Goal: Transaction & Acquisition: Purchase product/service

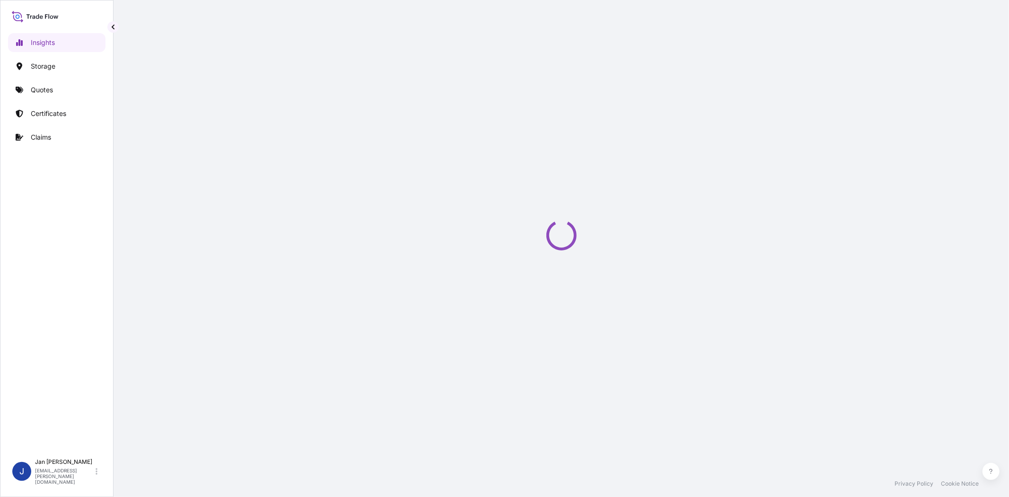
select select "2025"
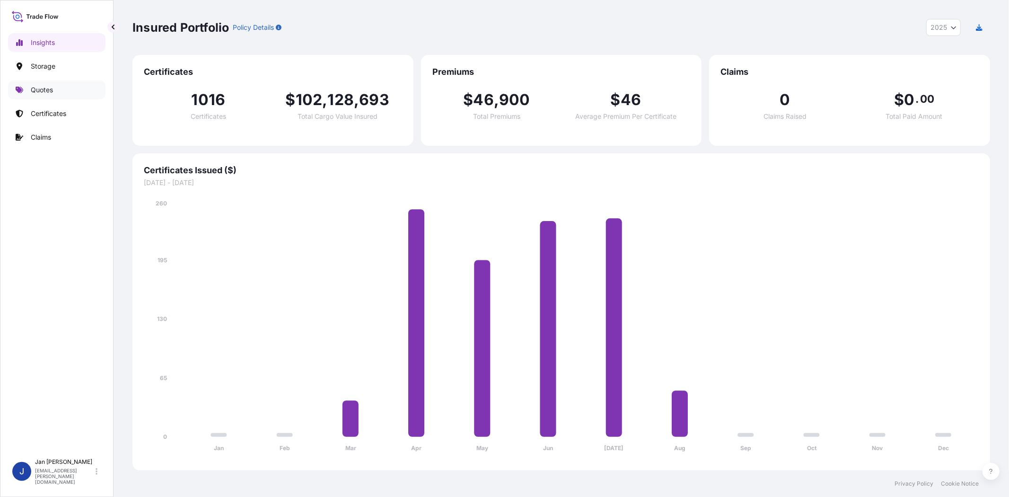
click at [54, 88] on link "Quotes" at bounding box center [56, 89] width 97 height 19
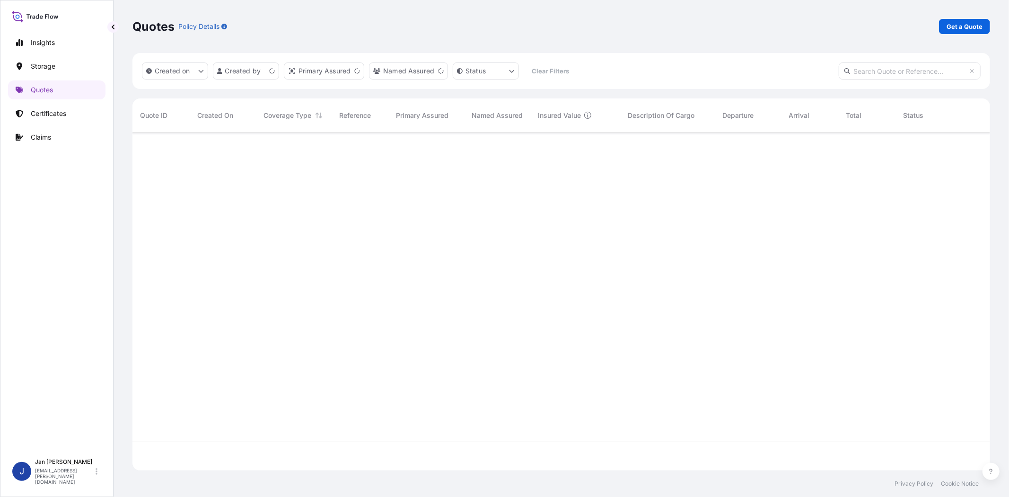
scroll to position [335, 850]
click at [959, 29] on p "Get a Quote" at bounding box center [965, 26] width 36 height 9
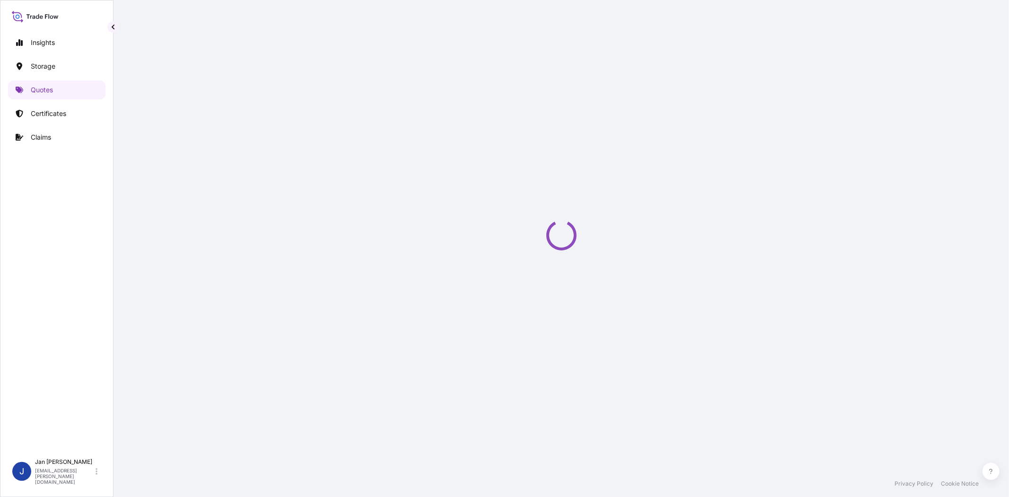
select select "Water"
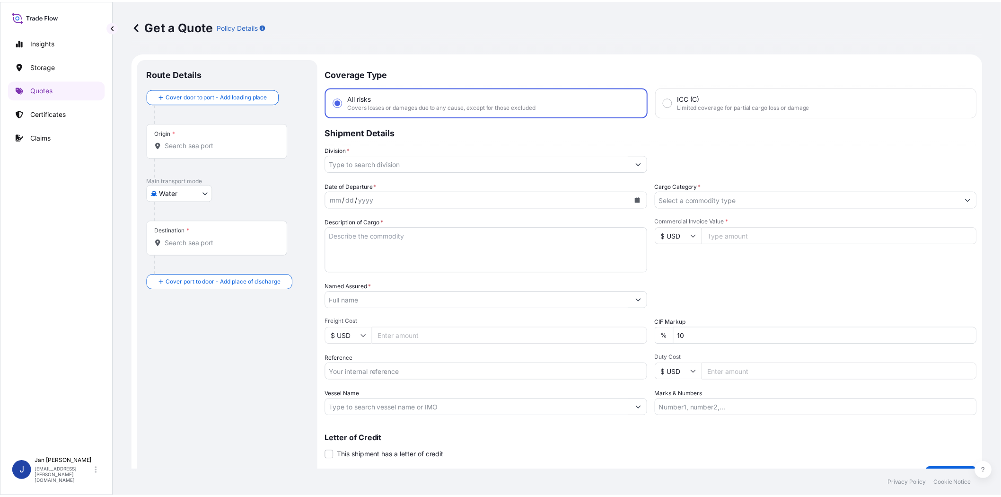
scroll to position [15, 0]
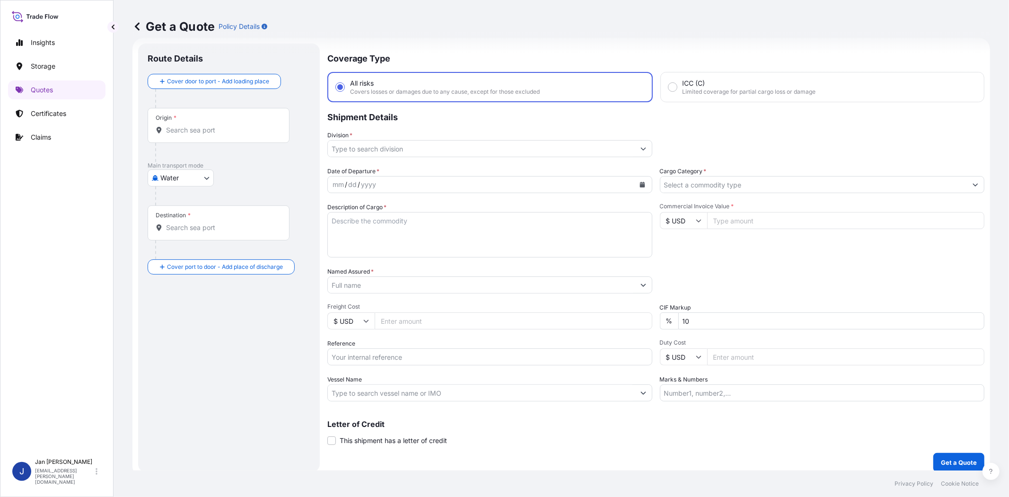
click at [720, 220] on input "Commercial Invoice Value *" at bounding box center [846, 220] width 278 height 17
paste input "49463.31"
type input "49463.31"
click at [670, 223] on input "$ USD" at bounding box center [683, 220] width 47 height 17
click at [679, 247] on div "€ EUR" at bounding box center [680, 246] width 40 height 18
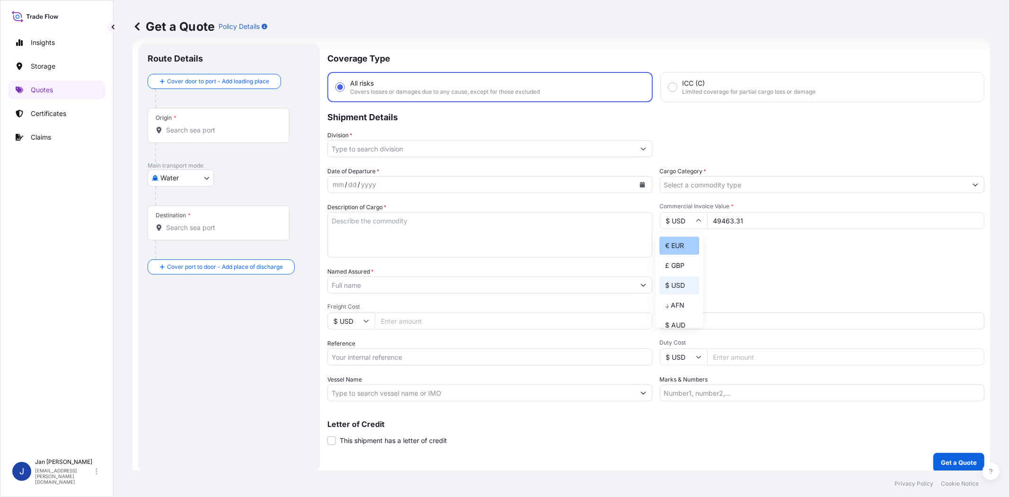
type input "€ EUR"
click at [721, 183] on input "Cargo Category *" at bounding box center [813, 184] width 307 height 17
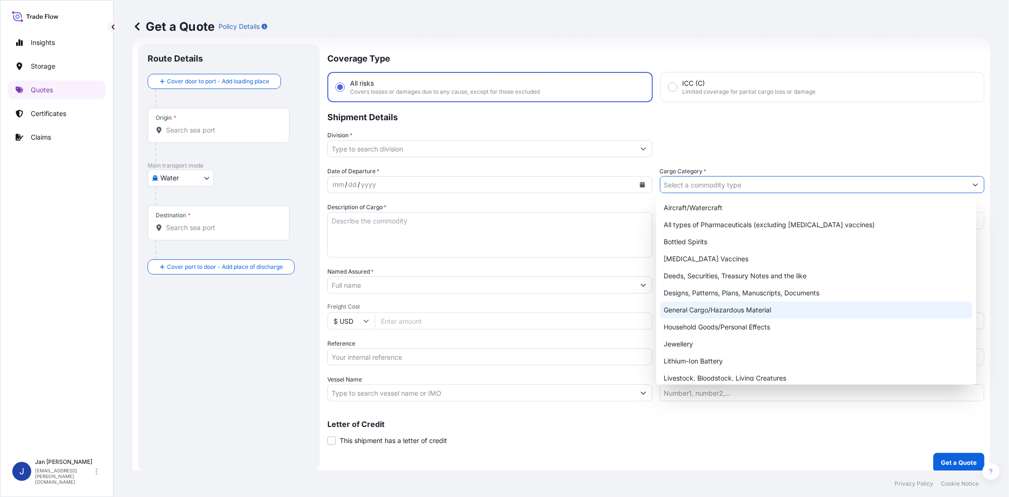
click at [727, 303] on div "General Cargo/Hazardous Material" at bounding box center [816, 309] width 312 height 17
type input "General Cargo/Hazardous Material"
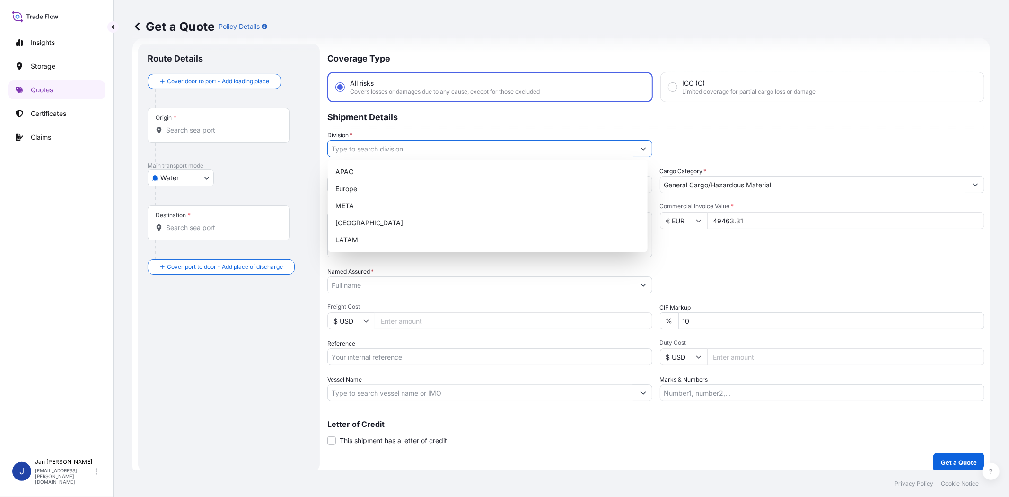
click at [512, 147] on input "Division *" at bounding box center [481, 148] width 307 height 17
click at [467, 194] on div "Europe" at bounding box center [488, 188] width 312 height 17
type input "Europe"
click at [689, 134] on div "Division * [GEOGRAPHIC_DATA]" at bounding box center [655, 144] width 657 height 26
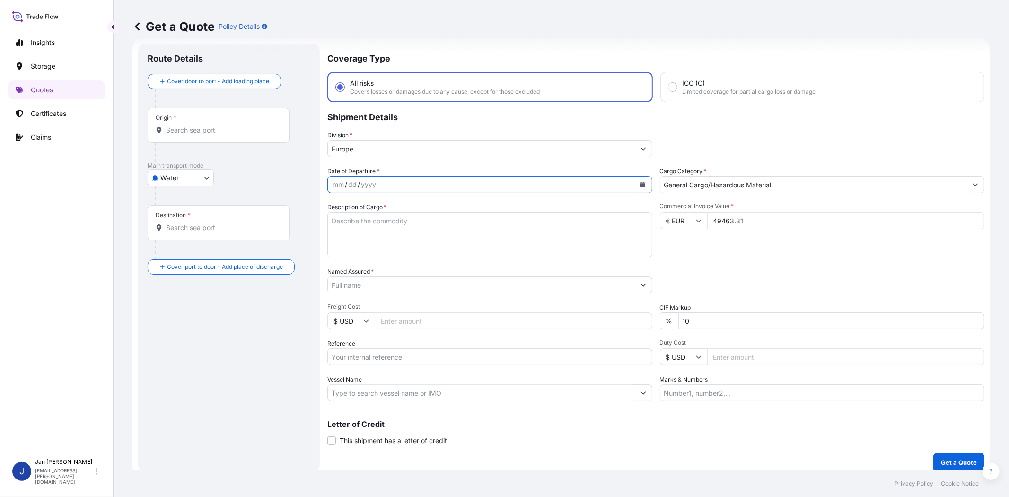
click at [642, 182] on button "Calendar" at bounding box center [642, 184] width 15 height 15
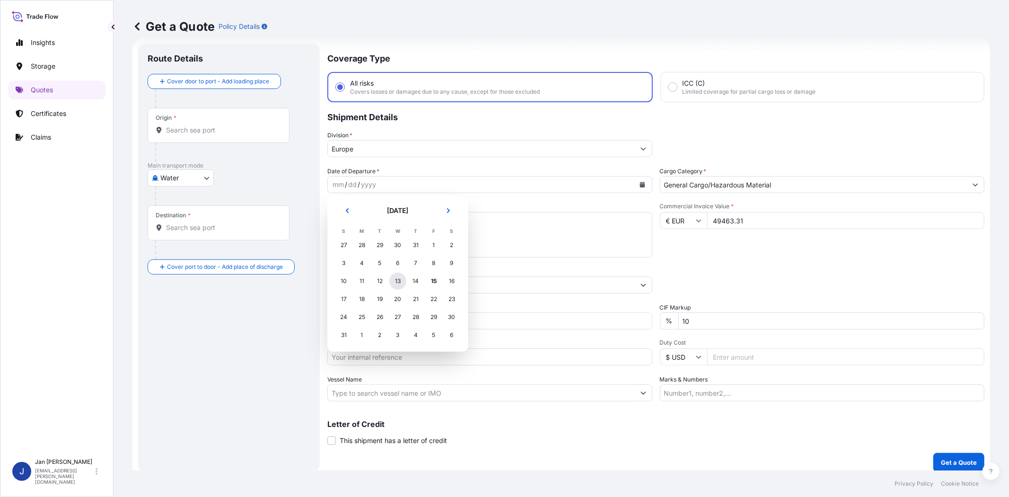
click at [396, 282] on div "13" at bounding box center [397, 281] width 17 height 17
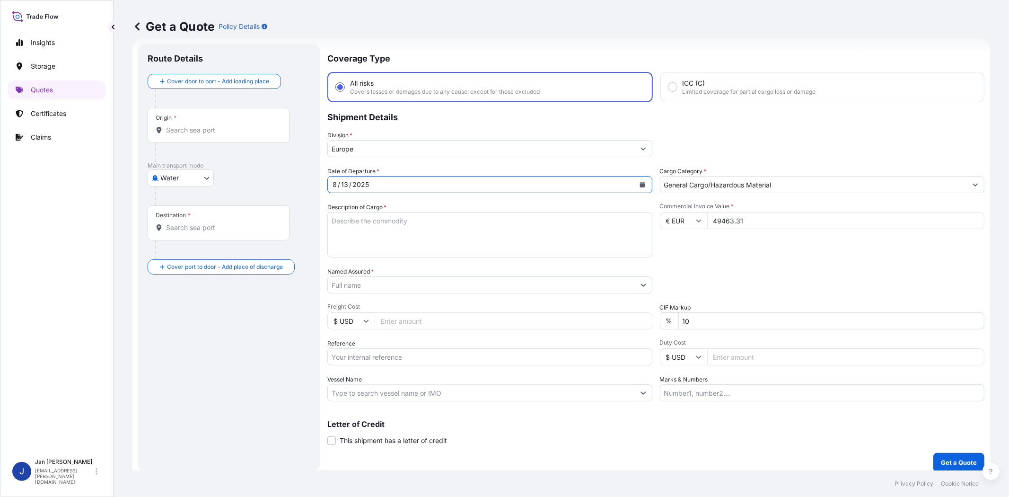
click at [702, 141] on div "Division * [GEOGRAPHIC_DATA]" at bounding box center [655, 144] width 657 height 26
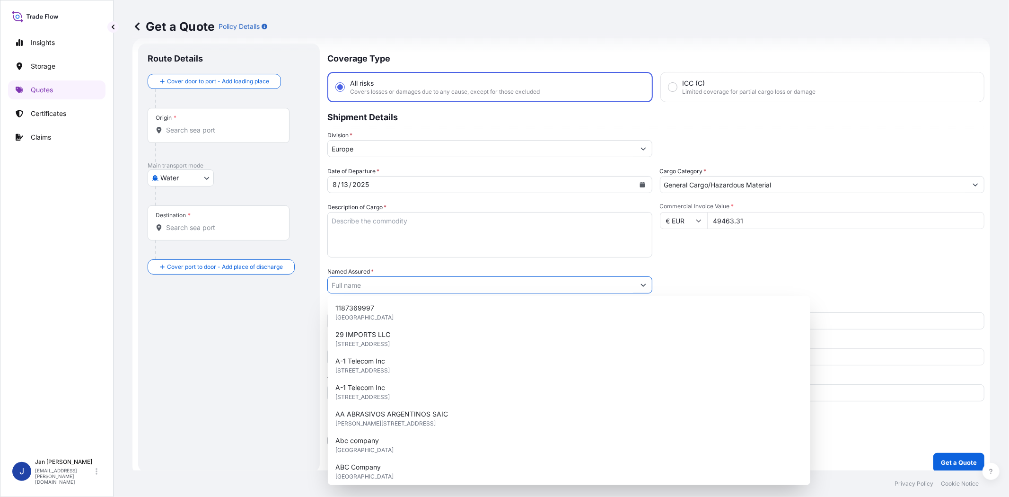
click at [383, 279] on input "Named Assured *" at bounding box center [481, 284] width 307 height 17
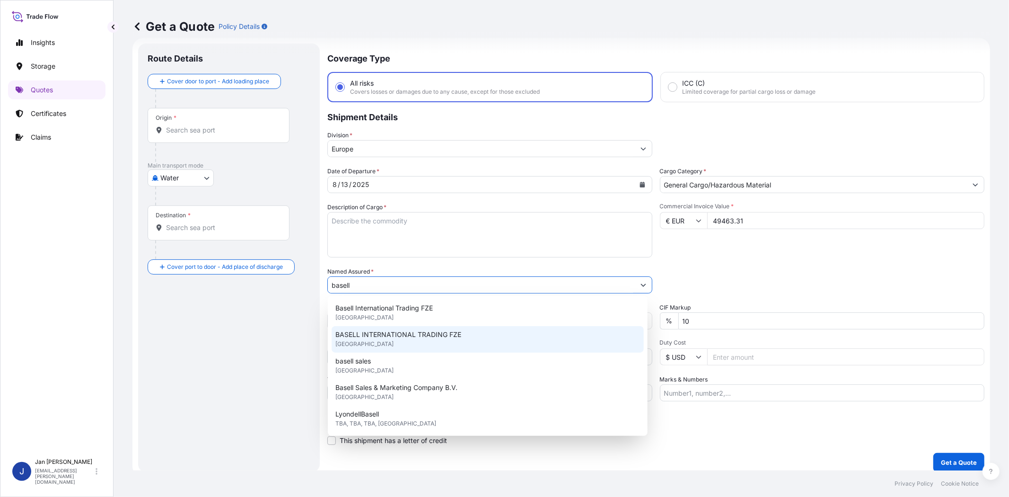
click at [409, 338] on span "BASELL INTERNATIONAL TRADING FZE" at bounding box center [398, 334] width 126 height 9
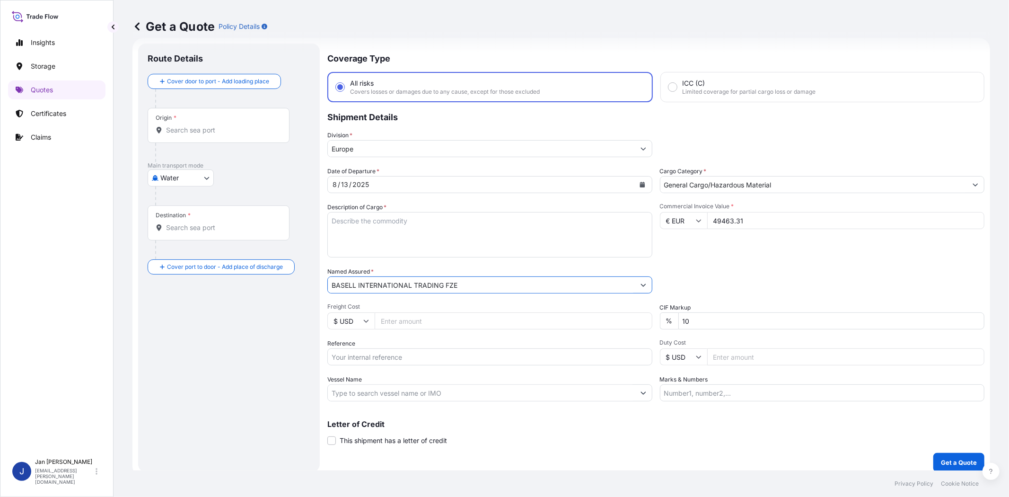
type input "BASELL INTERNATIONAL TRADING FZE"
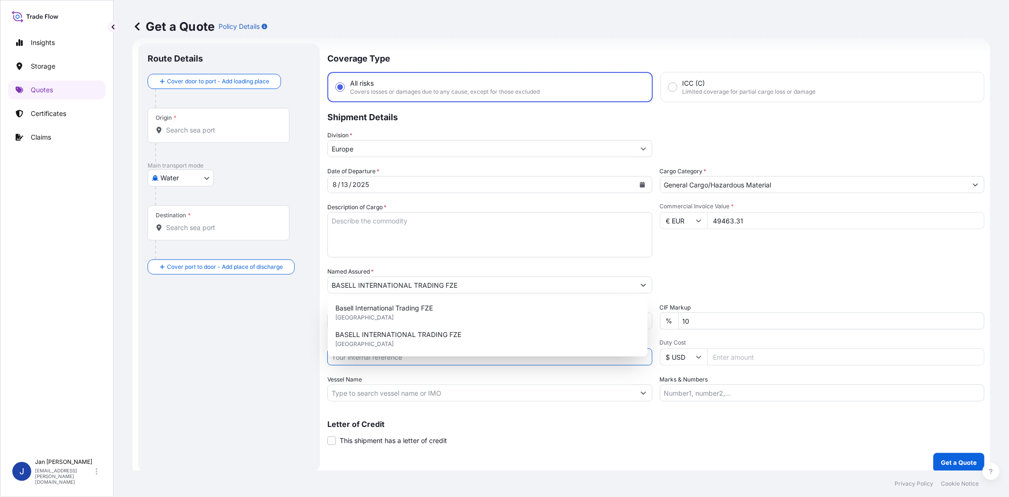
click at [444, 362] on input "Reference" at bounding box center [489, 356] width 325 height 17
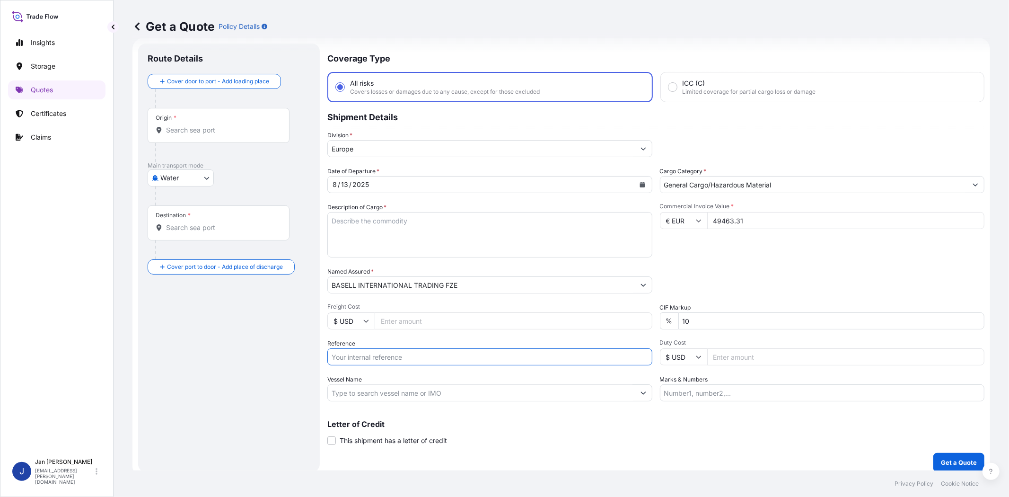
click at [556, 396] on input "Vessel Name" at bounding box center [481, 392] width 307 height 17
paste input "[PERSON_NAME]"
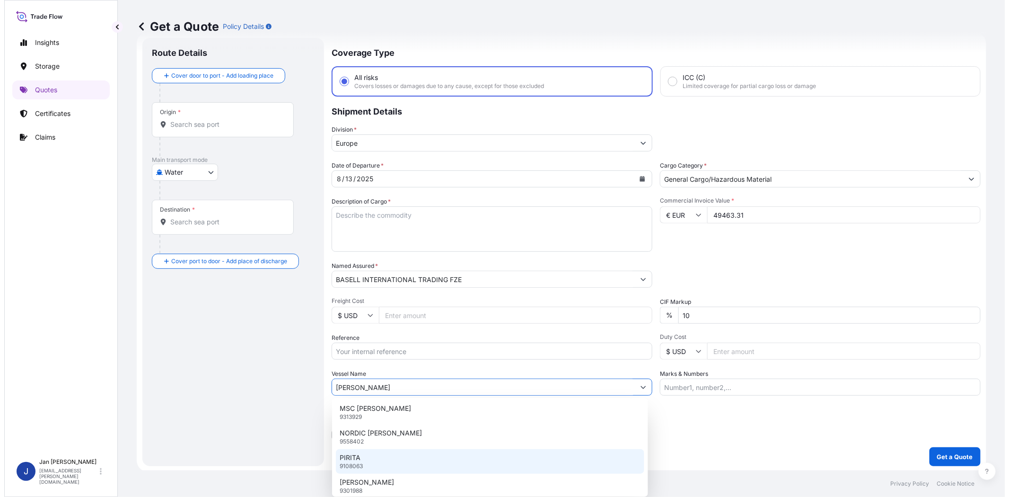
scroll to position [450, 0]
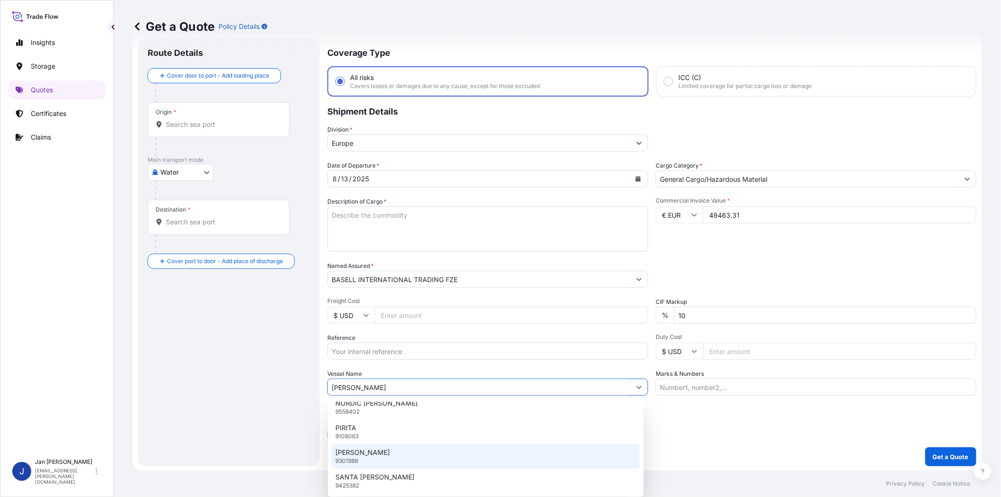
click at [428, 452] on div "[PERSON_NAME] 9301988" at bounding box center [486, 456] width 308 height 25
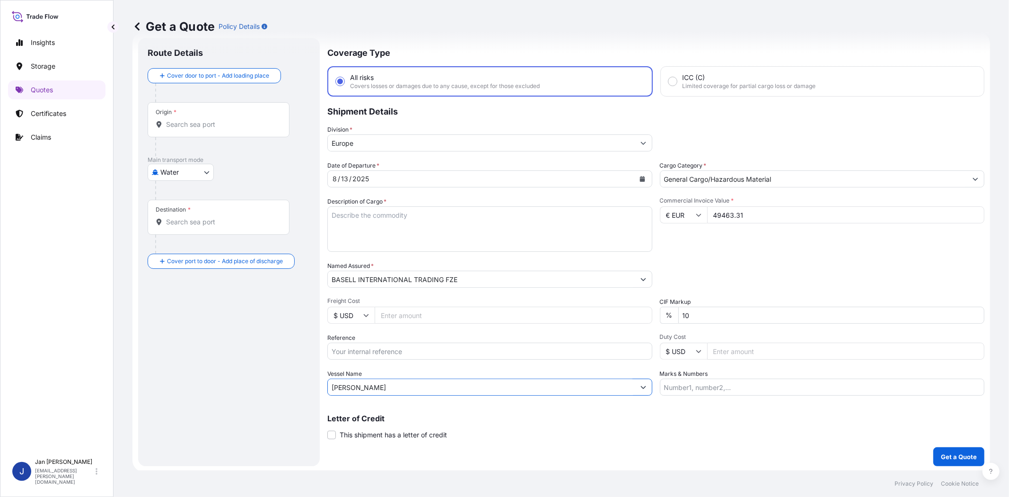
type input "[PERSON_NAME]"
click at [218, 130] on div "Origin *" at bounding box center [219, 119] width 142 height 35
click at [218, 129] on input "Origin *" at bounding box center [222, 124] width 112 height 9
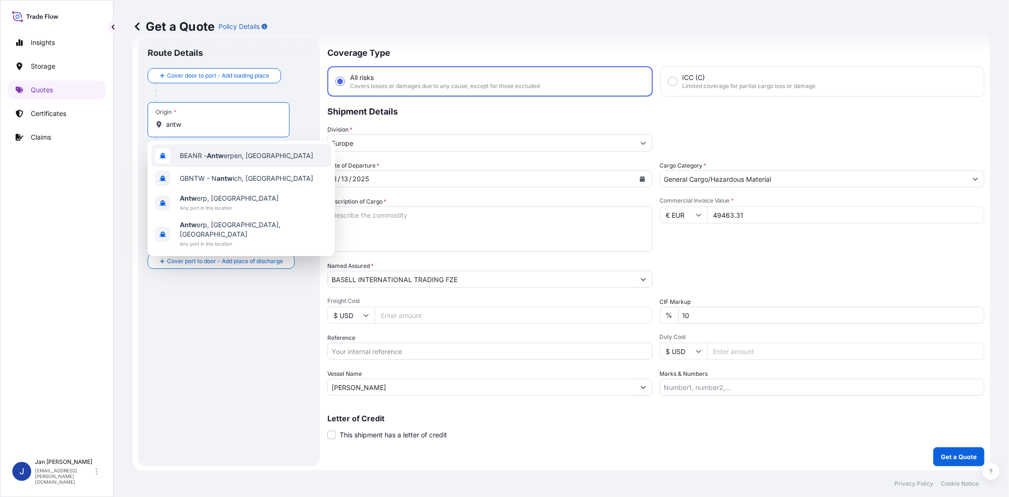
click at [245, 152] on span "BEANR - Antw erpen, [GEOGRAPHIC_DATA]" at bounding box center [246, 155] width 133 height 9
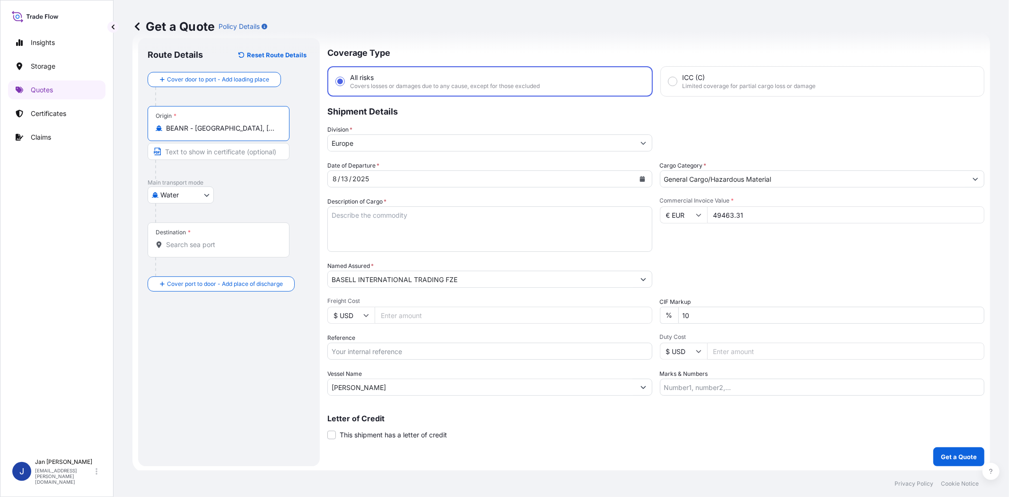
type input "BEANR - [GEOGRAPHIC_DATA], [GEOGRAPHIC_DATA]"
click at [237, 243] on input "Destination *" at bounding box center [222, 244] width 112 height 9
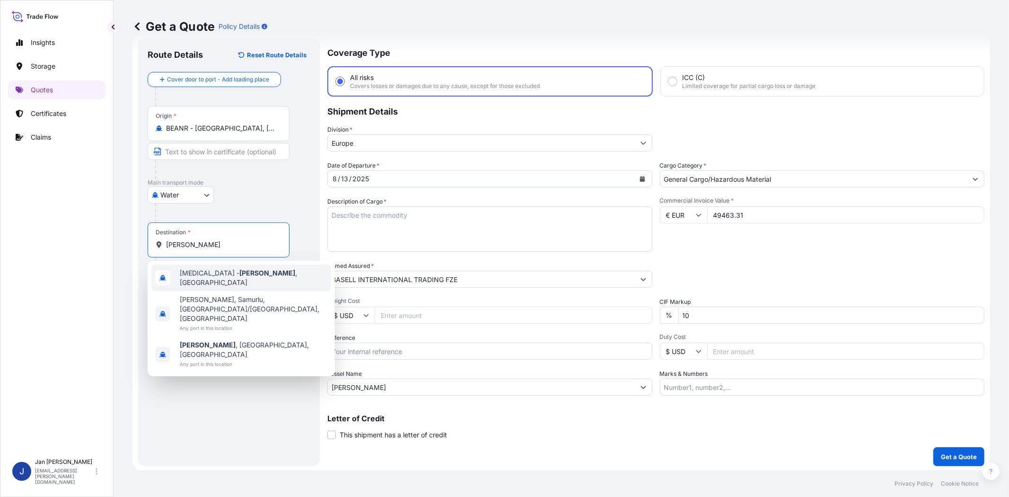
click at [236, 273] on span "[MEDICAL_DATA][PERSON_NAME][GEOGRAPHIC_DATA] , [GEOGRAPHIC_DATA]" at bounding box center [254, 277] width 148 height 19
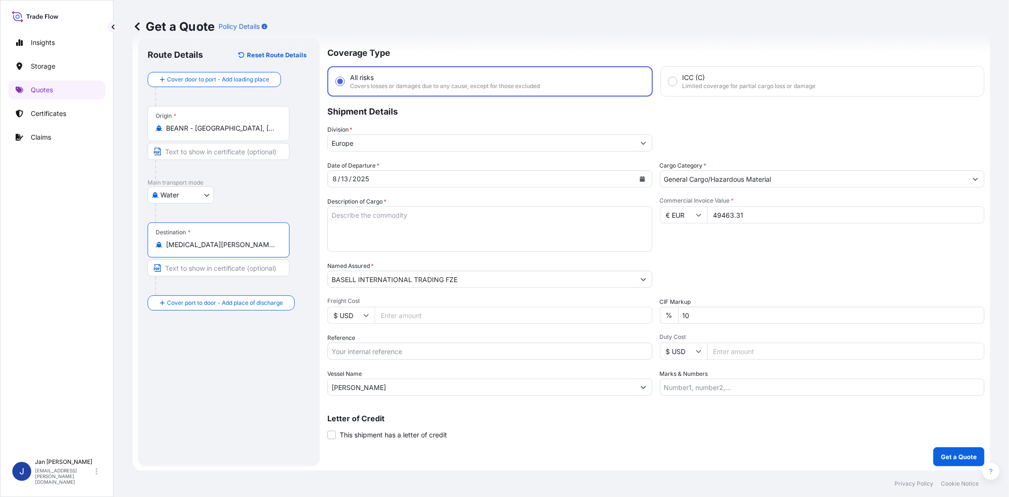
type input "[MEDICAL_DATA][PERSON_NAME][GEOGRAPHIC_DATA], [GEOGRAPHIC_DATA]"
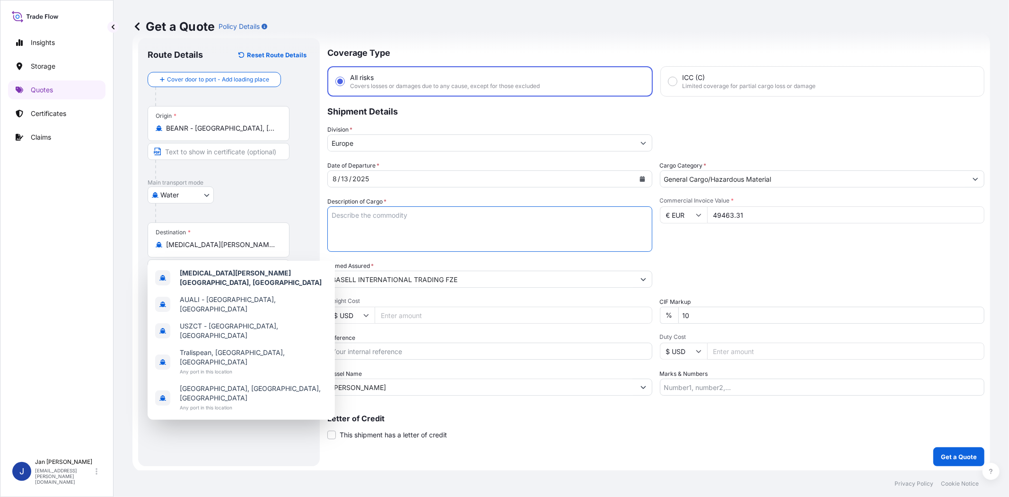
click at [595, 235] on textarea "Description of Cargo *" at bounding box center [489, 228] width 325 height 45
paste textarea "BAGS LOADED ONTO 18 PALLETS LOADED INTO 1 40' HIGH CUBE CONTAINER ADFLEX Q 100 F"
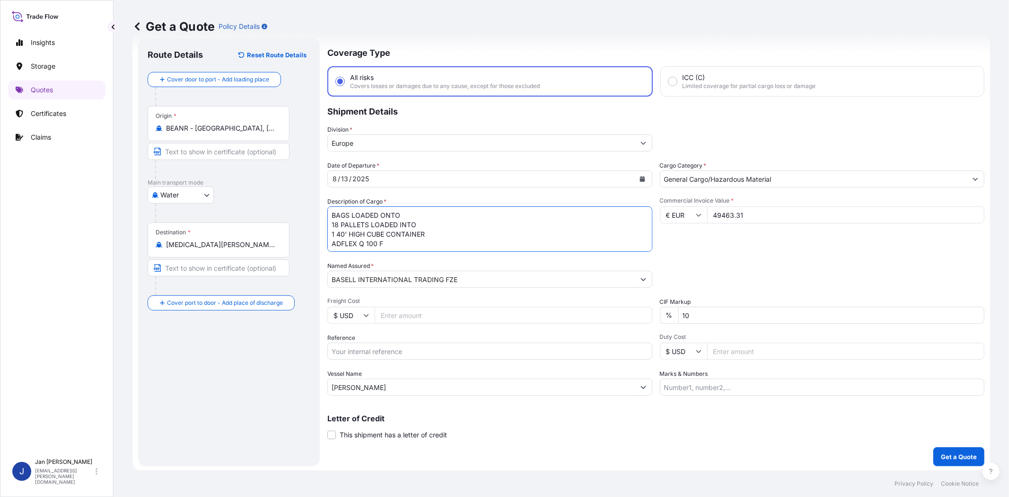
click at [330, 214] on textarea "BAGS LOADED ONTO 18 PALLETS LOADED INTO 1 40' HIGH CUBE CONTAINER ADFLEX Q 100 F" at bounding box center [489, 228] width 325 height 45
type textarea "990 BAGS LOADED ONTO 18 PALLETS LOADED INTO 1 40' HIGH CUBE CONTAINER ADFLEX Q …"
click at [788, 384] on input "Marks & Numbers" at bounding box center [822, 386] width 325 height 17
paste input "ABISCON / [GEOGRAPHIC_DATA]"
type input "ABISCON / [GEOGRAPHIC_DATA]"
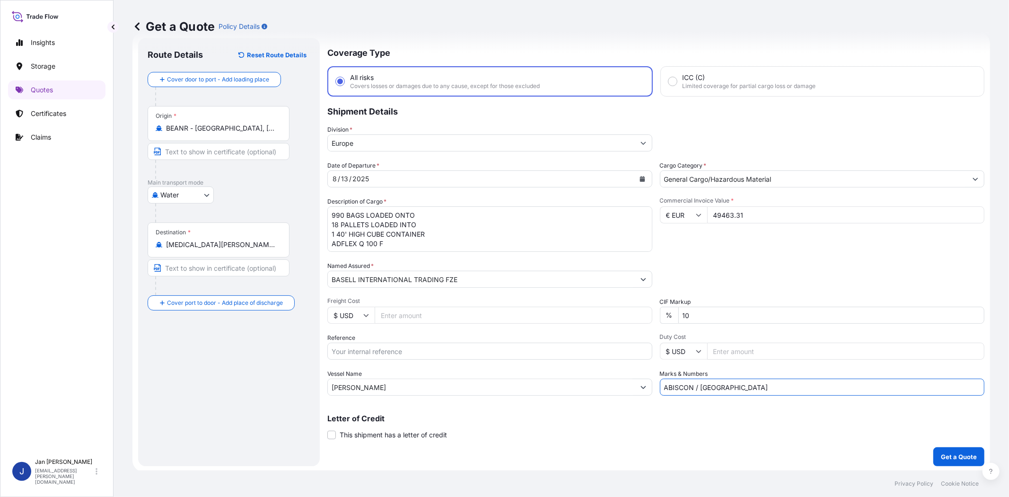
click at [469, 346] on input "Reference" at bounding box center [489, 351] width 325 height 17
paste input "1187420536 // 5013175109 5013176121 304238979"
type input "1187420536 // 5013175109 5013176121 304238979"
click at [733, 264] on div "Packing Category Type to search a container mode Please select a primary mode o…" at bounding box center [822, 274] width 325 height 26
click at [968, 454] on p "Get a Quote" at bounding box center [959, 456] width 36 height 9
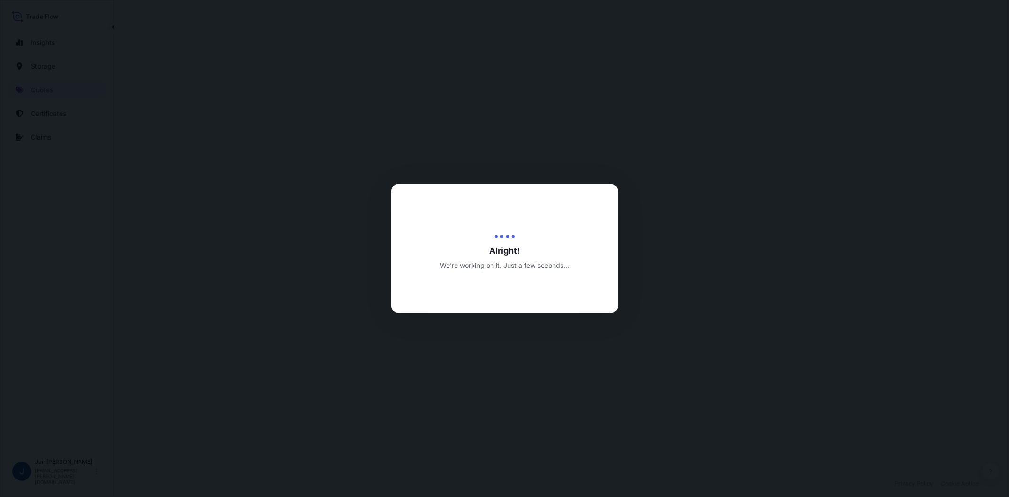
select select "Water"
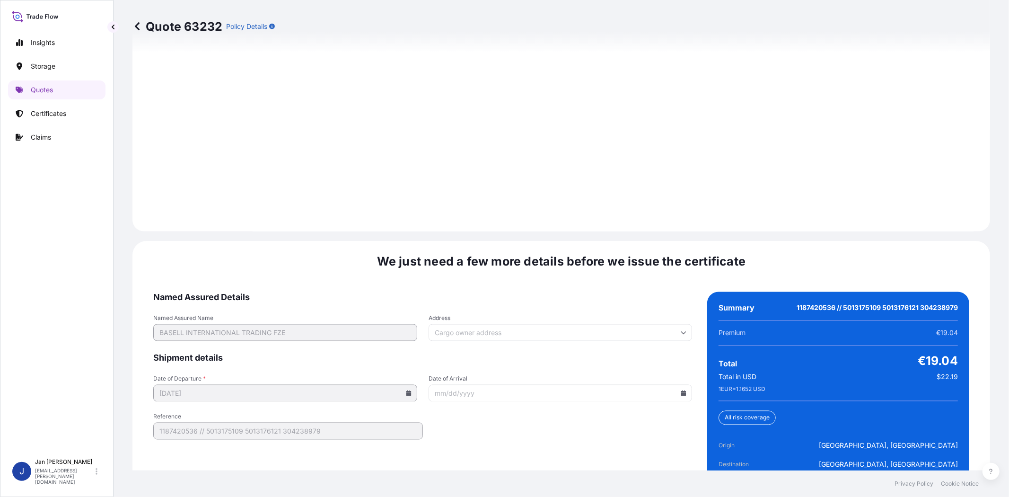
scroll to position [1306, 0]
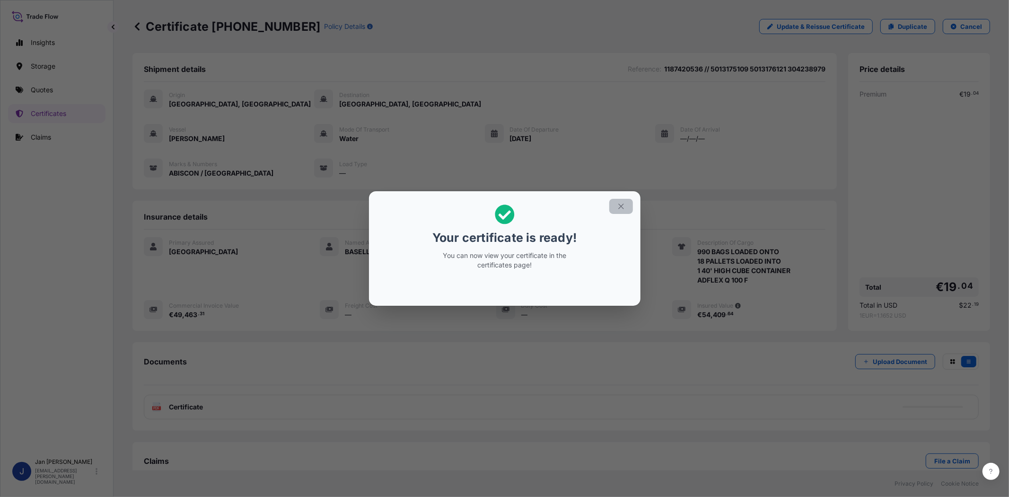
click at [616, 210] on button "button" at bounding box center [621, 206] width 24 height 15
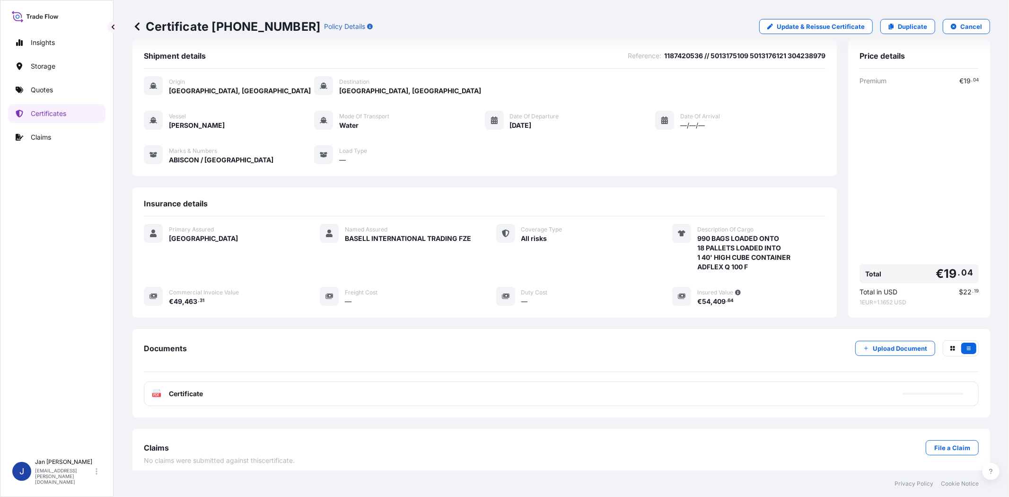
scroll to position [20, 0]
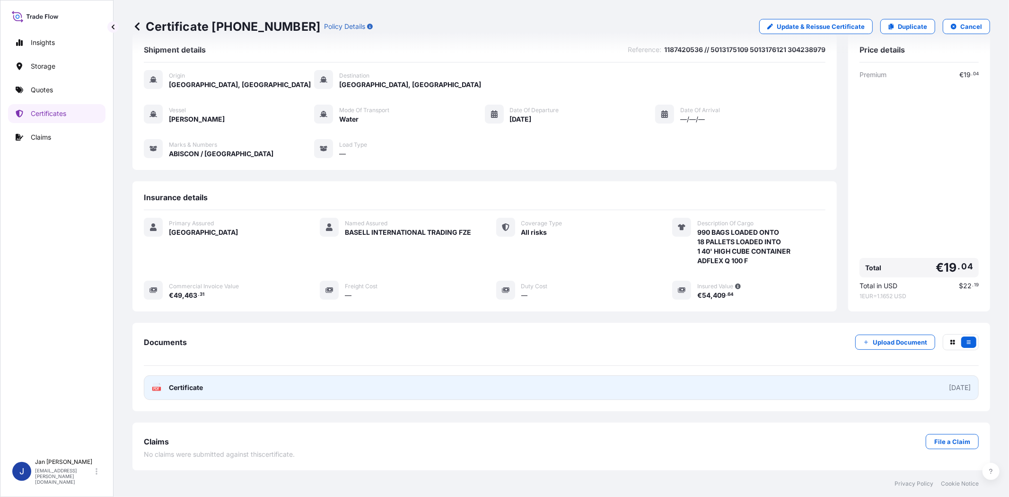
click at [154, 388] on text "PDF" at bounding box center [157, 388] width 6 height 3
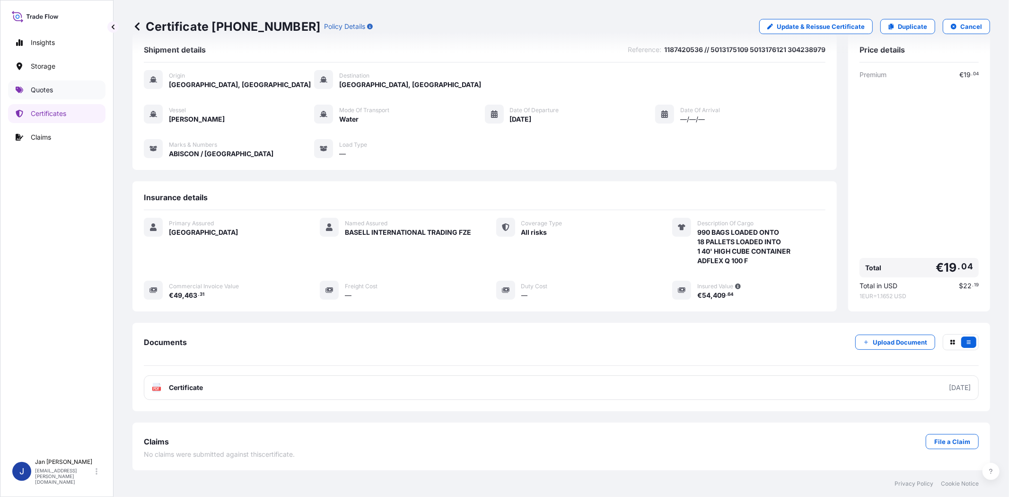
click at [53, 87] on link "Quotes" at bounding box center [56, 89] width 97 height 19
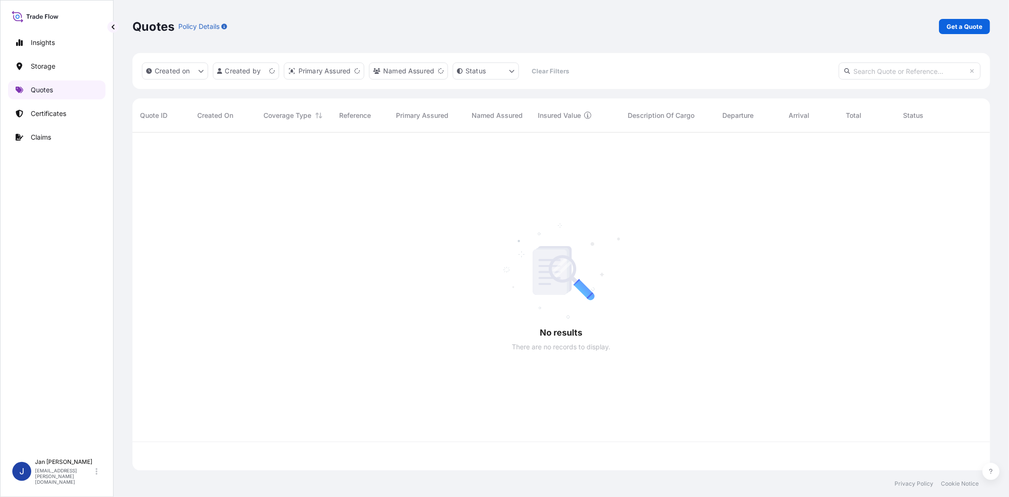
scroll to position [335, 850]
click at [967, 25] on p "Get a Quote" at bounding box center [965, 26] width 36 height 9
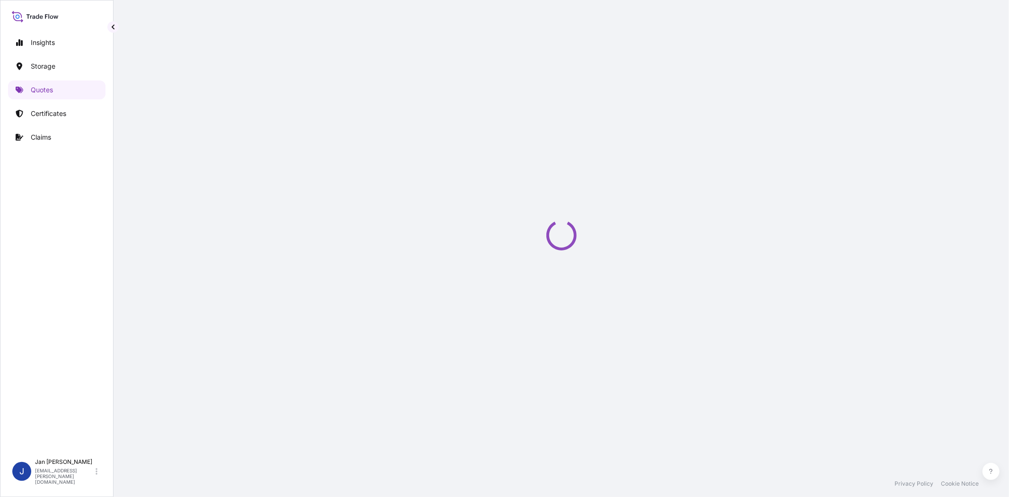
select select "Water"
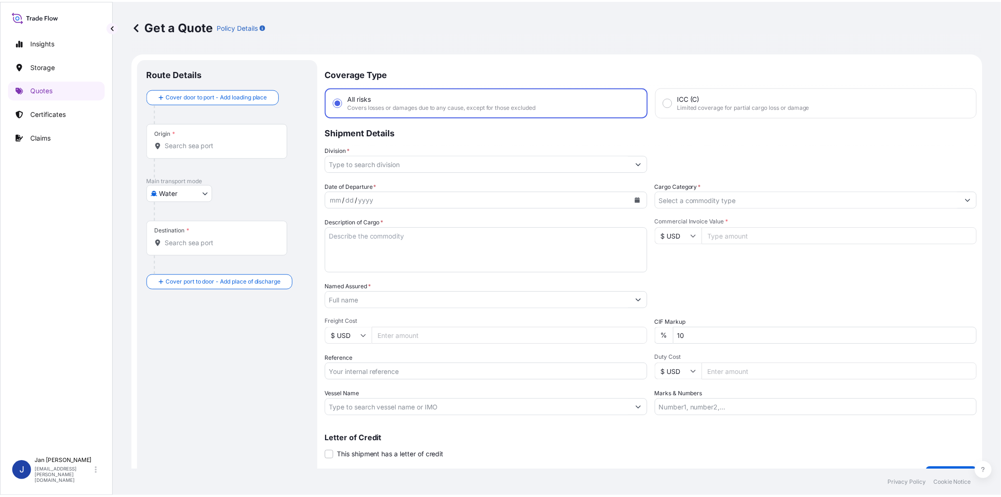
scroll to position [15, 0]
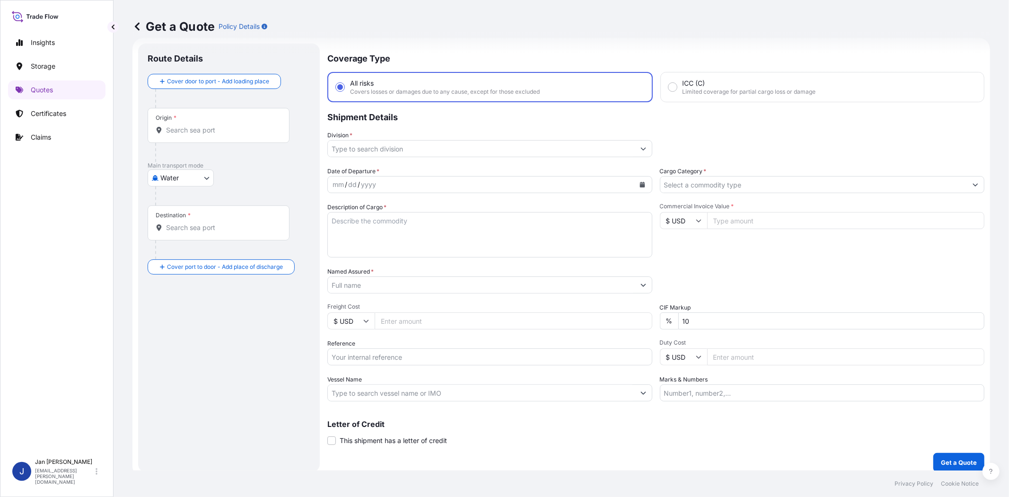
click at [724, 222] on input "Commercial Invoice Value *" at bounding box center [846, 220] width 278 height 17
paste input "39315.70"
type input "39315.70"
click at [680, 220] on input "$ USD" at bounding box center [683, 220] width 47 height 17
click at [678, 240] on div "€ EUR" at bounding box center [680, 246] width 40 height 18
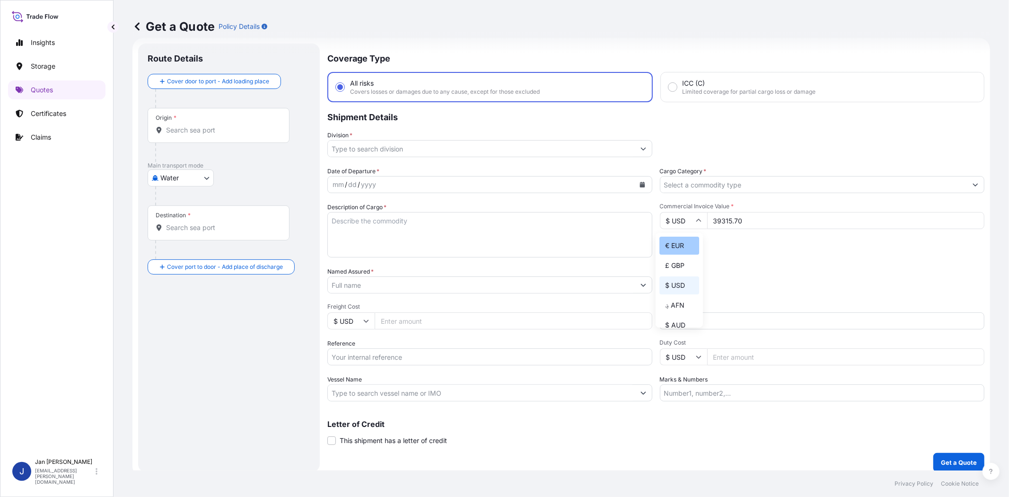
type input "€ EUR"
click at [759, 245] on div "Commercial Invoice Value * € EUR 39315.70" at bounding box center [822, 229] width 325 height 55
click at [730, 185] on input "Cargo Category *" at bounding box center [813, 184] width 307 height 17
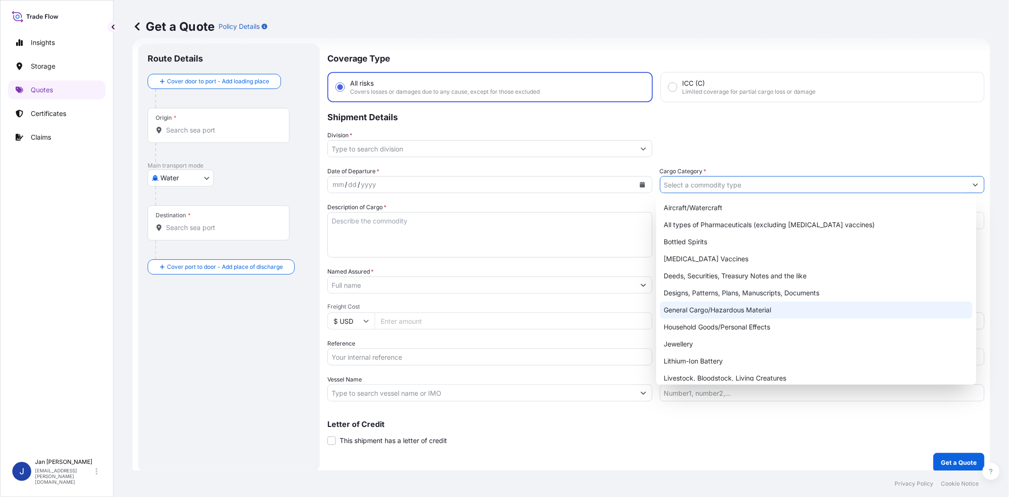
click at [734, 312] on div "General Cargo/Hazardous Material" at bounding box center [816, 309] width 312 height 17
type input "General Cargo/Hazardous Material"
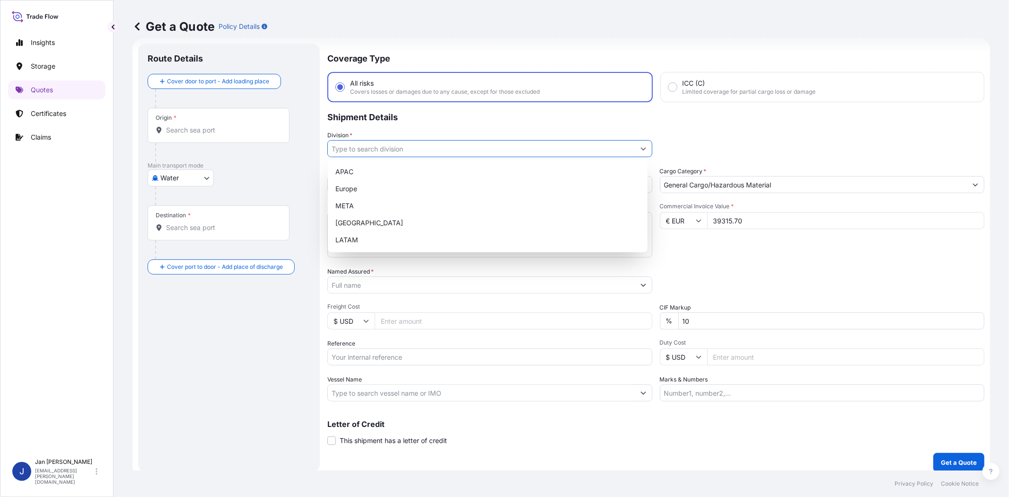
click at [486, 148] on input "Division *" at bounding box center [481, 148] width 307 height 17
click at [472, 191] on div "Europe" at bounding box center [488, 188] width 312 height 17
type input "Europe"
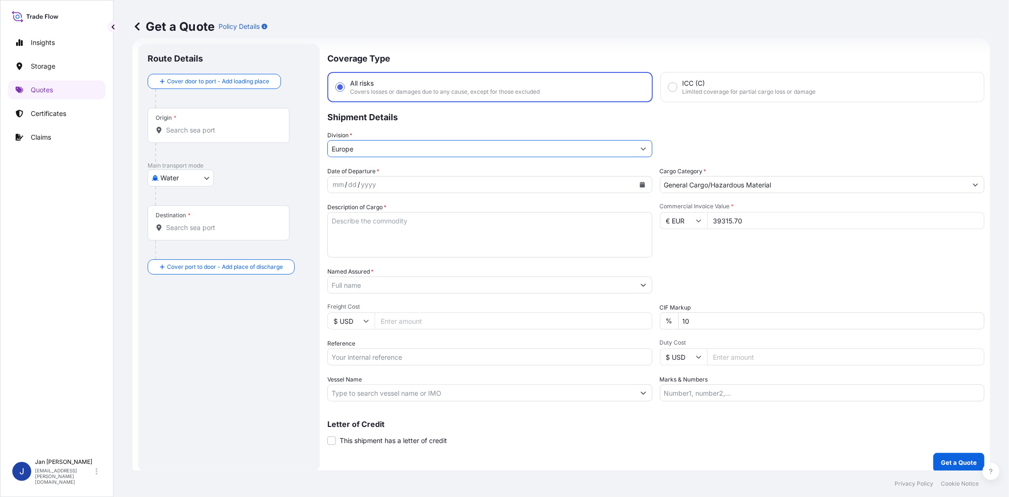
click at [462, 284] on input "Named Assured *" at bounding box center [481, 284] width 307 height 17
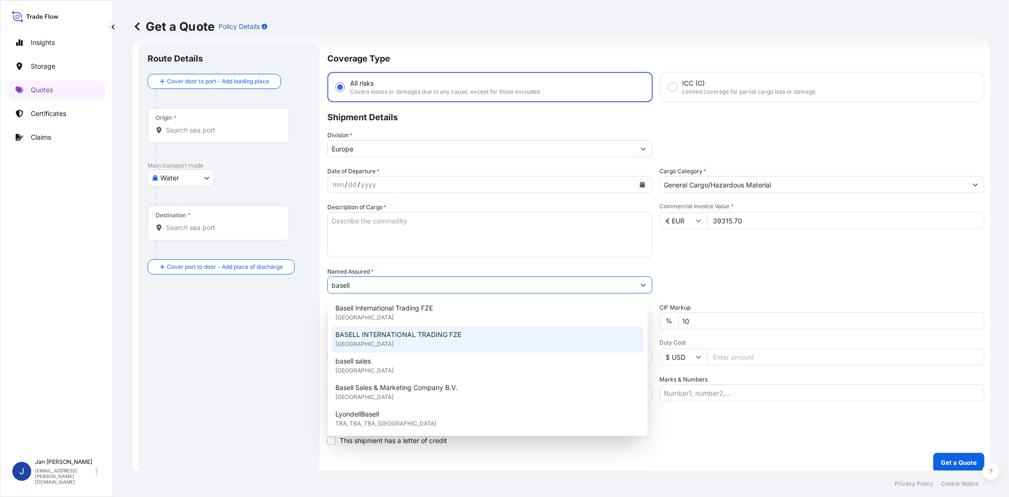
click at [428, 337] on span "BASELL INTERNATIONAL TRADING FZE" at bounding box center [398, 334] width 126 height 9
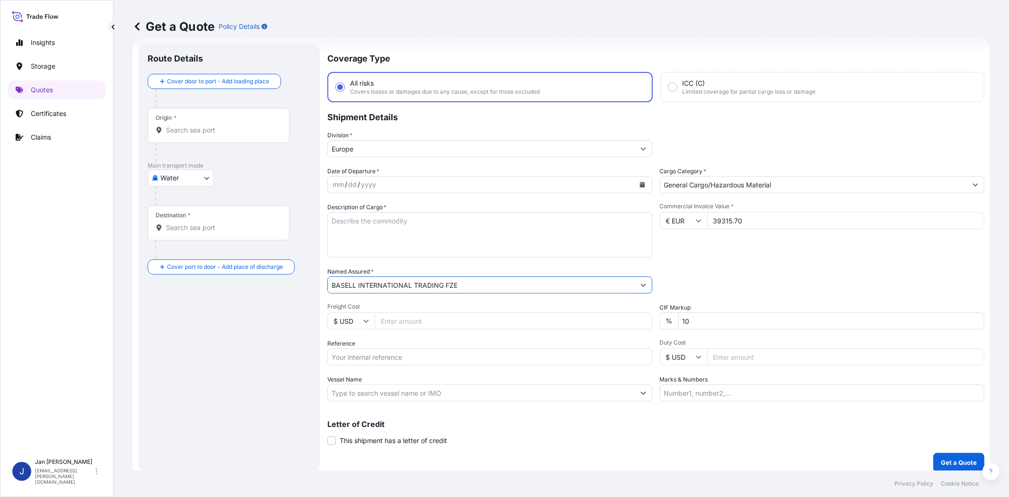
type input "BASELL INTERNATIONAL TRADING FZE"
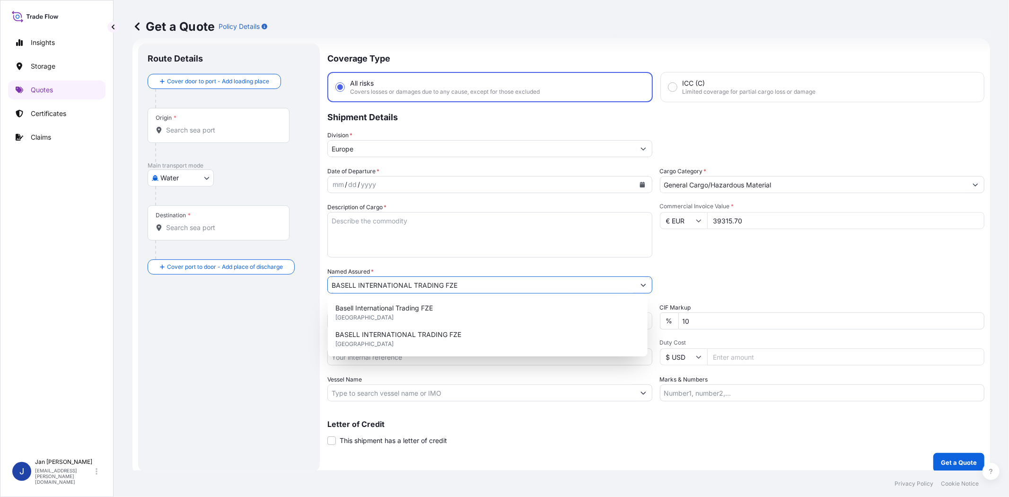
click at [742, 240] on div "Commercial Invoice Value * € EUR 39315.70" at bounding box center [822, 229] width 325 height 55
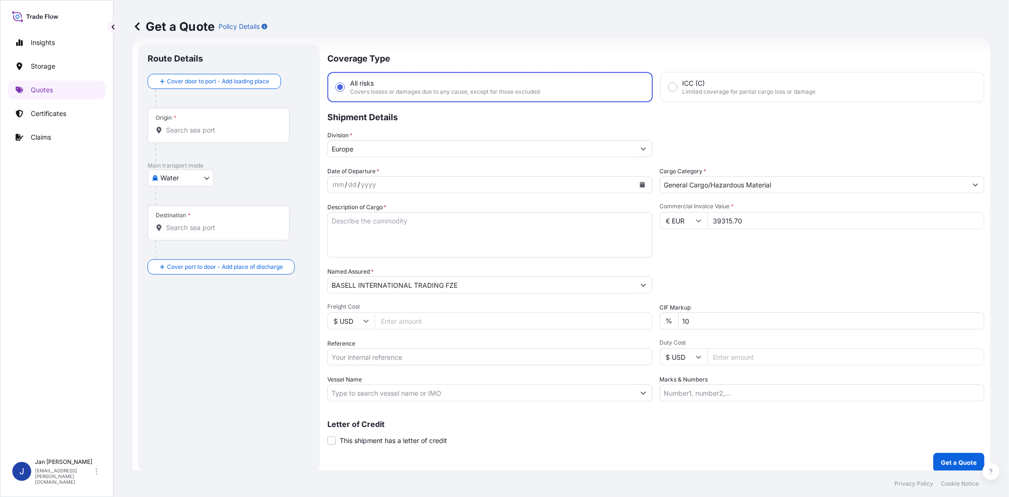
click at [247, 124] on div "Origin *" at bounding box center [219, 125] width 142 height 35
click at [247, 125] on input "Origin *" at bounding box center [222, 129] width 112 height 9
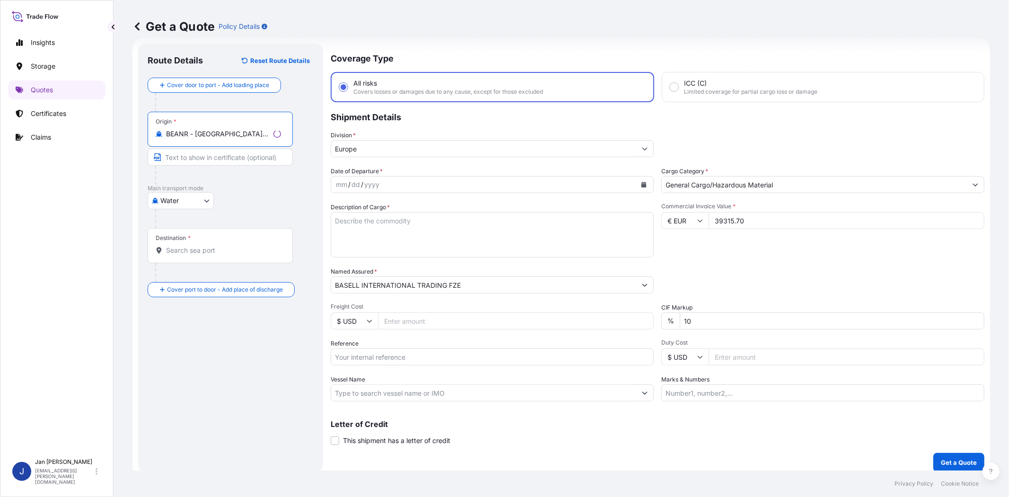
type input "BEANR - [GEOGRAPHIC_DATA], [GEOGRAPHIC_DATA]"
click at [222, 254] on input "Destination *" at bounding box center [223, 250] width 115 height 9
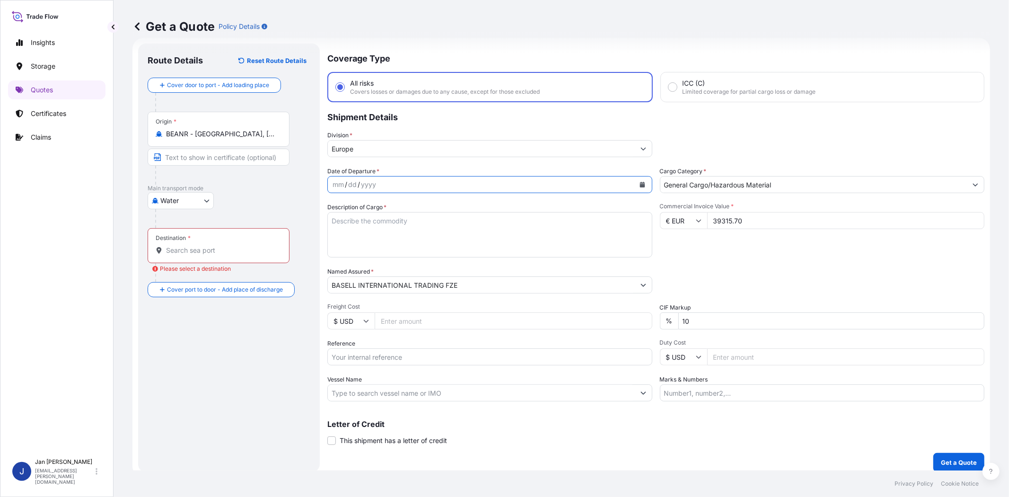
click at [645, 182] on button "Calendar" at bounding box center [642, 184] width 15 height 15
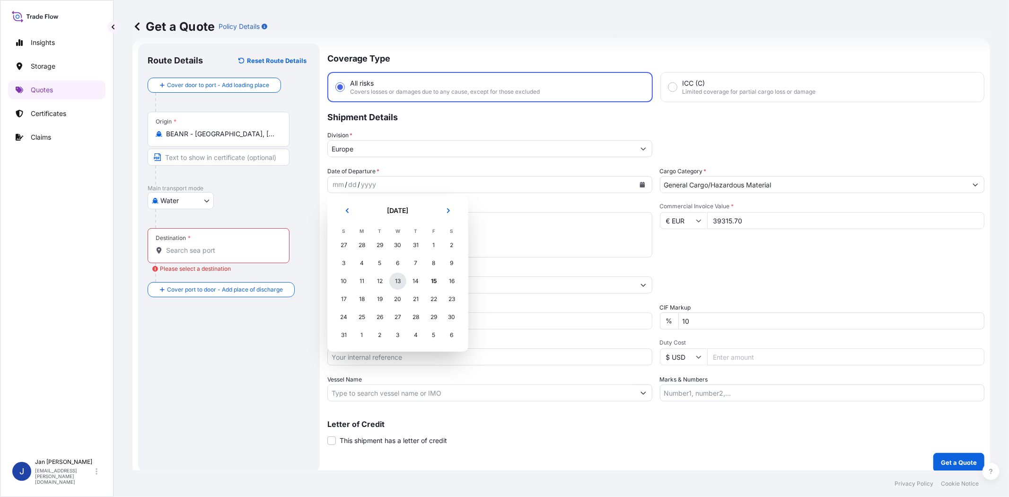
click at [396, 284] on div "13" at bounding box center [397, 281] width 17 height 17
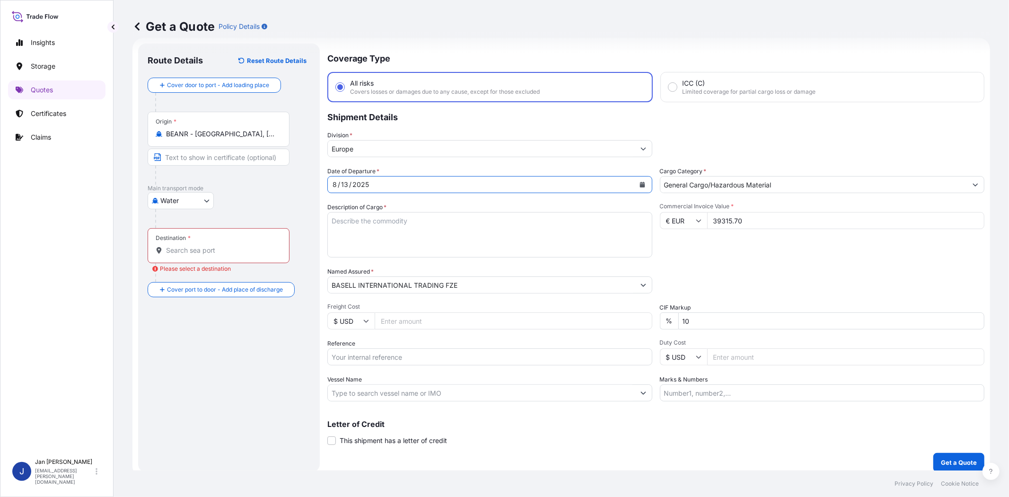
click at [714, 263] on div "Date of Departure * [DATE] Cargo Category * General Cargo/Hazardous Material De…" at bounding box center [655, 284] width 657 height 235
click at [426, 387] on input "Vessel Name" at bounding box center [481, 392] width 307 height 17
paste input "[PERSON_NAME]"
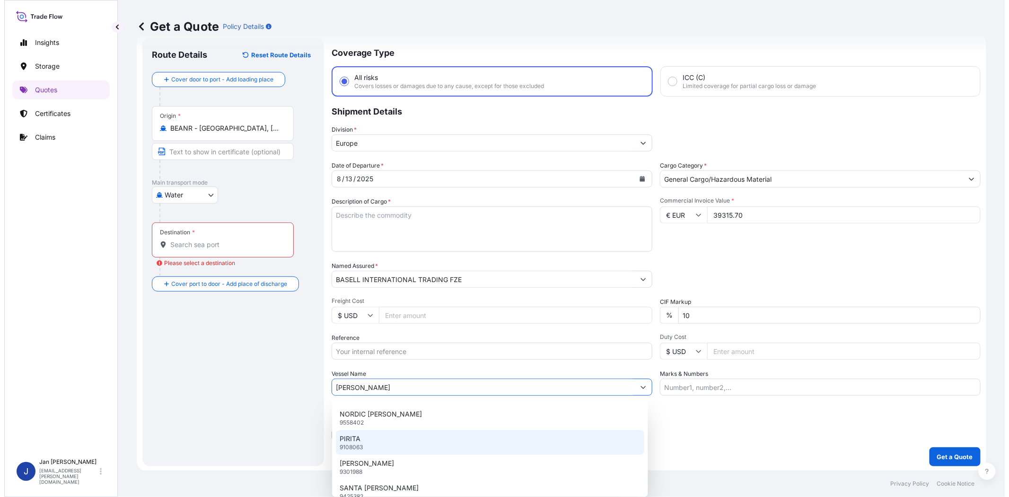
scroll to position [450, 0]
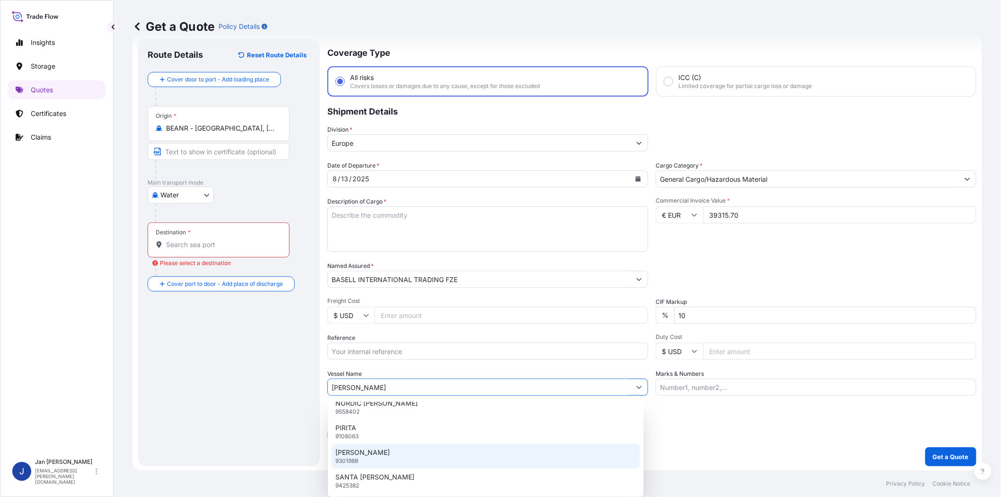
click at [431, 448] on div "[PERSON_NAME] 9301988" at bounding box center [486, 456] width 308 height 25
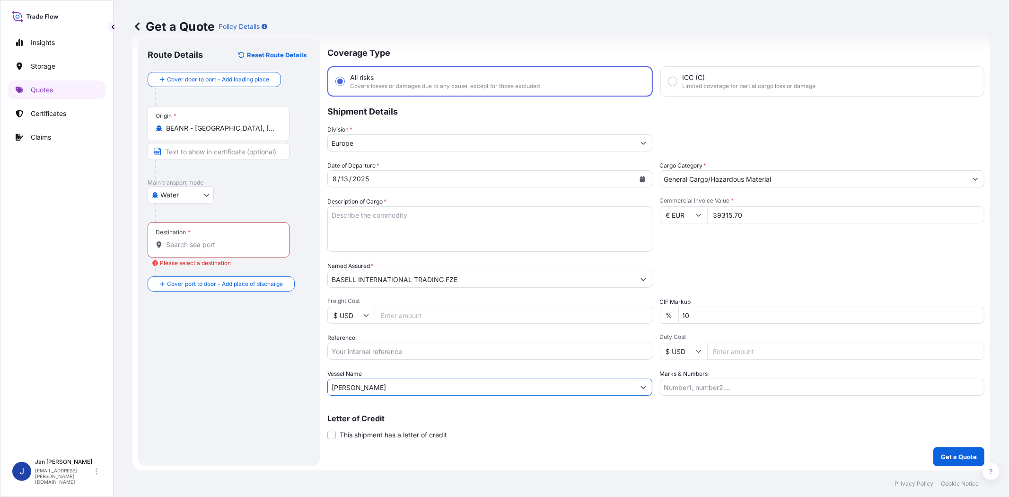
type input "[PERSON_NAME]"
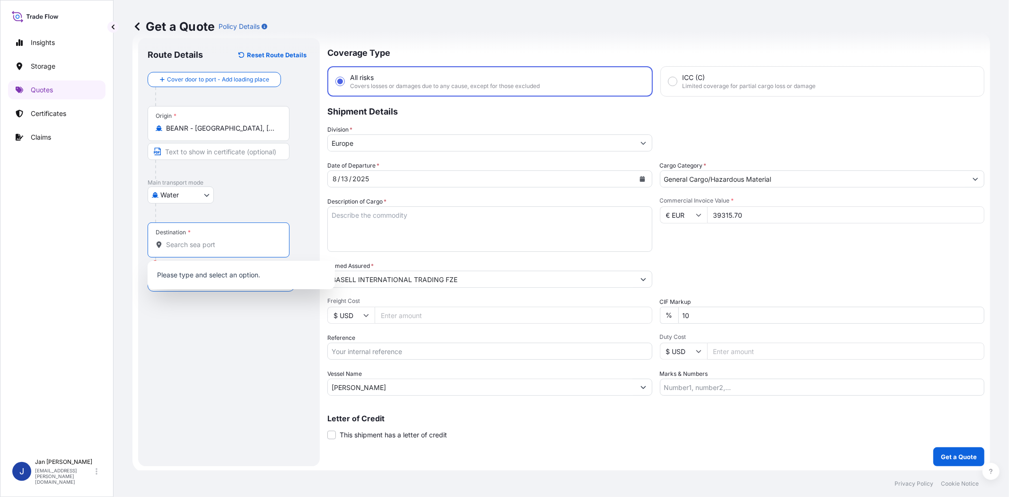
click at [221, 243] on input "Destination * Please select a destination" at bounding box center [222, 244] width 112 height 9
type input "TRIZM - [GEOGRAPHIC_DATA], [GEOGRAPHIC_DATA]"
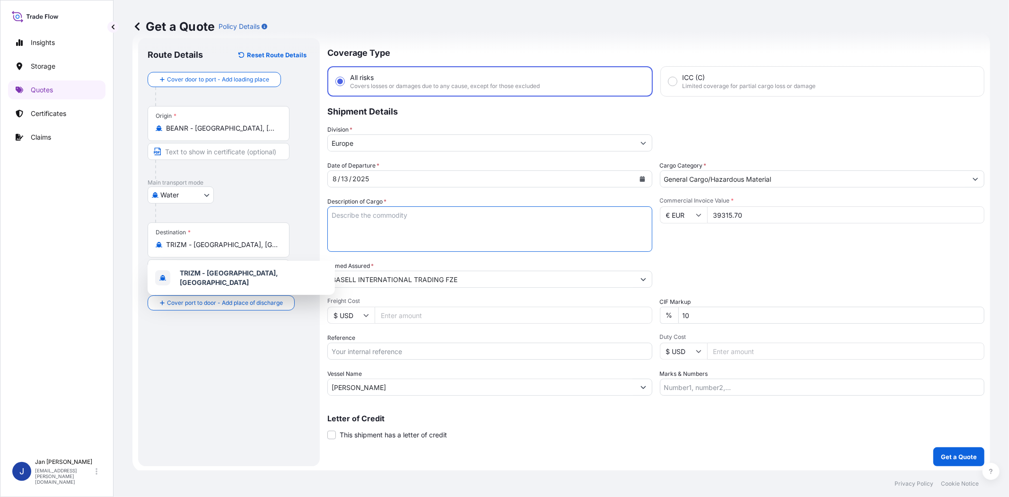
click at [588, 212] on textarea "Description of Cargo *" at bounding box center [489, 228] width 325 height 45
paste textarea "BAGS LOADED ONTO 18 PALLETS LOADED INTO 1 40' HIGH CUBE CONTAINER ADSYL 3 C 30 …"
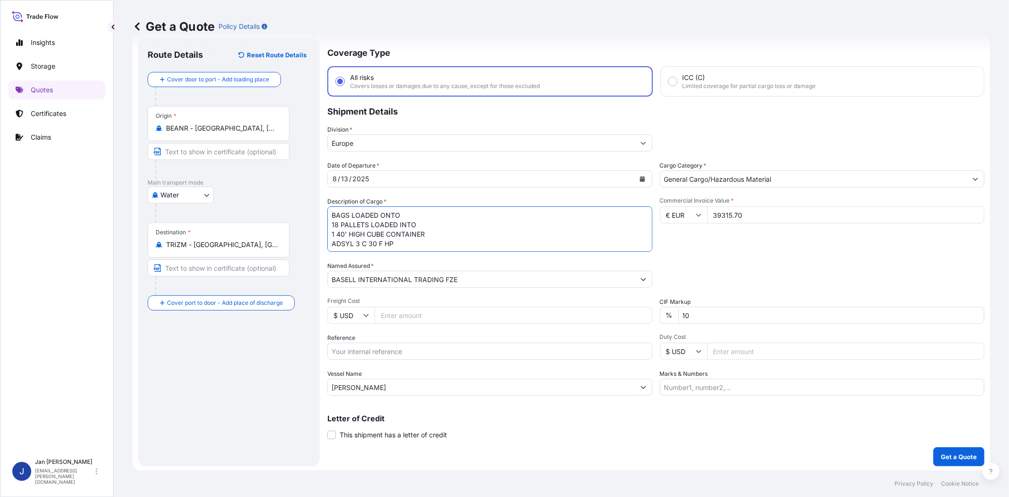
click at [328, 211] on textarea "BAGS LOADED ONTO 18 PALLETS LOADED INTO 1 40' HIGH CUBE CONTAINER ADSYL 3 C 30 …" at bounding box center [489, 228] width 325 height 45
type textarea "990 BAGS LOADED ONTO 18 PALLETS LOADED INTO 1 40' HIGH CUBE CONTAINER ADSYL 3 C…"
click at [698, 385] on input "Marks & Numbers" at bounding box center [822, 386] width 325 height 17
paste input "POLINAS / [GEOGRAPHIC_DATA]"
type input "POLINAS / [GEOGRAPHIC_DATA]"
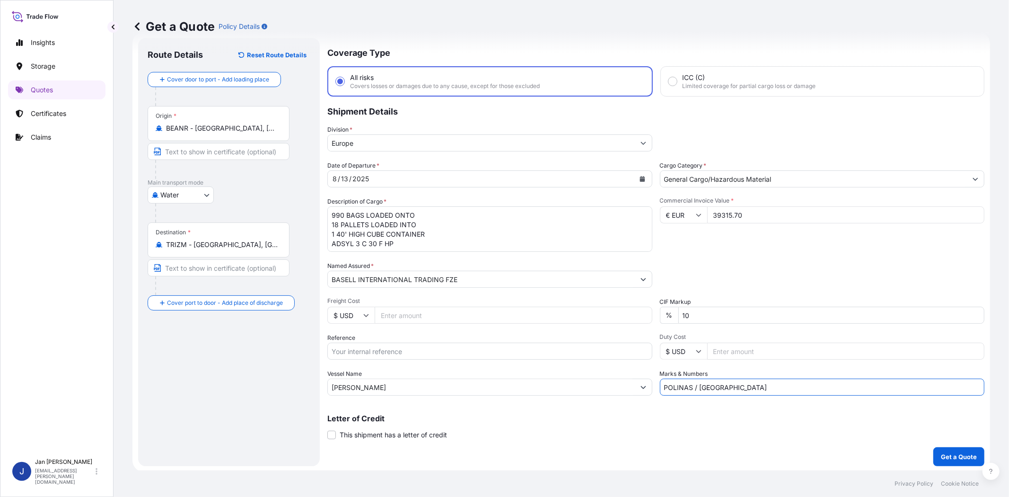
click at [458, 350] on input "Reference" at bounding box center [489, 351] width 325 height 17
paste input "1187417549 // 5013167661 5013156488 304234415"
type input "1187417549 // 5013167661 5013156488 304234415"
click at [691, 266] on div "Packing Category Type to search a container mode Please select a primary mode o…" at bounding box center [822, 274] width 325 height 26
click at [946, 457] on p "Get a Quote" at bounding box center [959, 456] width 36 height 9
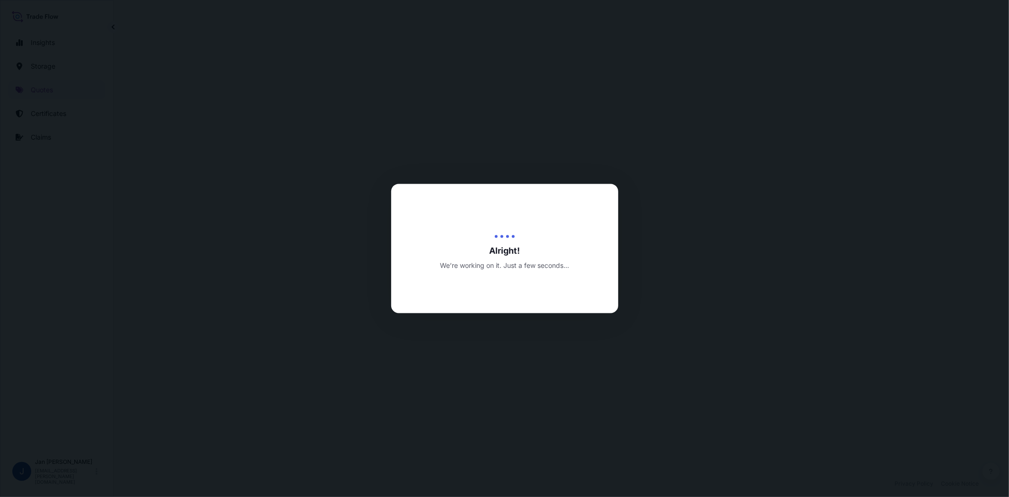
select select "Water"
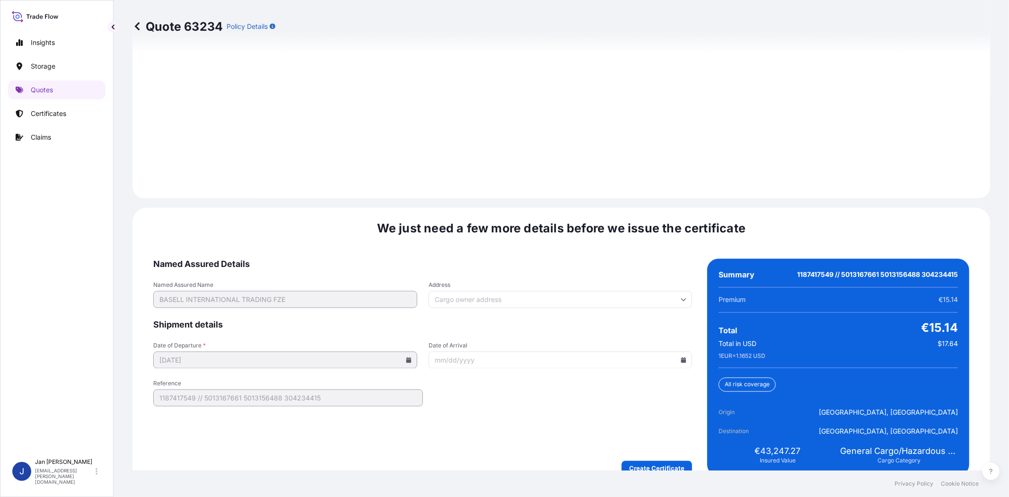
scroll to position [1306, 0]
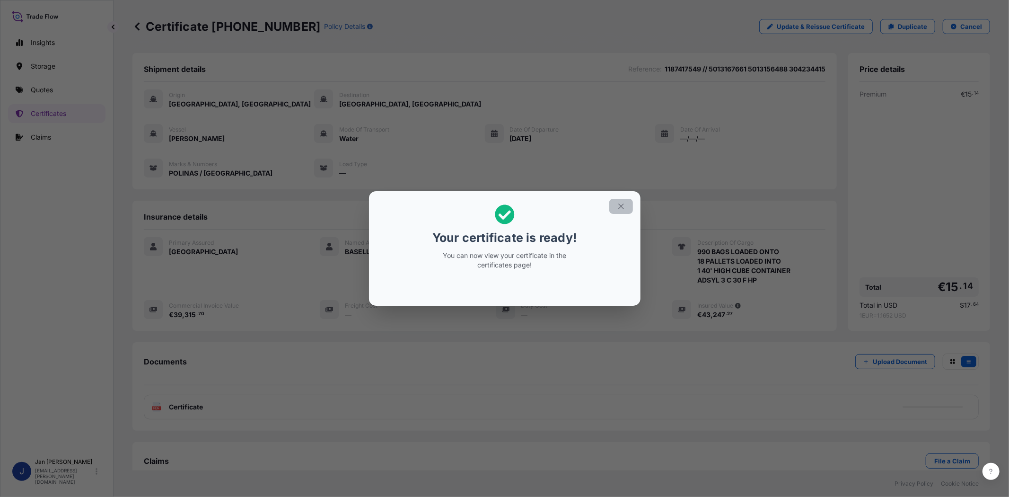
click at [621, 204] on icon "button" at bounding box center [621, 206] width 9 height 9
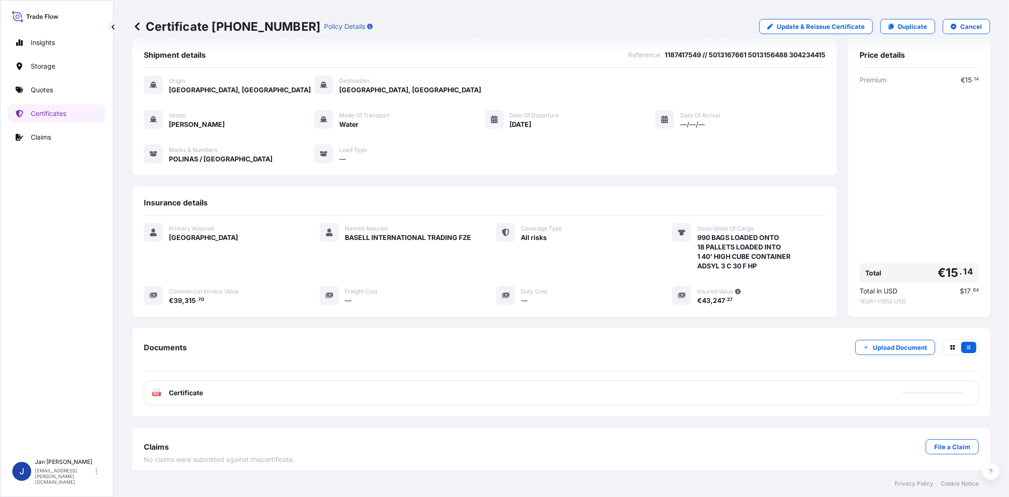
scroll to position [20, 0]
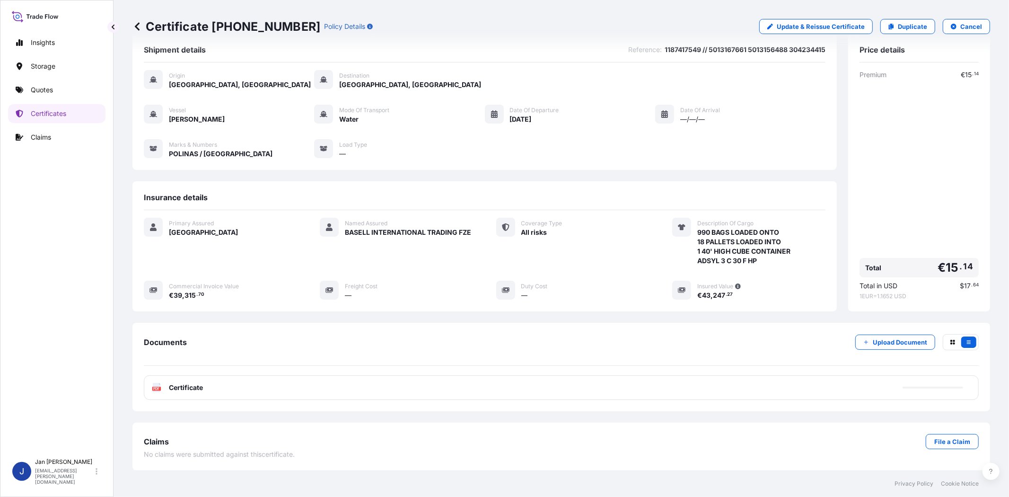
click at [158, 386] on icon at bounding box center [157, 387] width 8 height 9
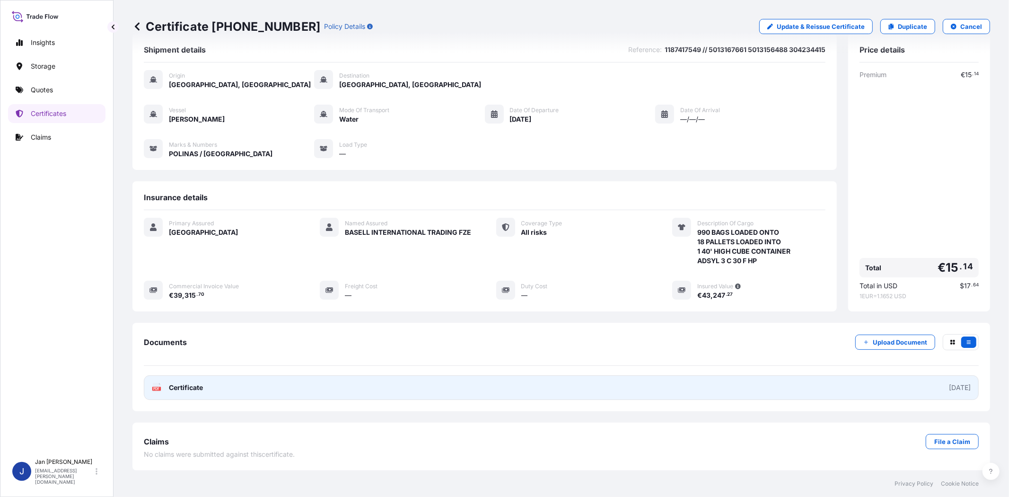
click at [158, 386] on icon at bounding box center [157, 387] width 8 height 9
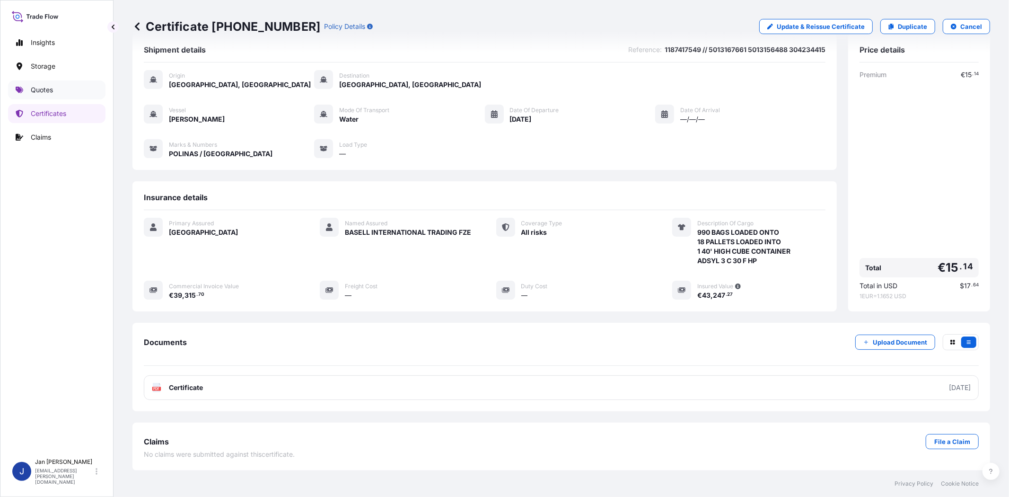
click at [68, 91] on link "Quotes" at bounding box center [56, 89] width 97 height 19
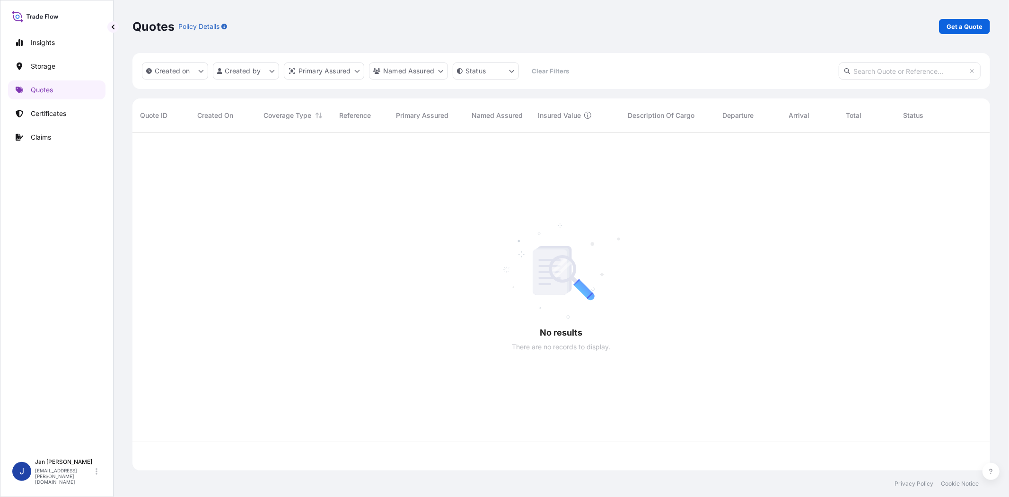
scroll to position [335, 850]
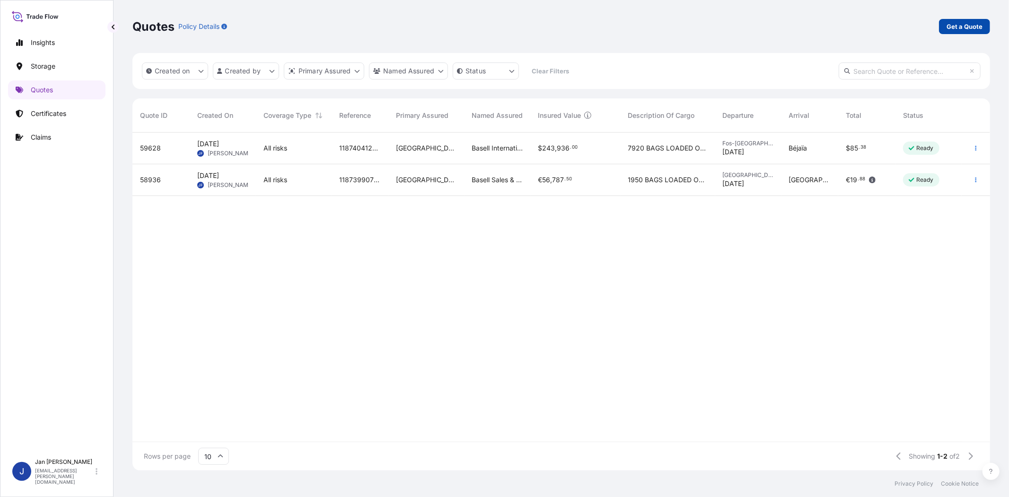
click at [958, 22] on p "Get a Quote" at bounding box center [965, 26] width 36 height 9
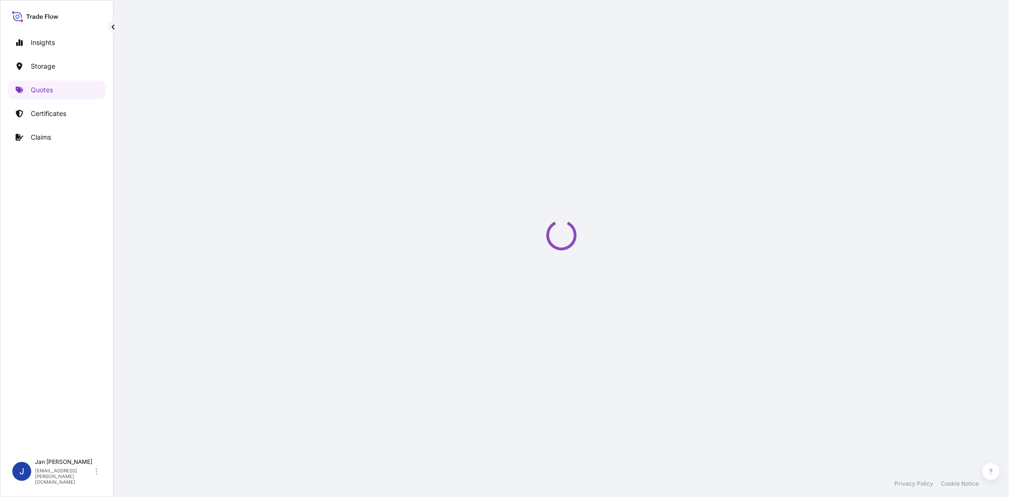
select select "Water"
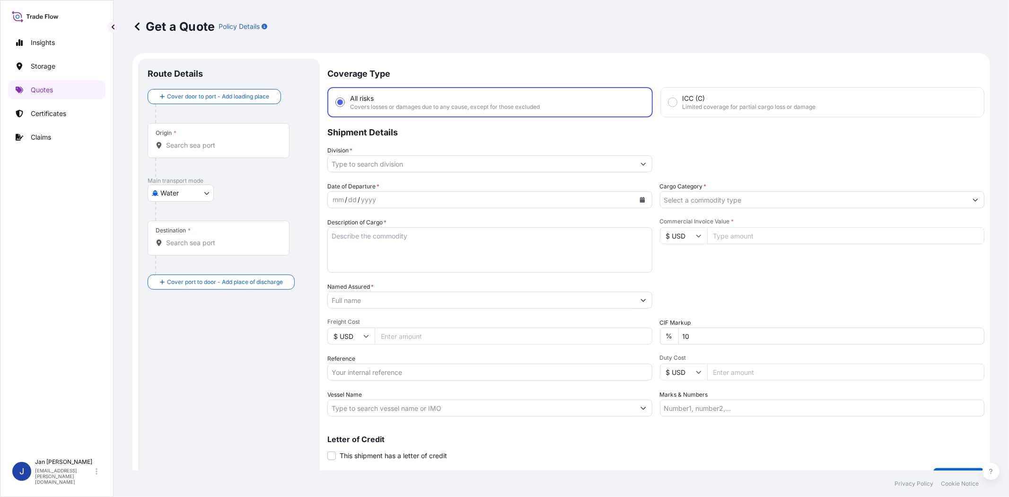
scroll to position [15, 0]
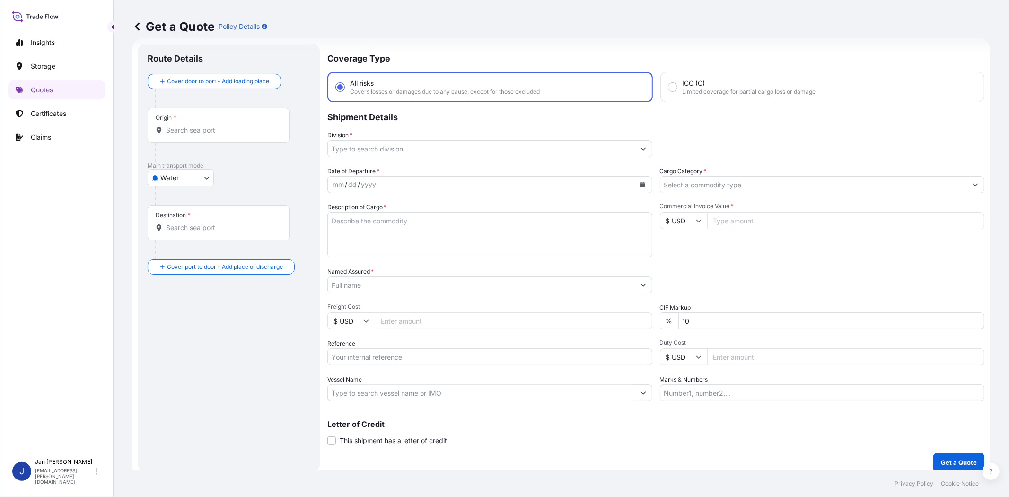
click at [680, 213] on input "$ USD" at bounding box center [683, 220] width 47 height 17
click at [679, 240] on div "€ EUR" at bounding box center [680, 246] width 40 height 18
type input "€ EUR"
click at [731, 220] on input "Commercial Invoice Value *" at bounding box center [846, 220] width 278 height 17
click at [730, 219] on input "9238240" at bounding box center [846, 220] width 278 height 17
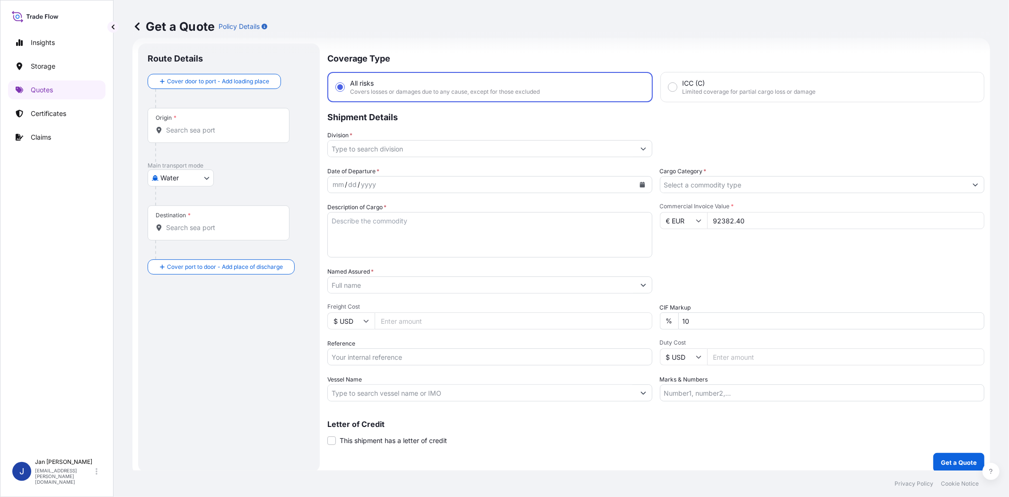
click at [750, 220] on input "92382.40" at bounding box center [846, 220] width 278 height 17
type input "92382.40"
click at [743, 264] on div "Date of Departure * mm / dd / yyyy Cargo Category * Description of Cargo * Comm…" at bounding box center [655, 284] width 657 height 235
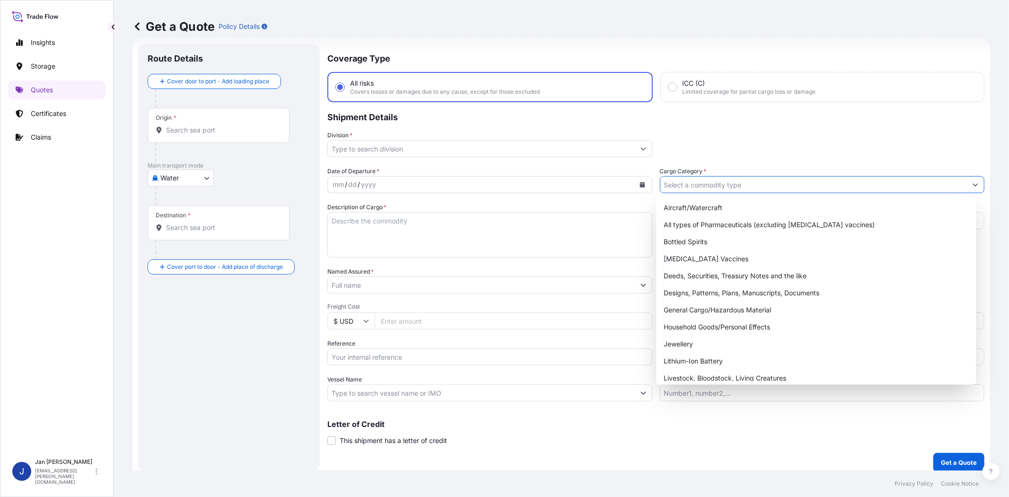
click at [721, 182] on input "Cargo Category *" at bounding box center [813, 184] width 307 height 17
click at [725, 308] on div "General Cargo/Hazardous Material" at bounding box center [816, 309] width 312 height 17
type input "General Cargo/Hazardous Material"
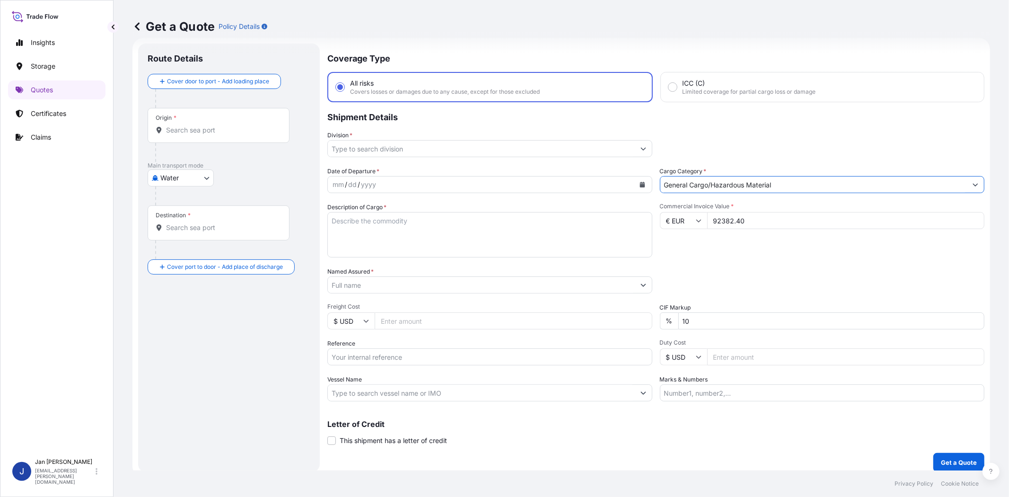
click at [547, 150] on input "Division *" at bounding box center [481, 148] width 307 height 17
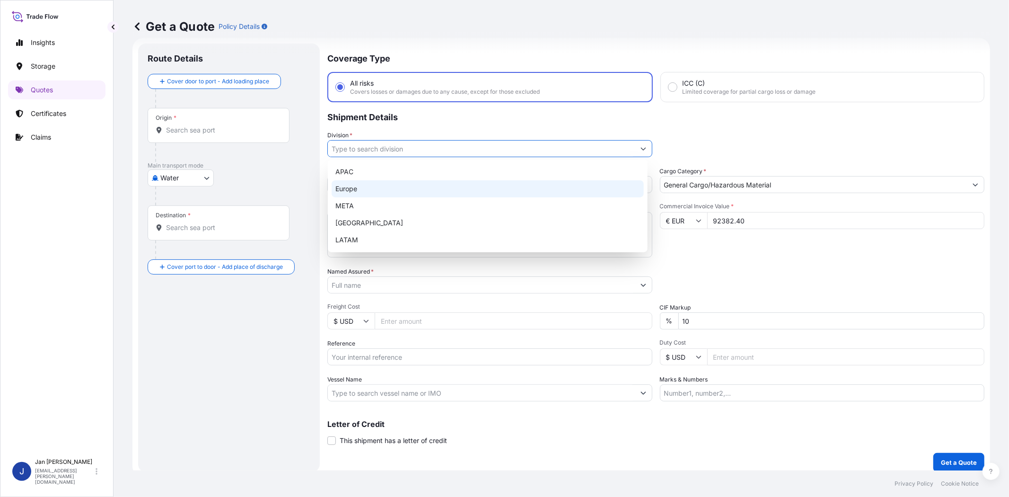
click at [495, 188] on div "Europe" at bounding box center [488, 188] width 312 height 17
type input "Europe"
click at [682, 121] on p "Shipment Details" at bounding box center [655, 116] width 657 height 28
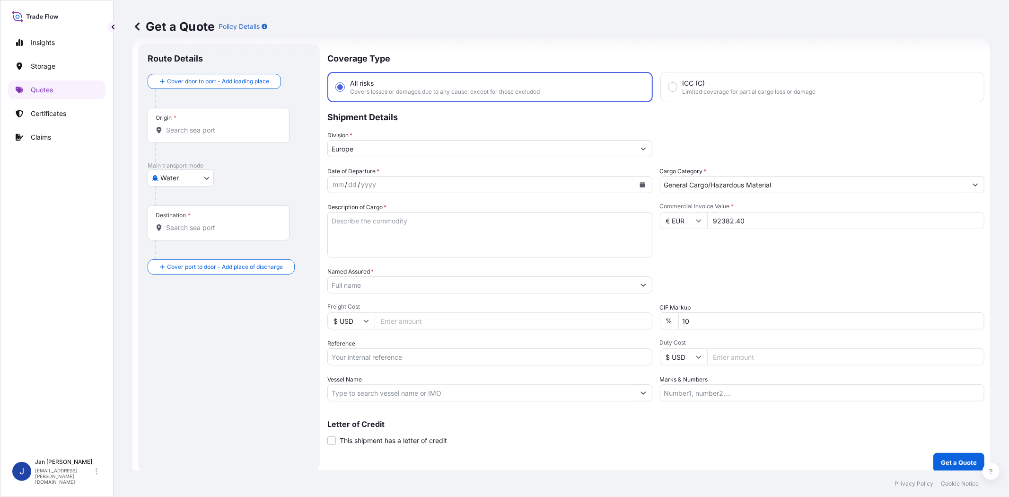
click at [640, 183] on icon "Calendar" at bounding box center [642, 185] width 5 height 6
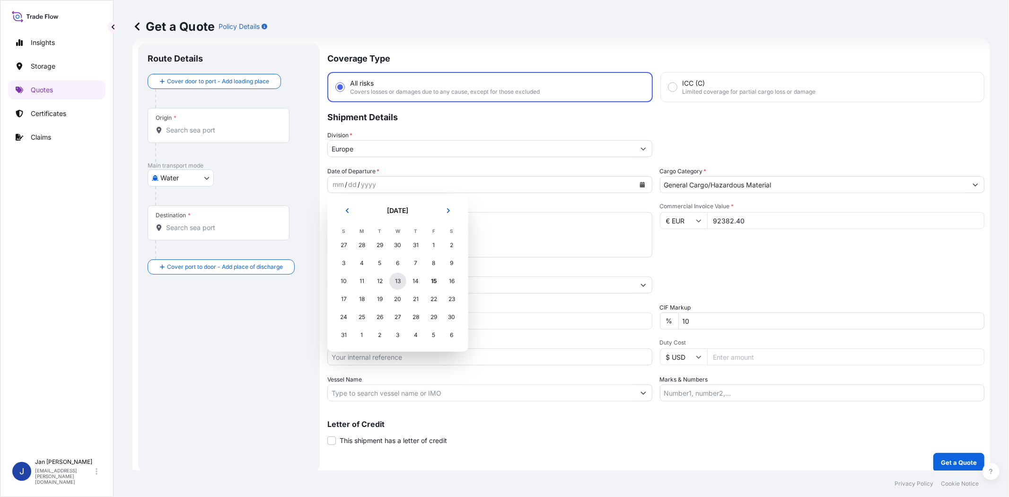
click at [395, 283] on div "13" at bounding box center [397, 281] width 17 height 17
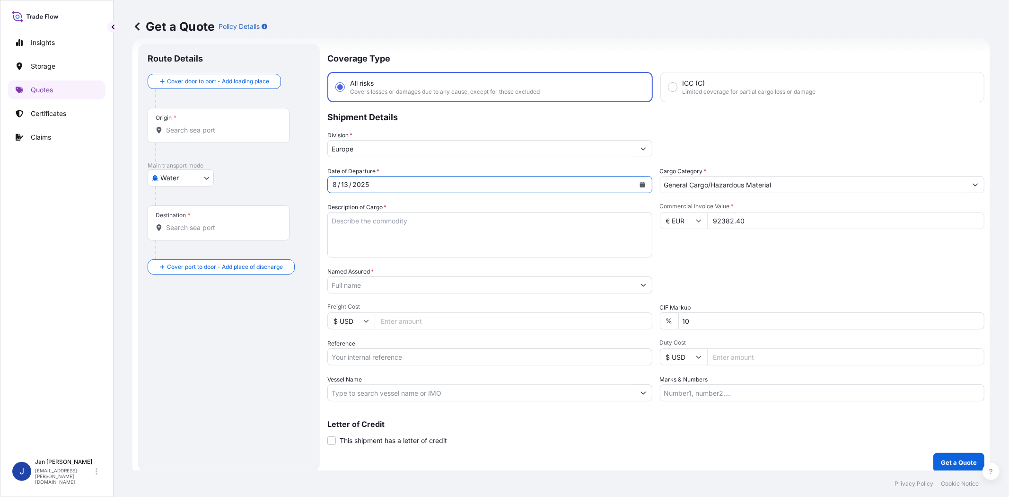
click at [694, 254] on div "Commercial Invoice Value * € EUR 92382.40" at bounding box center [822, 229] width 325 height 55
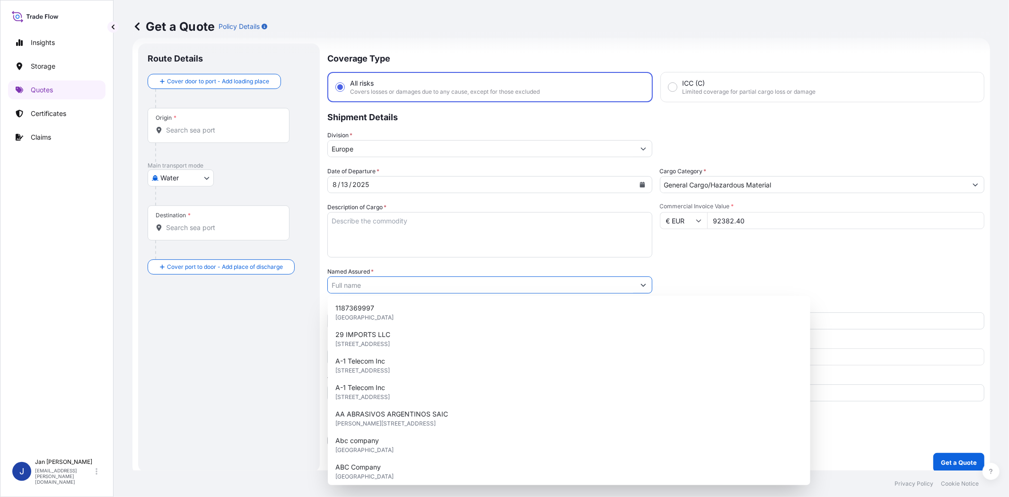
click at [451, 288] on input "Named Assured *" at bounding box center [481, 284] width 307 height 17
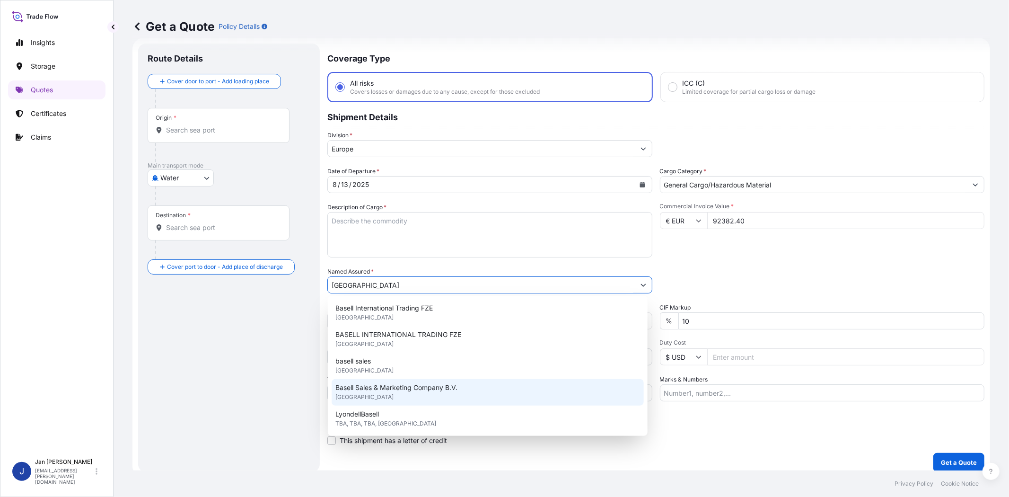
click at [448, 388] on span "Basell Sales & Marketing Company B.V." at bounding box center [396, 387] width 122 height 9
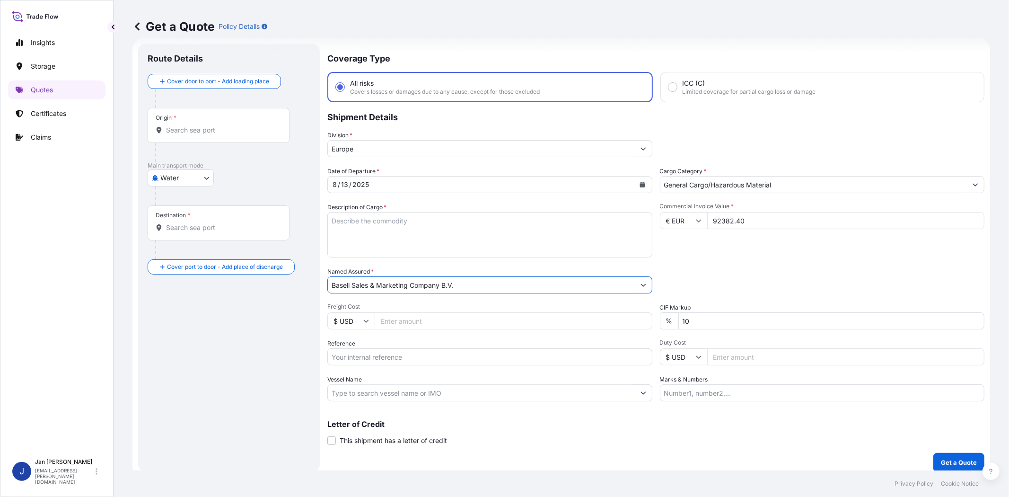
type input "Basell Sales & Marketing Company B.V."
click at [721, 276] on div "Packing Category Type to search a container mode Please select a primary mode o…" at bounding box center [822, 280] width 325 height 26
click at [448, 355] on input "Reference" at bounding box center [489, 356] width 325 height 17
paste input "1187420438 // 5013175694 304238557 212538"
type input "1187420438 // 5013175694 304238557 212538"
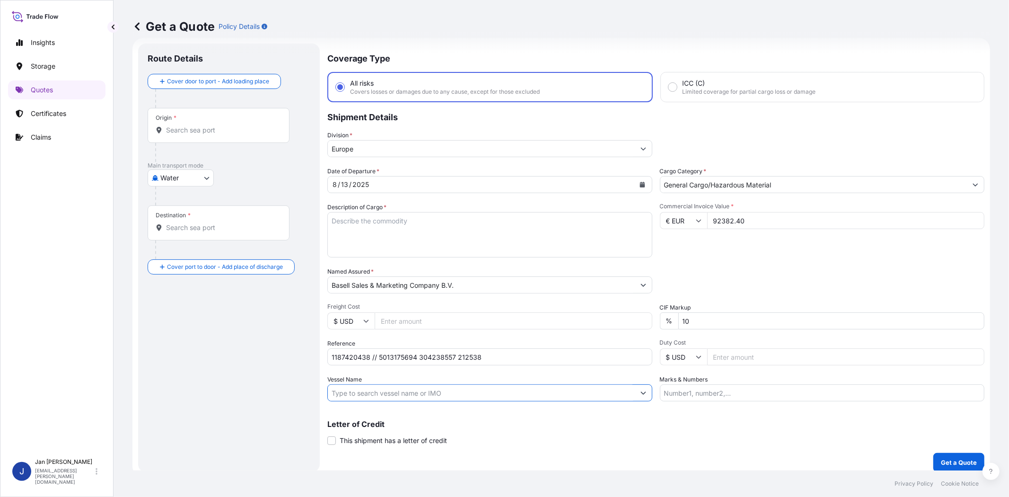
click at [448, 396] on input "Vessel Name" at bounding box center [481, 392] width 307 height 17
paste input "MSC [PERSON_NAME]"
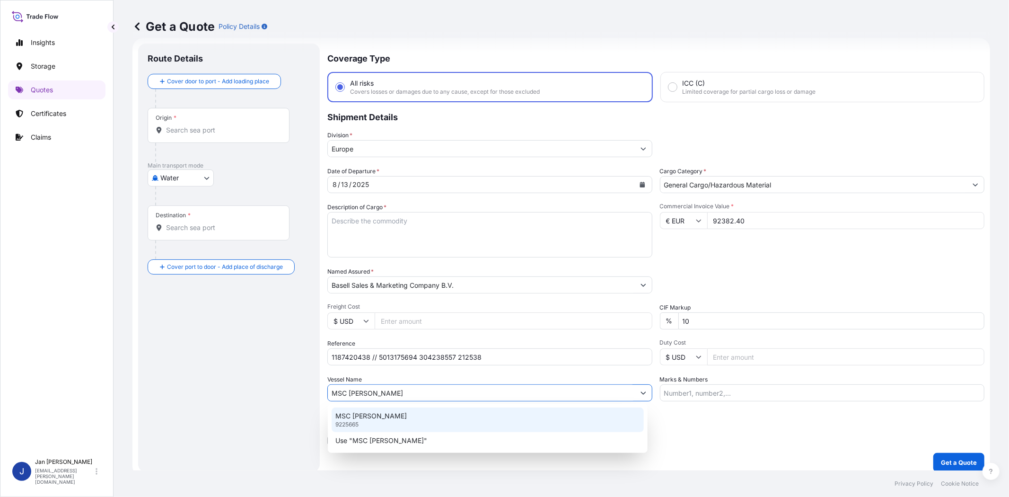
click at [408, 417] on div "MSC [PERSON_NAME] 9225665" at bounding box center [488, 419] width 312 height 25
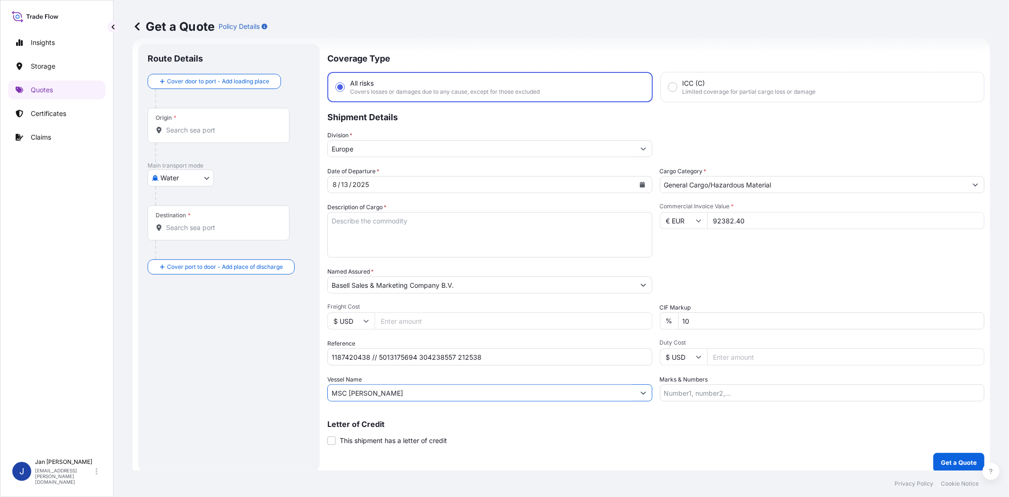
type input "MSC [PERSON_NAME]"
click at [211, 136] on div "Origin *" at bounding box center [219, 125] width 142 height 35
click at [211, 135] on input "Origin *" at bounding box center [222, 129] width 112 height 9
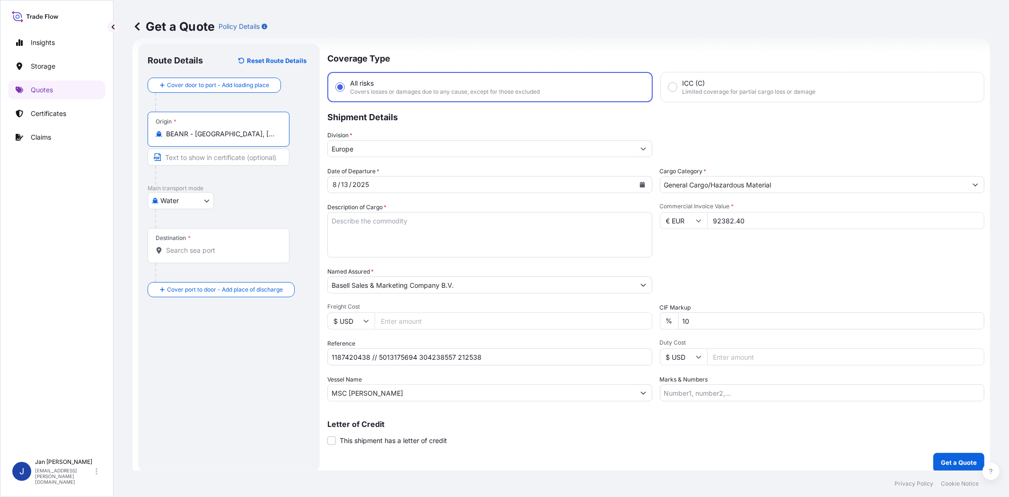
type input "BEANR - [GEOGRAPHIC_DATA], [GEOGRAPHIC_DATA]"
click at [225, 249] on input "Destination *" at bounding box center [223, 250] width 115 height 9
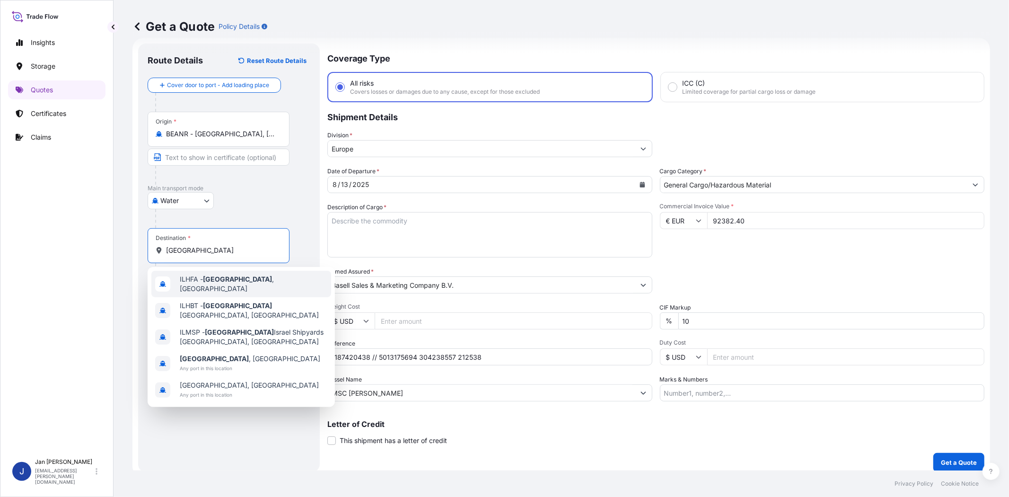
click at [230, 285] on span "ILHFA - [GEOGRAPHIC_DATA] , [GEOGRAPHIC_DATA]" at bounding box center [254, 283] width 148 height 19
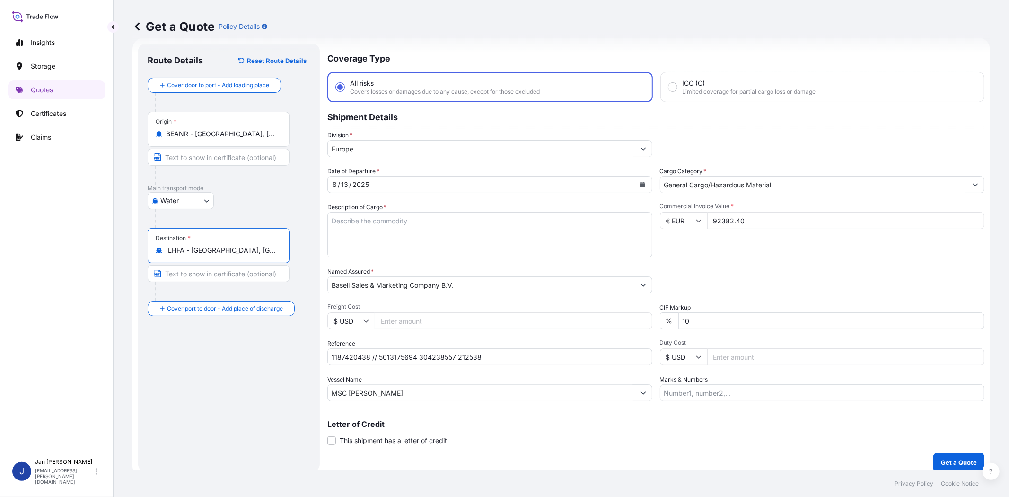
type input "ILHFA - [GEOGRAPHIC_DATA], [GEOGRAPHIC_DATA]"
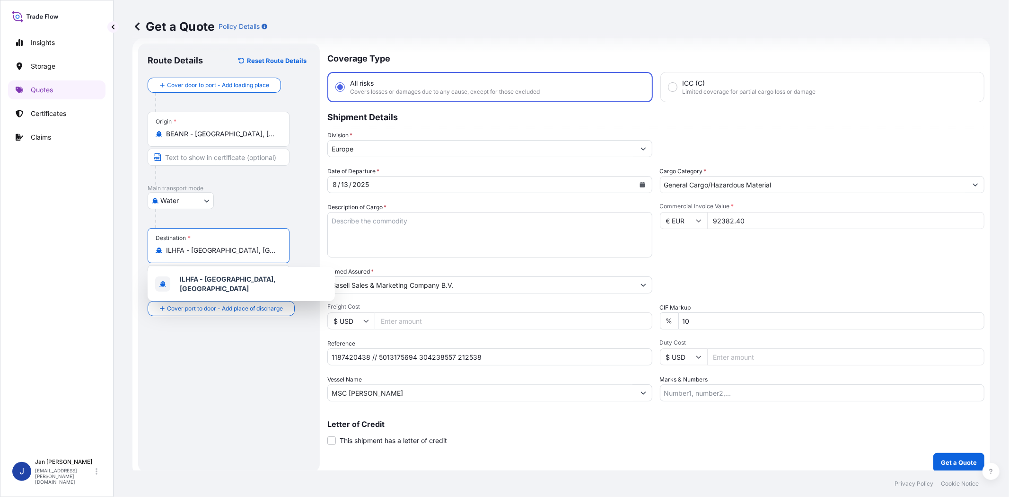
click at [751, 242] on div "Commercial Invoice Value * € EUR 92382.40" at bounding box center [822, 229] width 325 height 55
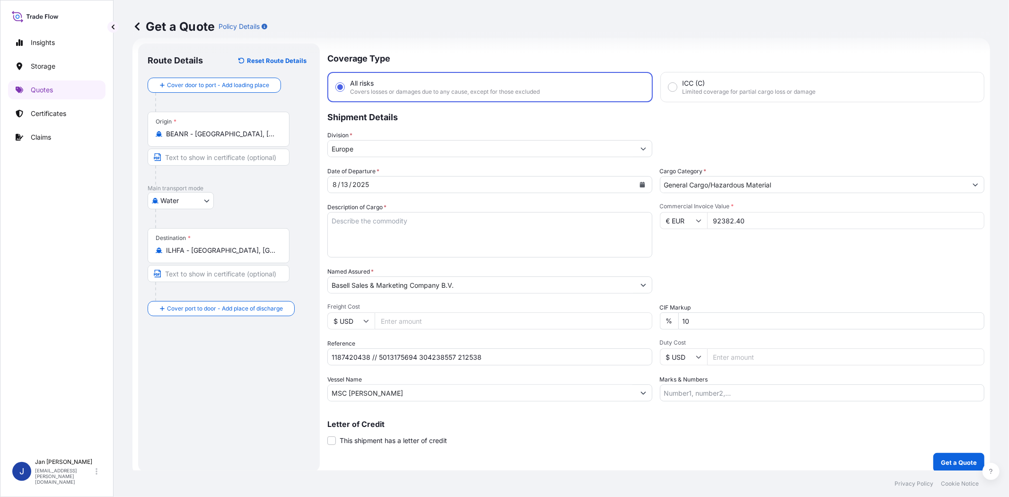
drag, startPoint x: 548, startPoint y: 233, endPoint x: 545, endPoint y: 229, distance: 5.4
click at [548, 233] on textarea "Description of Cargo *" at bounding box center [489, 234] width 325 height 45
paste textarea "BULK UNPACKED LOADED INTO 3 20' DRY VAN HOSTALEN PP H1022 12"
click at [328, 218] on textarea "BULK UNPACKED LOADED INTO 3 20' DRY VAN HOSTALEN PP H1022 12" at bounding box center [489, 234] width 325 height 45
type textarea "3 BULK UNPACKED LOADED INTO 3 20' DRY VAN HOSTALEN PP H1022 12"
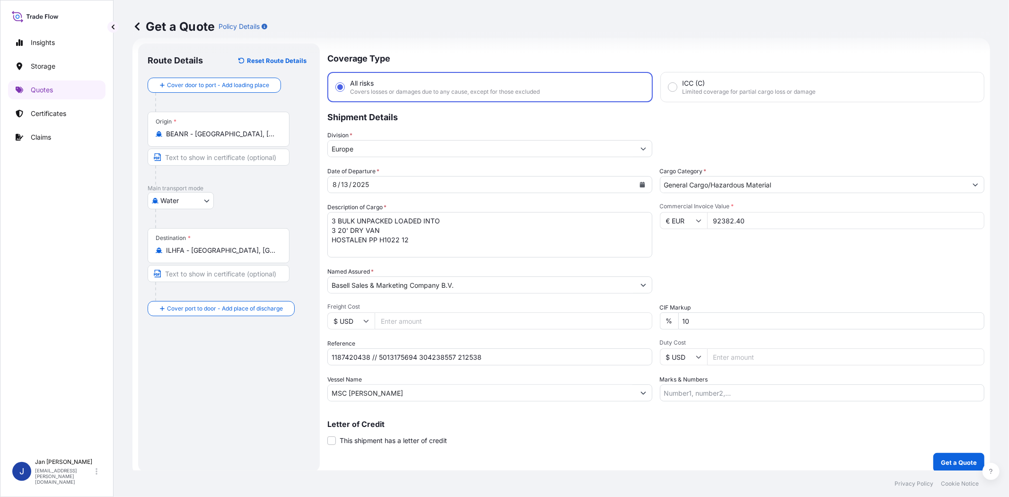
click at [745, 251] on div "Commercial Invoice Value * € EUR 92382.40" at bounding box center [822, 229] width 325 height 55
click at [958, 460] on p "Get a Quote" at bounding box center [959, 461] width 36 height 9
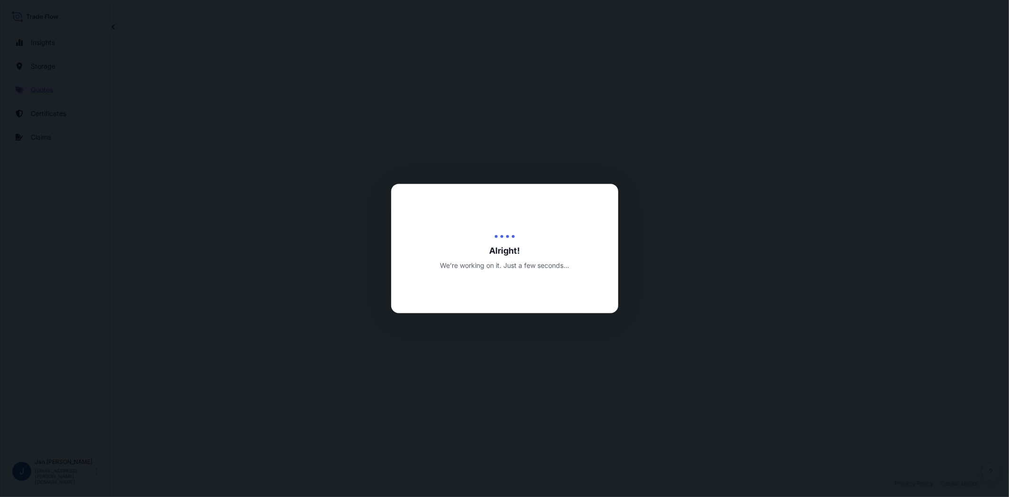
select select "Water"
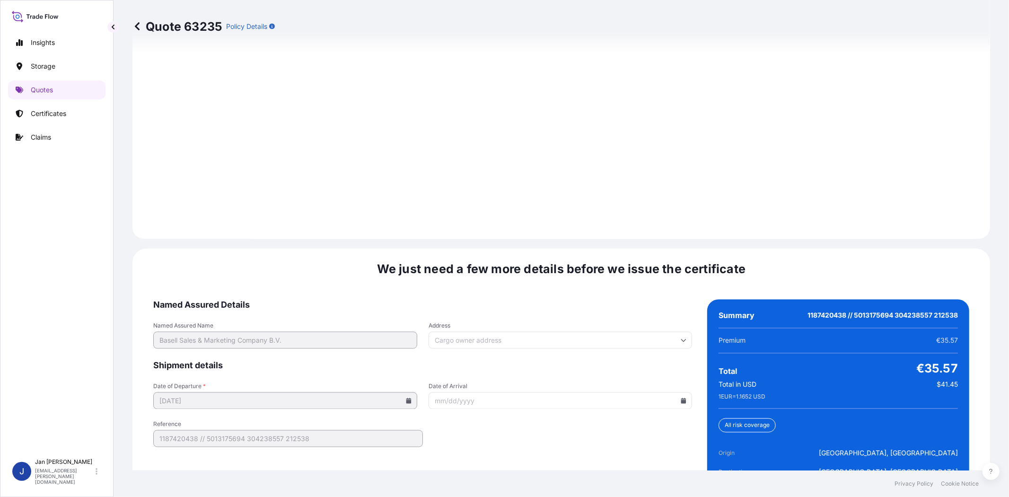
scroll to position [1306, 0]
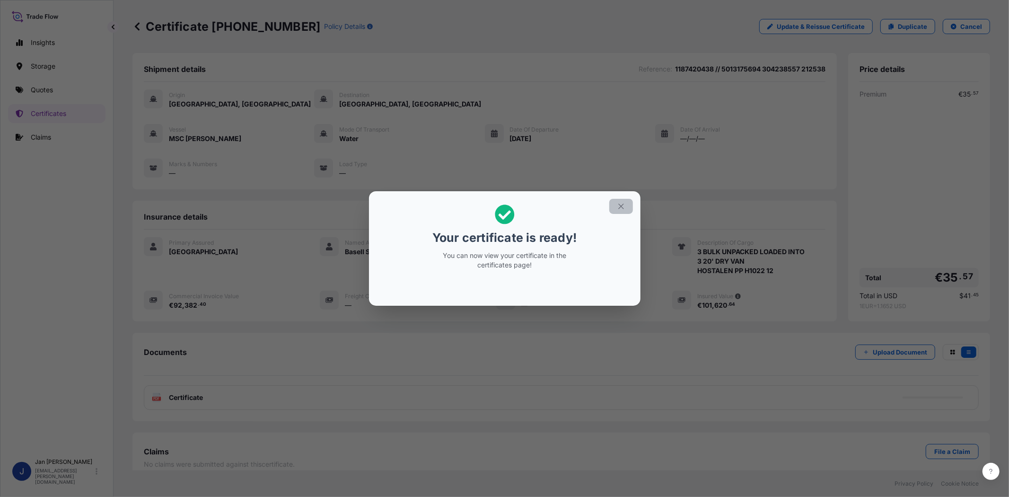
click at [623, 205] on icon "button" at bounding box center [621, 206] width 9 height 9
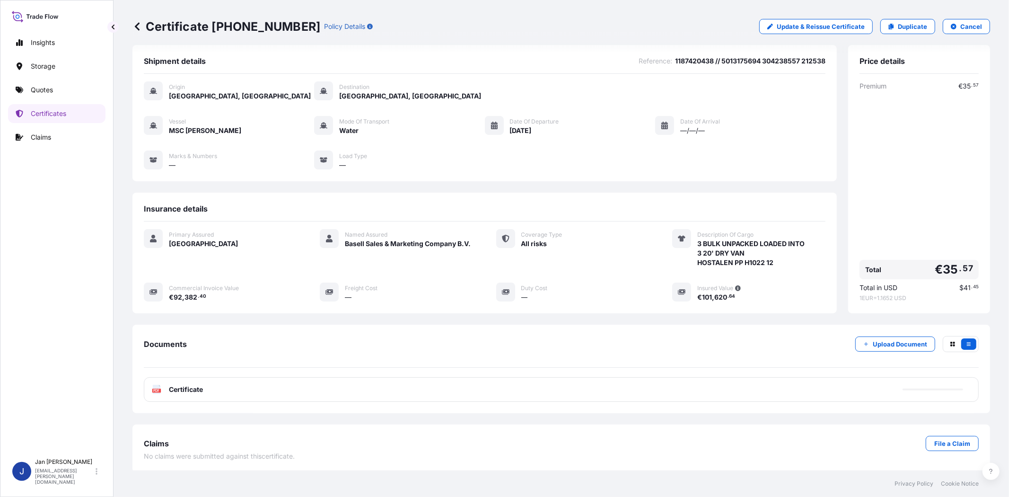
scroll to position [11, 0]
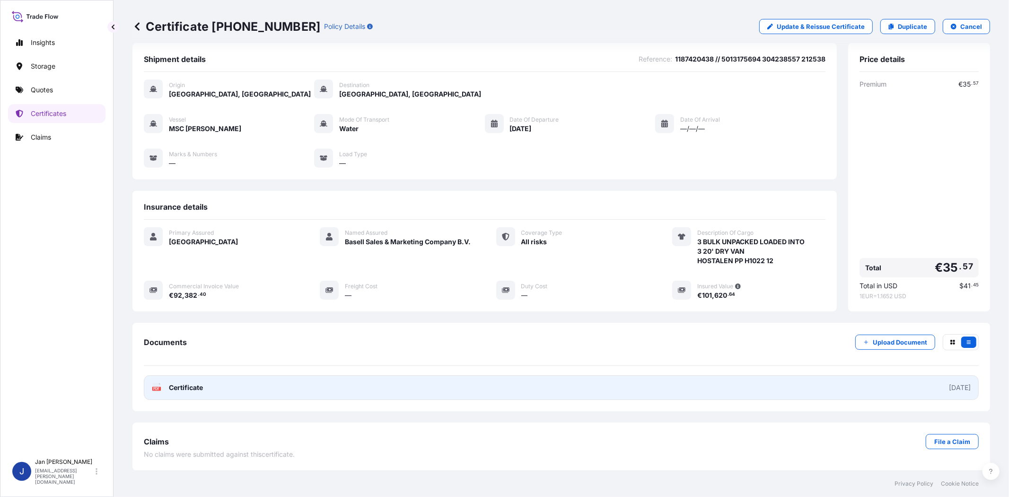
click at [155, 389] on text "PDF" at bounding box center [157, 388] width 6 height 3
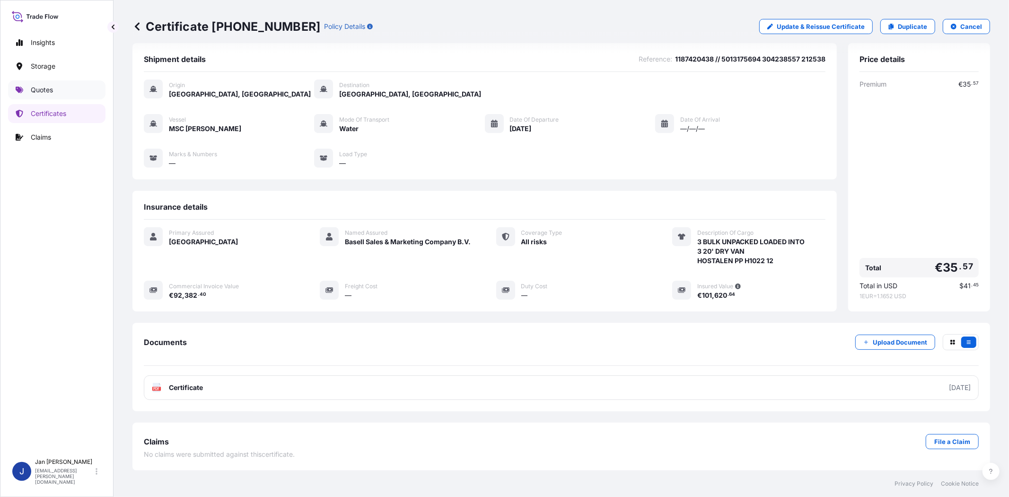
click at [41, 87] on p "Quotes" at bounding box center [42, 89] width 22 height 9
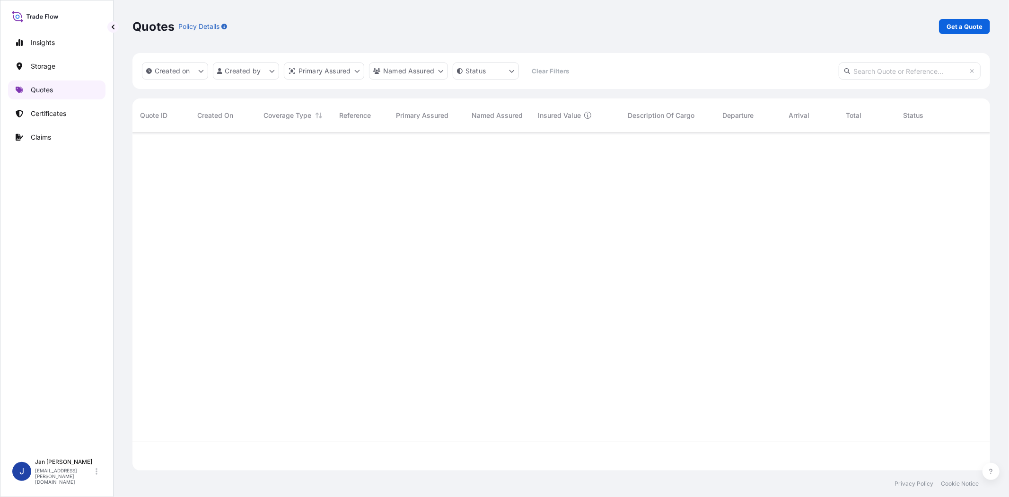
scroll to position [335, 850]
click at [968, 26] on p "Get a Quote" at bounding box center [965, 26] width 36 height 9
select select "Water"
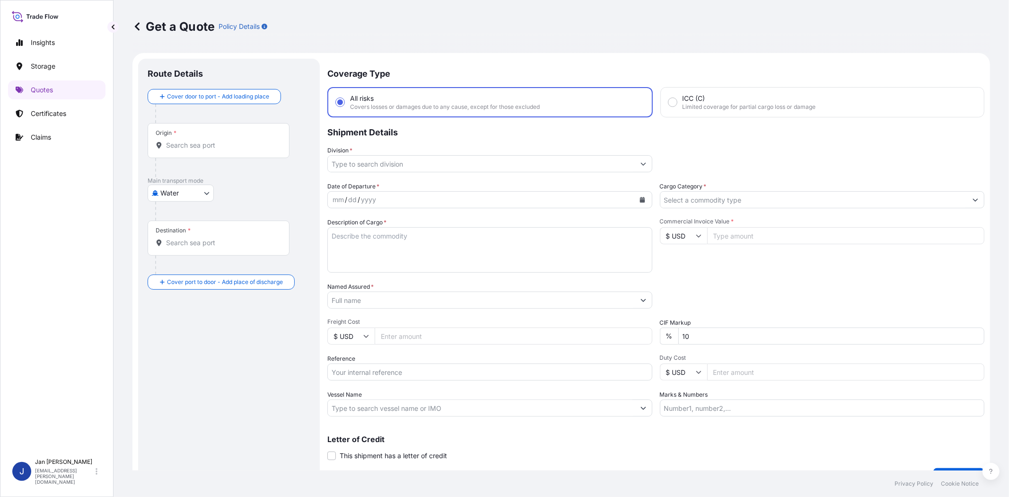
scroll to position [15, 0]
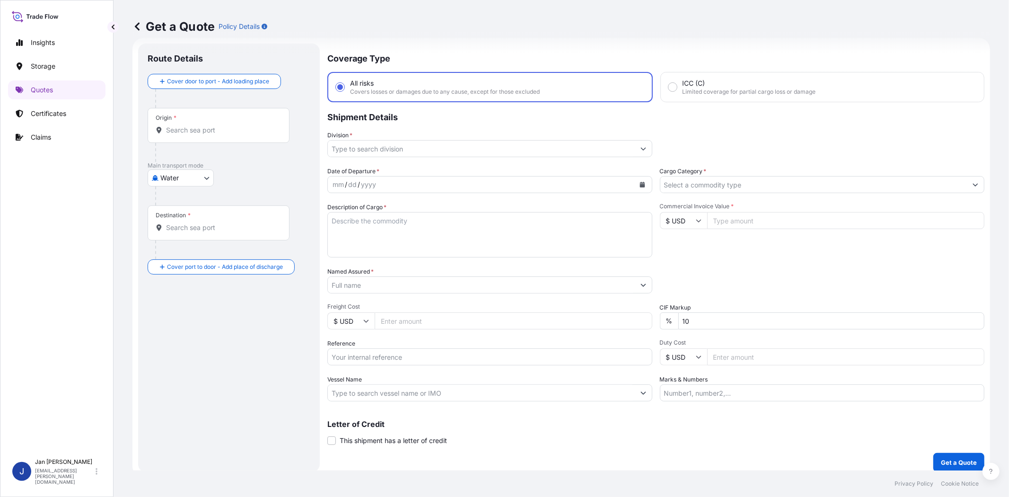
click at [730, 216] on input "Commercial Invoice Value *" at bounding box center [846, 220] width 278 height 17
paste input "77646.01"
type input "77646.01"
click at [677, 224] on input "$ USD" at bounding box center [683, 220] width 47 height 17
click at [672, 248] on div "€ EUR" at bounding box center [680, 246] width 40 height 18
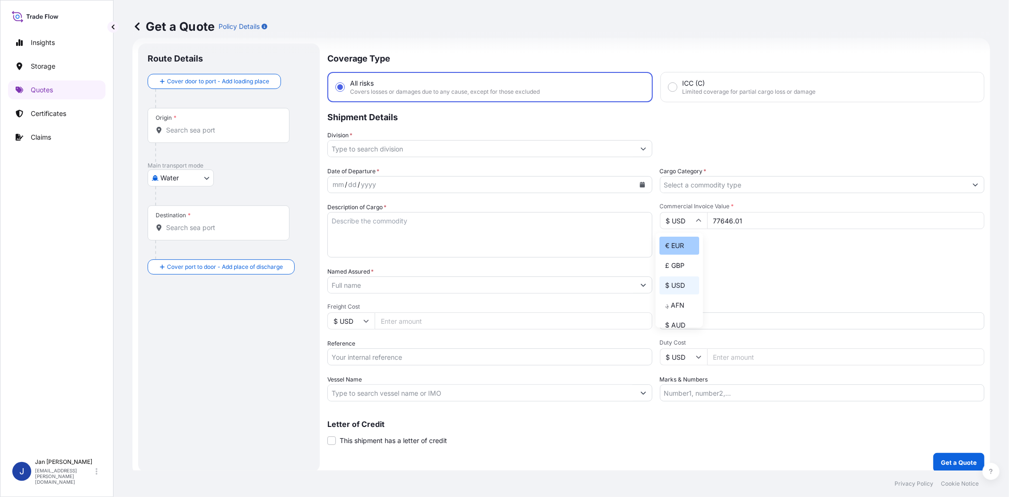
type input "€ EUR"
click at [731, 233] on div "Commercial Invoice Value * € EUR 77646.01" at bounding box center [822, 229] width 325 height 55
click at [726, 190] on input "Cargo Category *" at bounding box center [813, 184] width 307 height 17
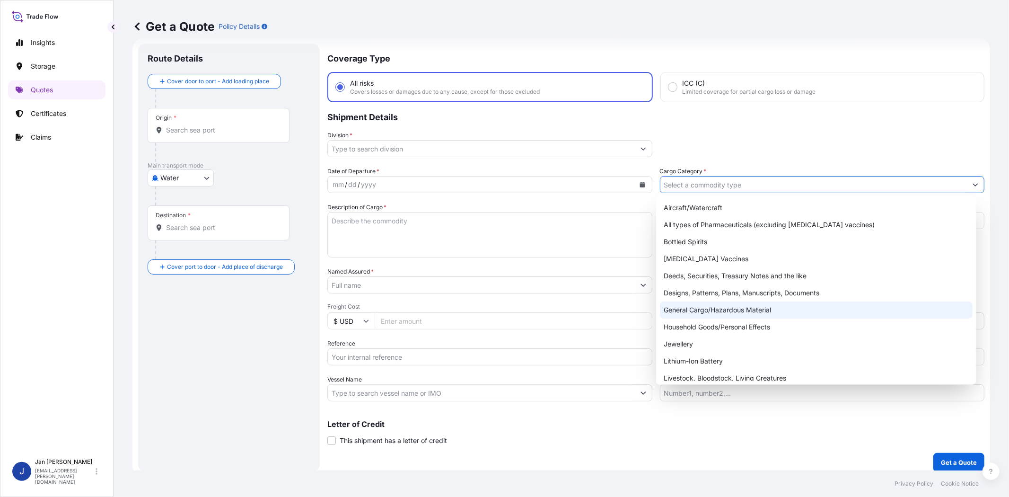
click at [718, 314] on div "General Cargo/Hazardous Material" at bounding box center [816, 309] width 312 height 17
type input "General Cargo/Hazardous Material"
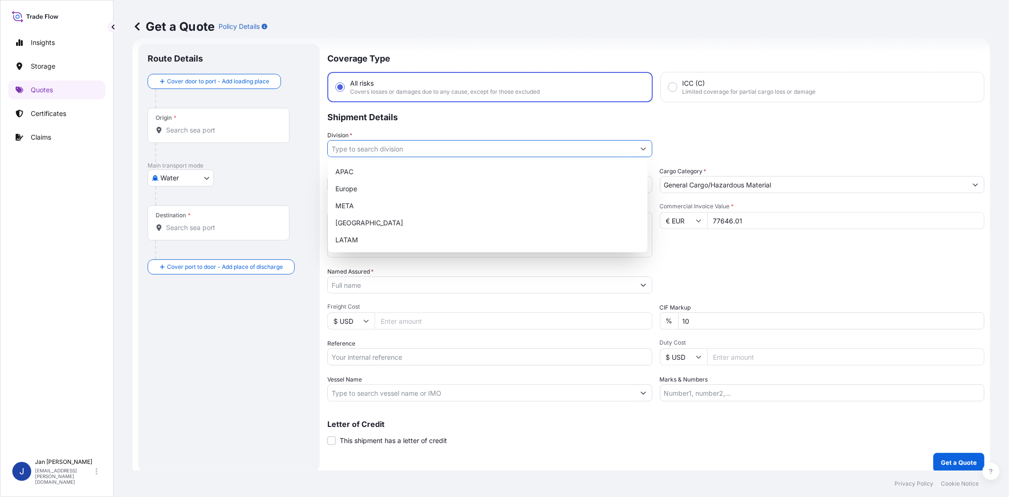
click at [540, 145] on input "Division *" at bounding box center [481, 148] width 307 height 17
click at [485, 186] on div "Europe" at bounding box center [488, 188] width 312 height 17
type input "Europe"
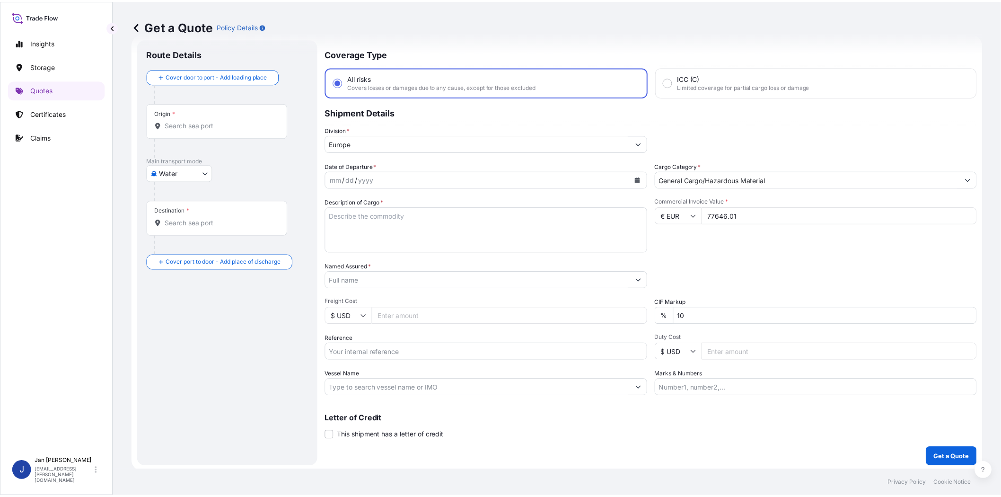
scroll to position [21, 0]
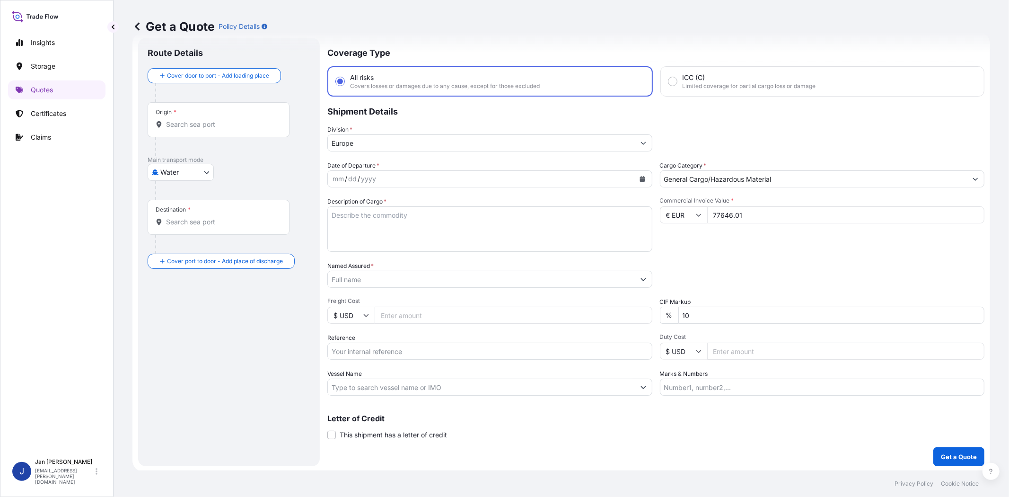
click at [427, 392] on input "Vessel Name" at bounding box center [481, 386] width 307 height 17
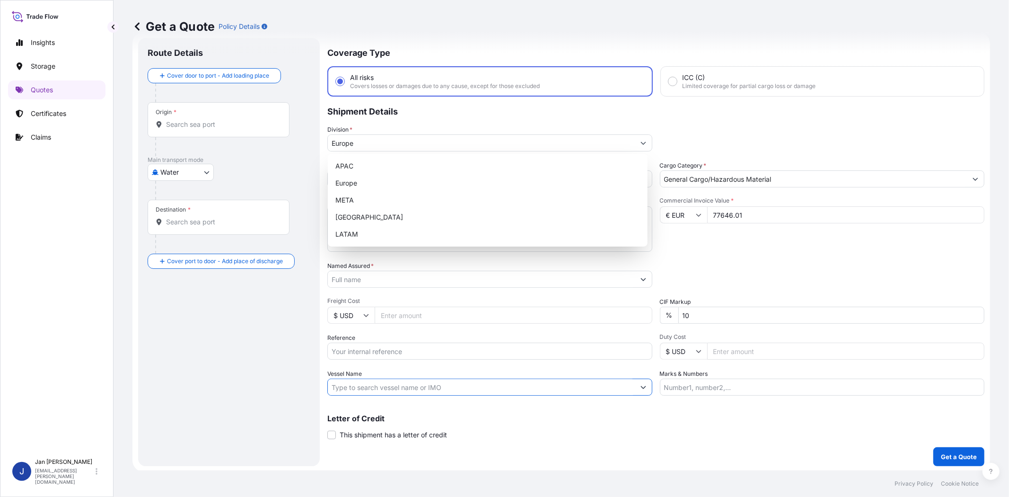
paste input "[PERSON_NAME]"
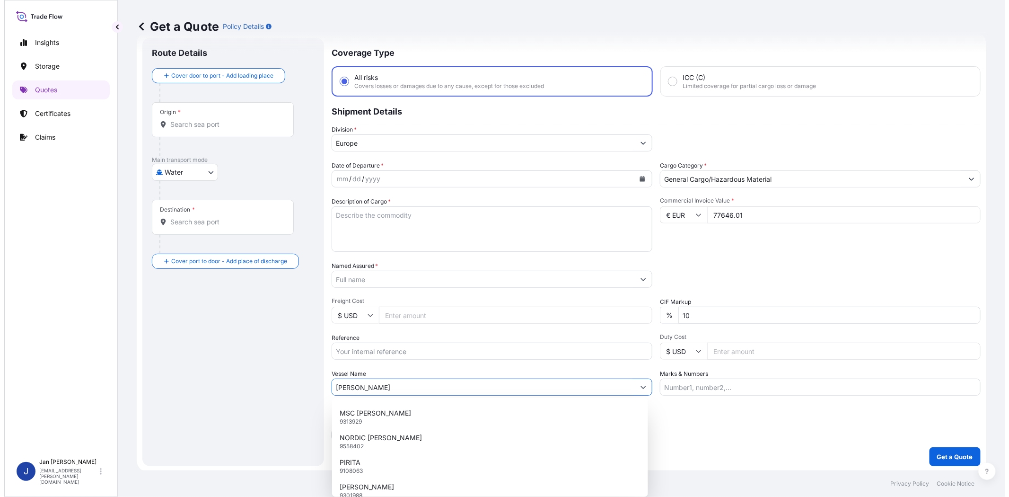
scroll to position [420, 0]
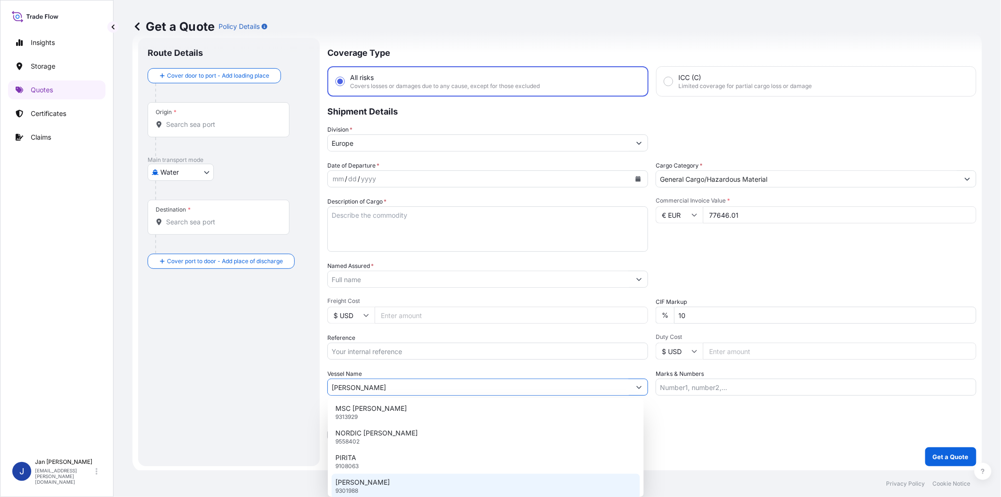
click at [382, 477] on div "[PERSON_NAME] 9301988" at bounding box center [486, 486] width 308 height 25
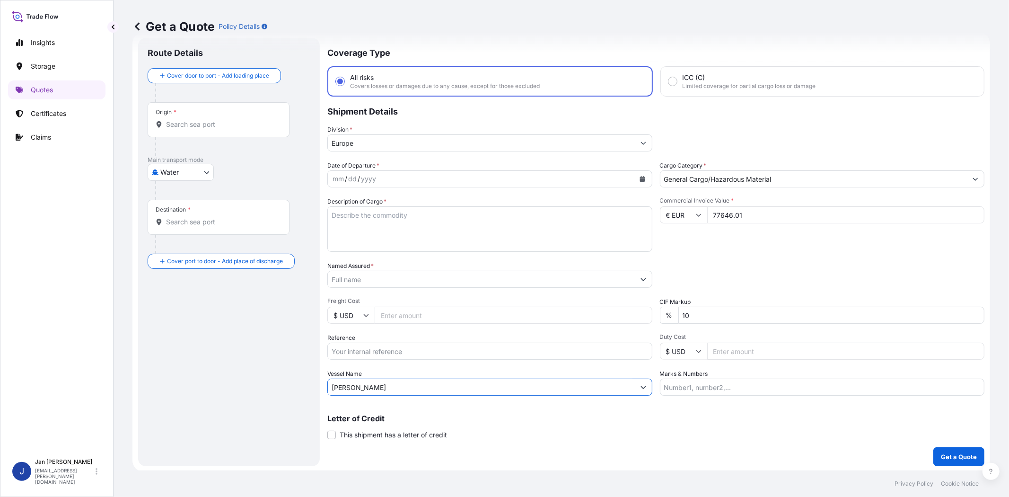
type input "[PERSON_NAME]"
click at [640, 176] on icon "Calendar" at bounding box center [643, 179] width 6 height 6
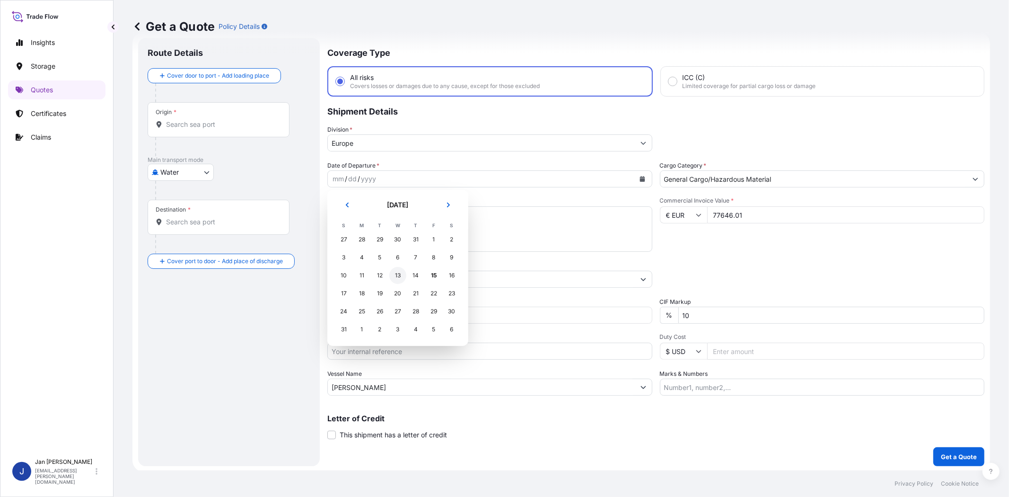
click at [396, 275] on div "13" at bounding box center [397, 275] width 17 height 17
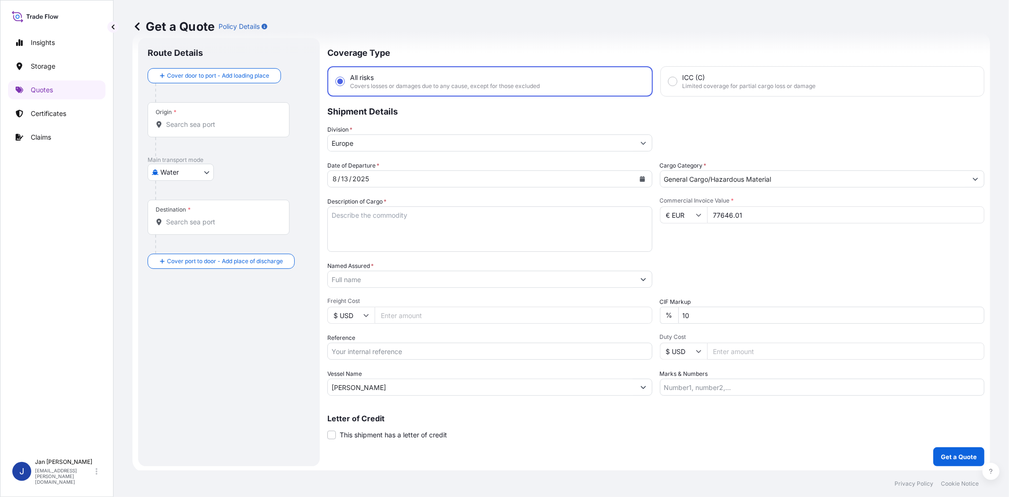
click at [719, 252] on div "Date of Departure * [DATE] Cargo Category * General Cargo/Hazardous Material De…" at bounding box center [655, 278] width 657 height 235
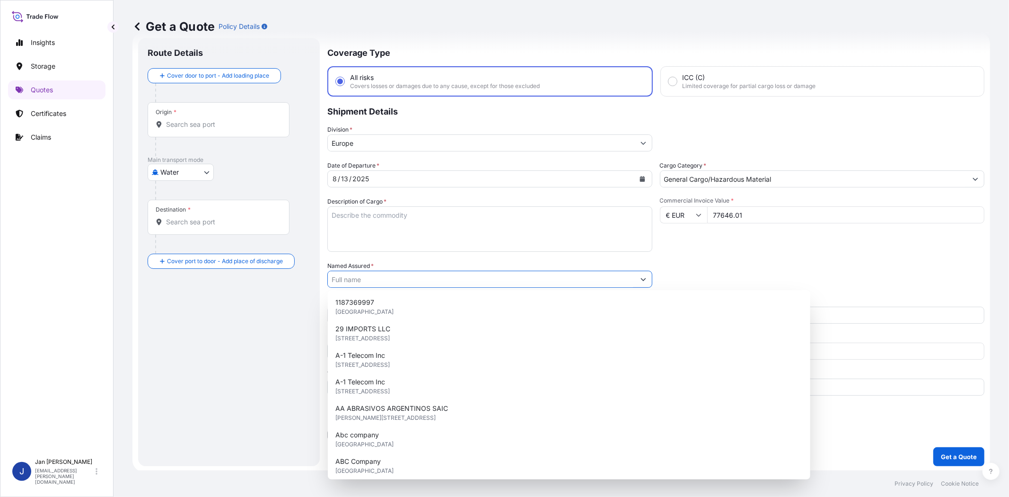
click at [384, 282] on input "Named Assured *" at bounding box center [481, 279] width 307 height 17
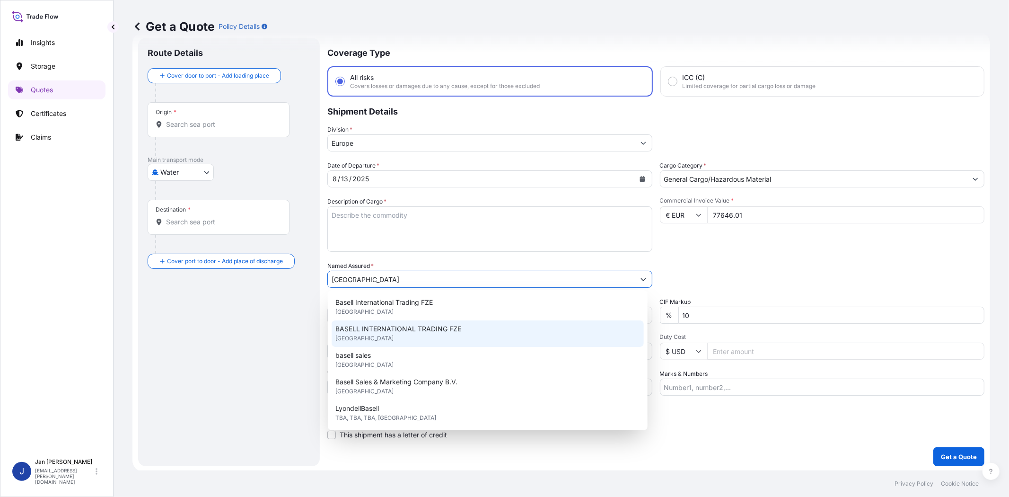
click at [395, 343] on div "BASELL INTERNATIONAL TRADING FZE [GEOGRAPHIC_DATA]" at bounding box center [488, 333] width 312 height 26
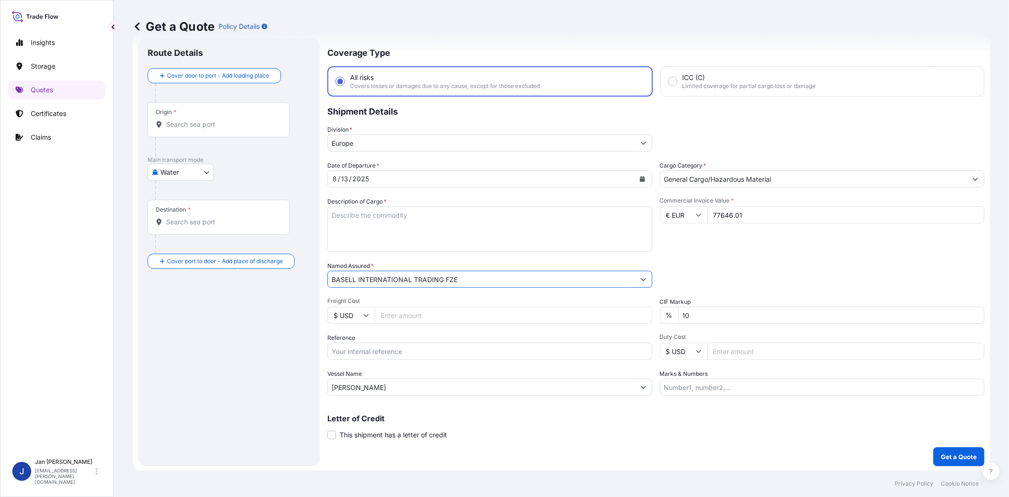
type input "BASELL INTERNATIONAL TRADING FZE"
click at [248, 128] on input "Origin *" at bounding box center [222, 124] width 112 height 9
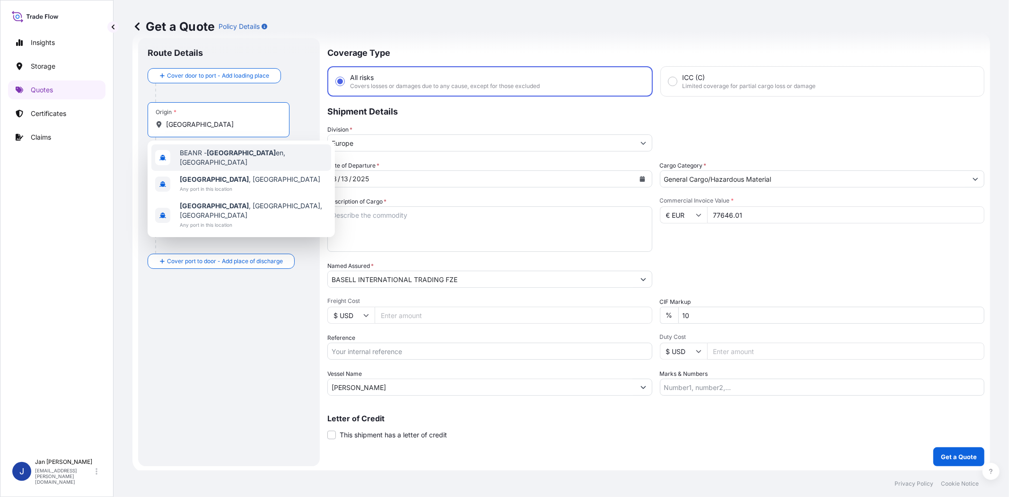
click at [240, 155] on span "BEANR - [GEOGRAPHIC_DATA] en, [GEOGRAPHIC_DATA]" at bounding box center [254, 157] width 148 height 19
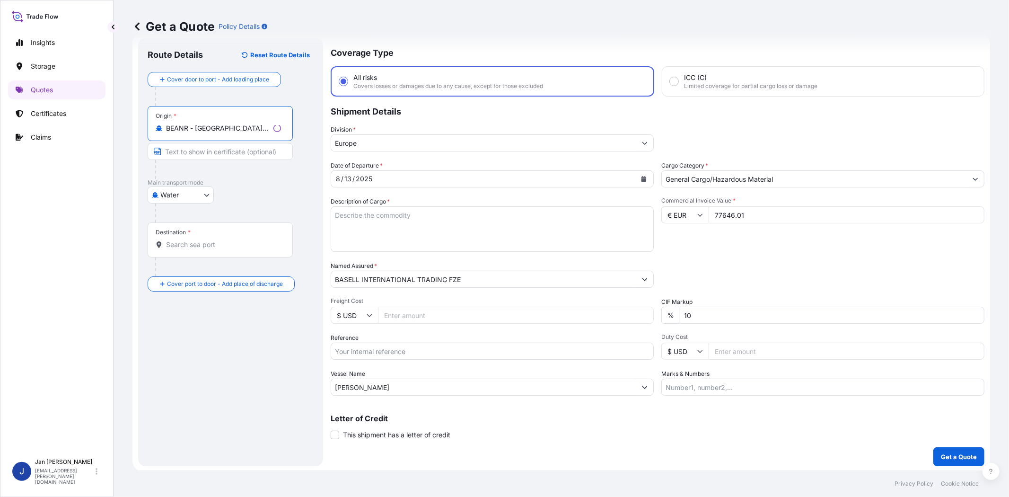
type input "BEANR - [GEOGRAPHIC_DATA], [GEOGRAPHIC_DATA]"
click at [218, 250] on div "Destination *" at bounding box center [220, 239] width 145 height 35
click at [218, 249] on input "Destination *" at bounding box center [223, 244] width 115 height 9
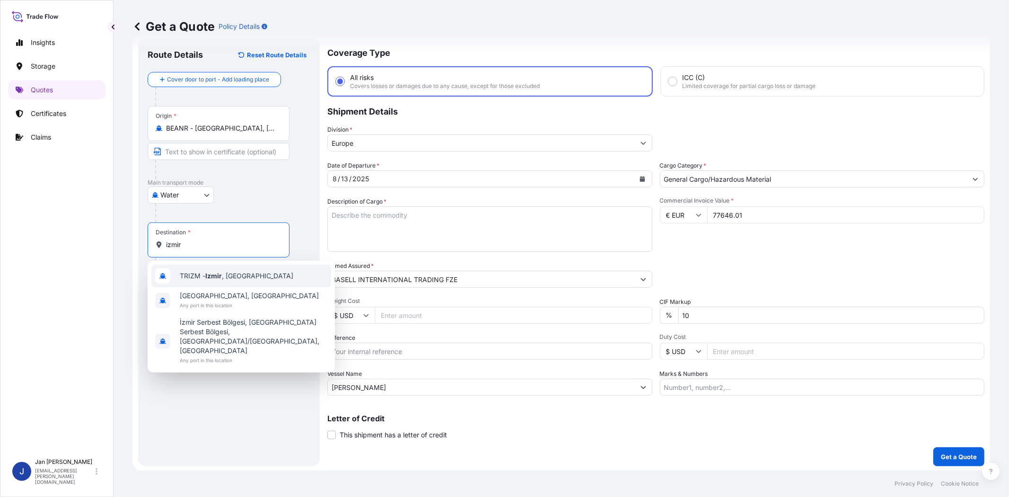
click at [226, 272] on span "TRIZM - [GEOGRAPHIC_DATA] , [GEOGRAPHIC_DATA]" at bounding box center [237, 275] width 114 height 9
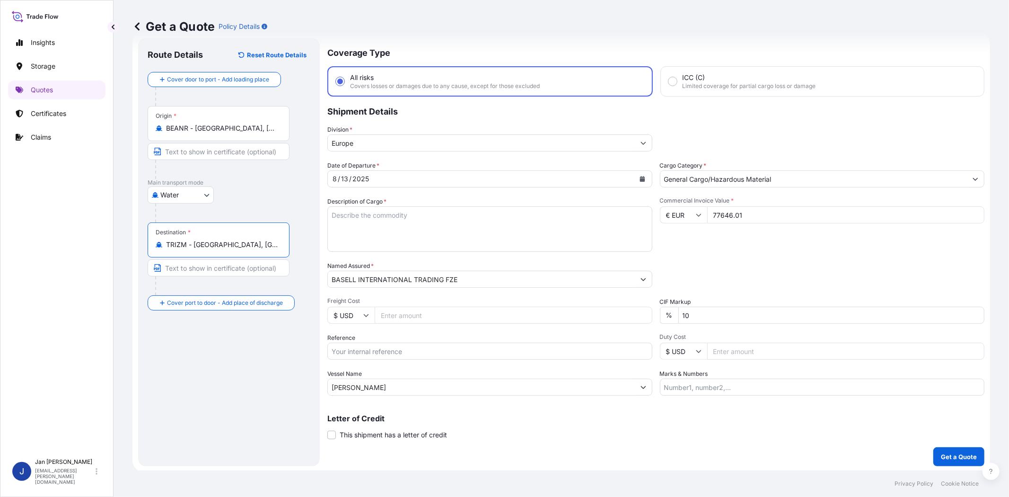
type input "TRIZM - [GEOGRAPHIC_DATA], [GEOGRAPHIC_DATA]"
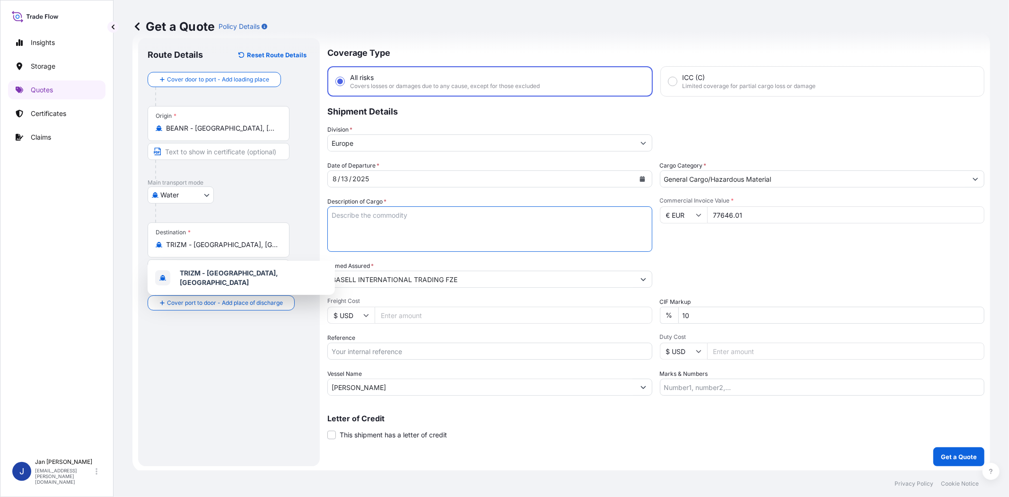
click at [598, 224] on textarea "Description of Cargo *" at bounding box center [489, 228] width 325 height 45
paste textarea "BAGS LOADED ONTO 108 PALLETS LOADED INTO 6 40' HIGH CUBE CONTAINER ADSYL 3 C 30…"
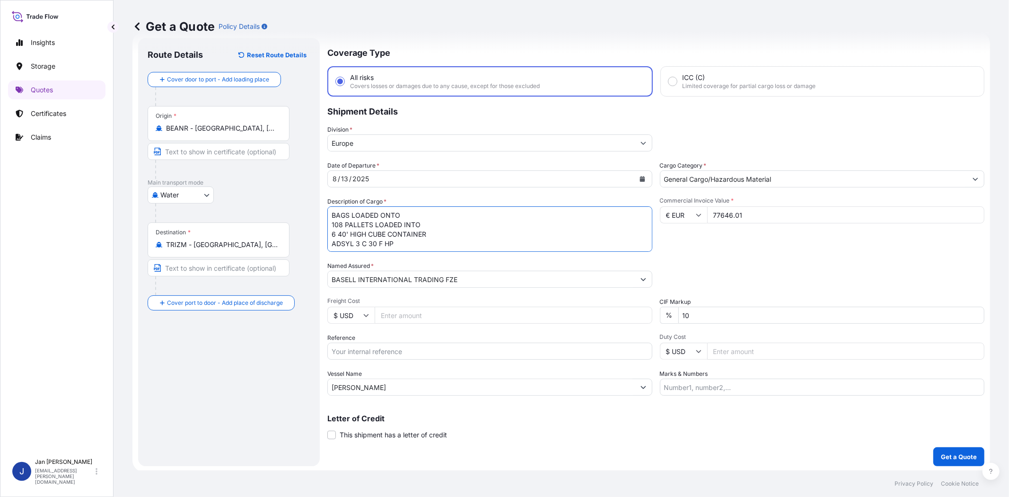
click at [331, 211] on textarea "BAGS LOADED ONTO 108 PALLETS LOADED INTO 6 40' HIGH CUBE CONTAINER ADSYL 3 C 30…" at bounding box center [489, 228] width 325 height 45
type textarea "1980 BAGS LOADED ONTO 108 PALLETS LOADED INTO 6 40' HIGH CUBE CONTAINER ADSYL 3…"
click at [687, 246] on div "Commercial Invoice Value * € EUR 77646.01" at bounding box center [822, 224] width 325 height 55
click at [739, 387] on input "Marks & Numbers" at bounding box center [822, 386] width 325 height 17
paste input "POLIBAK/ [GEOGRAPHIC_DATA]"
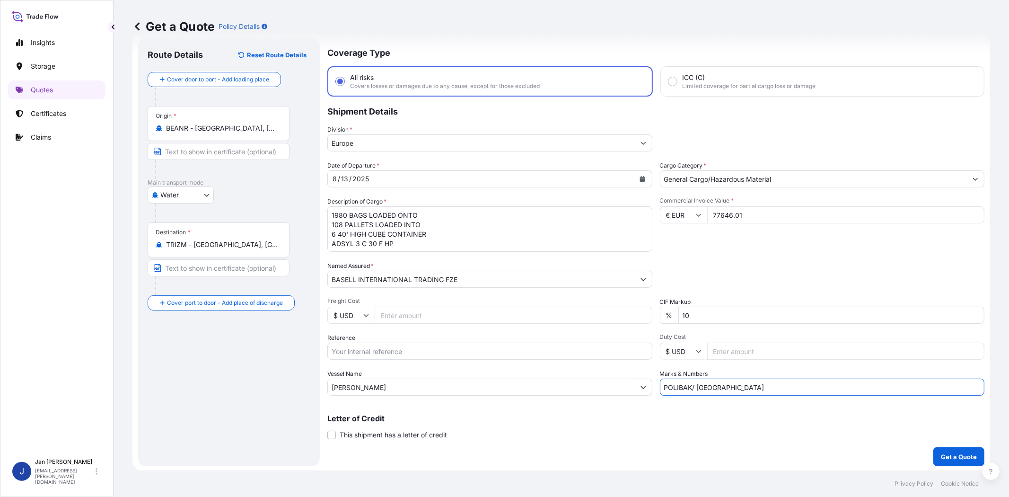
type input "POLIBAK/ [GEOGRAPHIC_DATA]"
click at [438, 352] on input "Reference" at bounding box center [489, 351] width 325 height 17
paste input "1187413385 // 5013172000 5013158387 304228334 8109065766 8109066076 4900874959"
type input "1187413385 // 5013172000 5013158387 304228334 8109065766 8109066076 4900874959"
click at [739, 273] on div "Packing Category Type to search a container mode Please select a primary mode o…" at bounding box center [822, 274] width 325 height 26
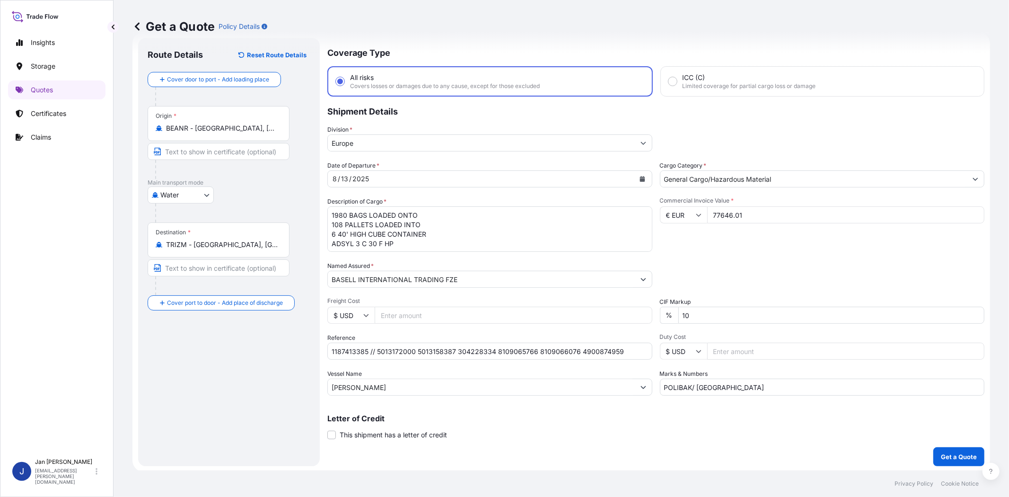
click at [949, 450] on button "Get a Quote" at bounding box center [958, 456] width 51 height 19
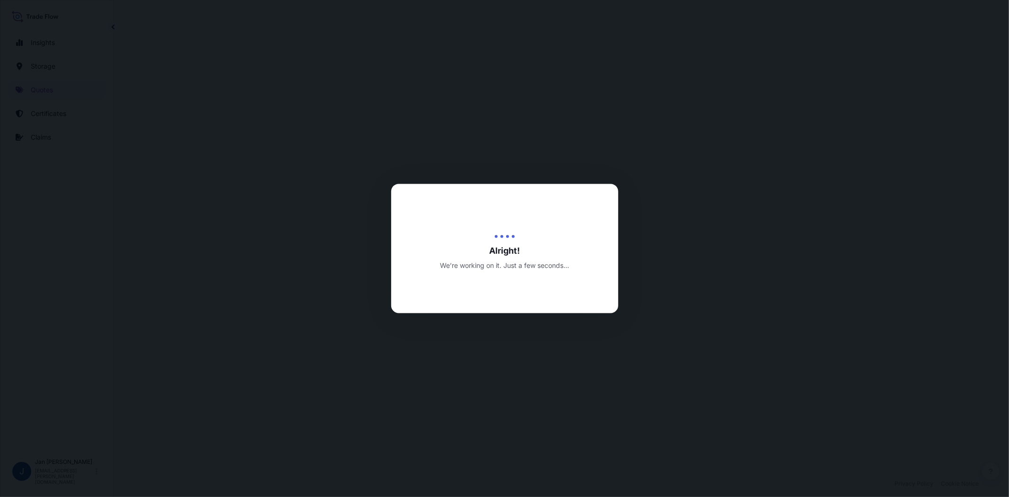
select select "Water"
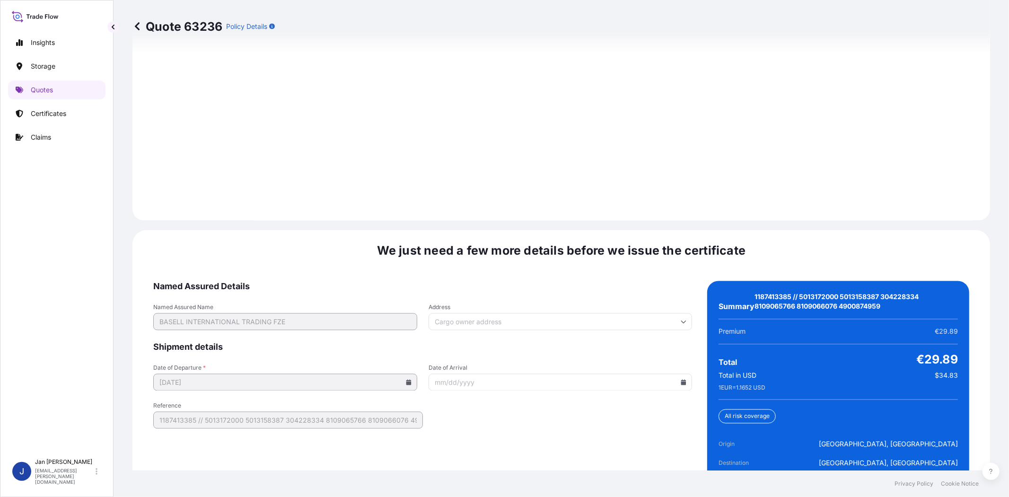
scroll to position [1325, 0]
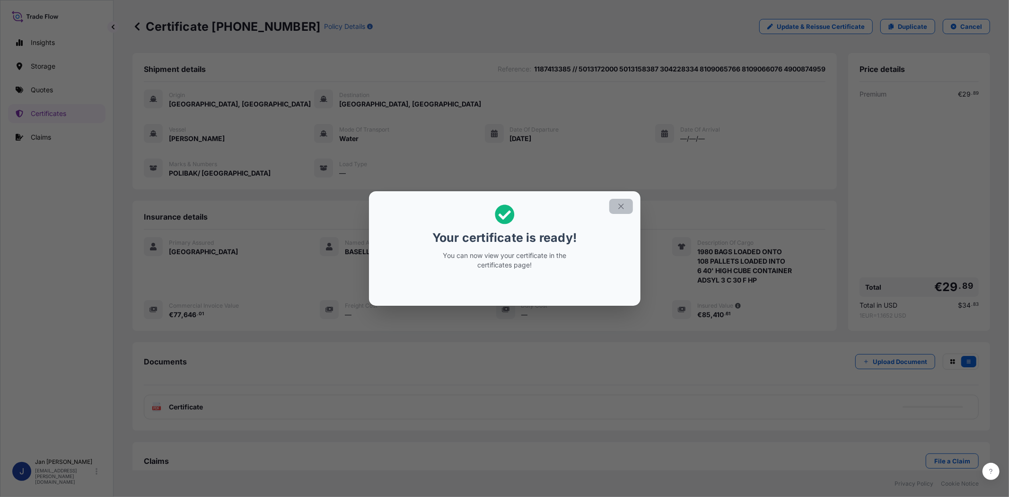
click at [626, 204] on button "button" at bounding box center [621, 206] width 24 height 15
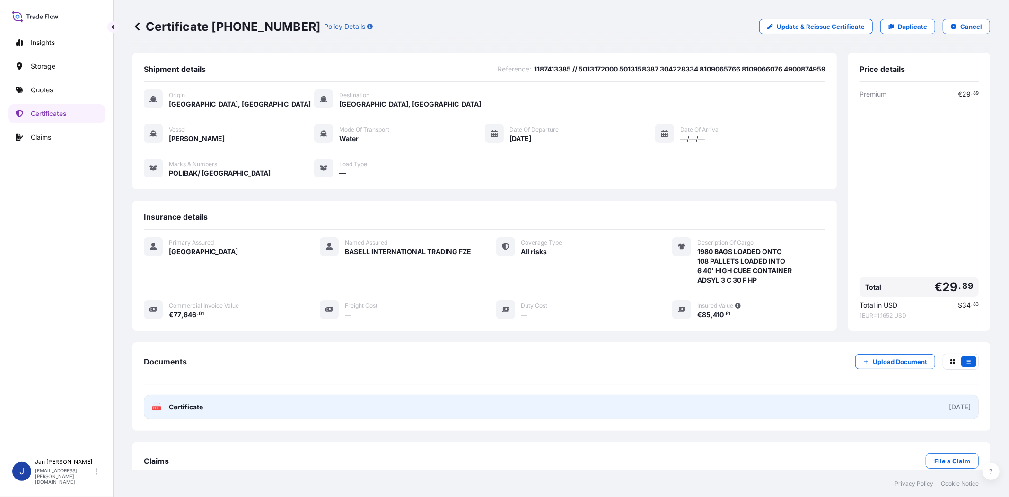
click at [157, 410] on text "PDF" at bounding box center [157, 407] width 6 height 3
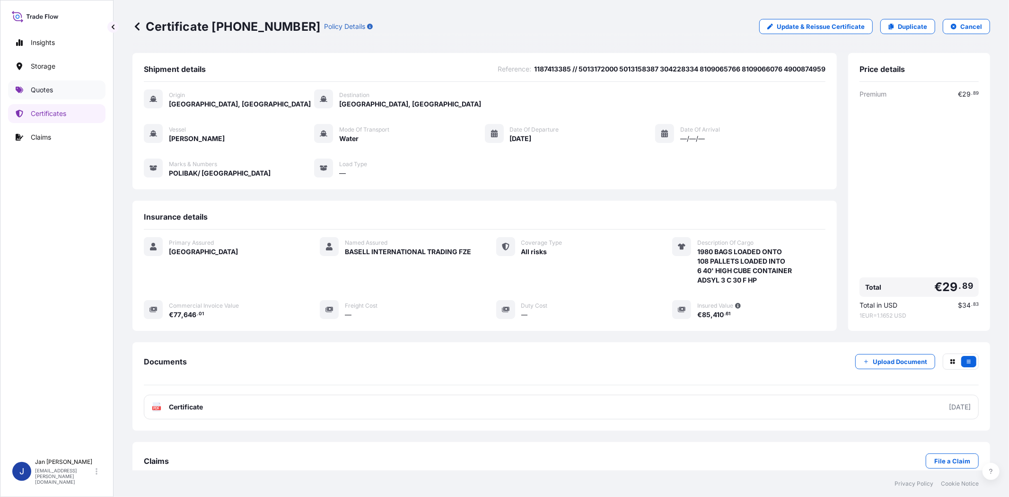
click at [67, 81] on link "Quotes" at bounding box center [56, 89] width 97 height 19
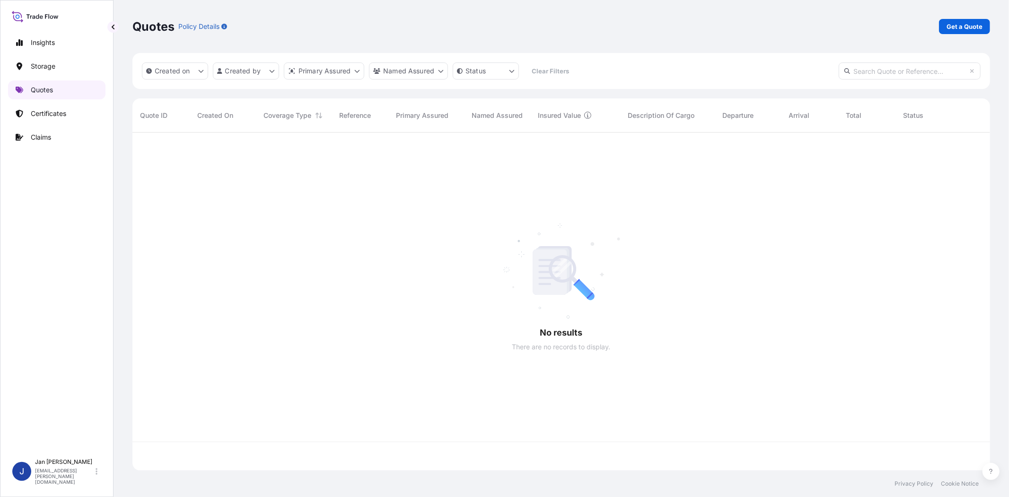
scroll to position [335, 850]
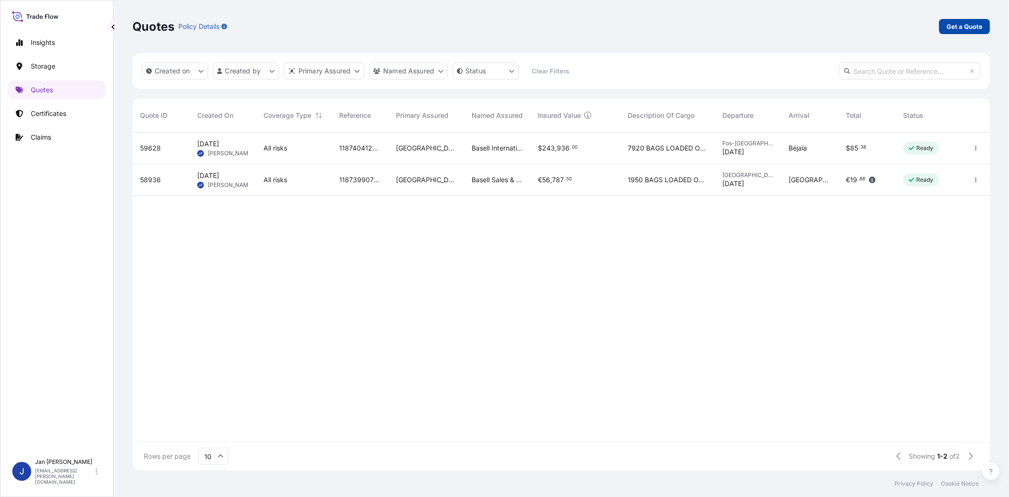
click at [964, 25] on p "Get a Quote" at bounding box center [965, 26] width 36 height 9
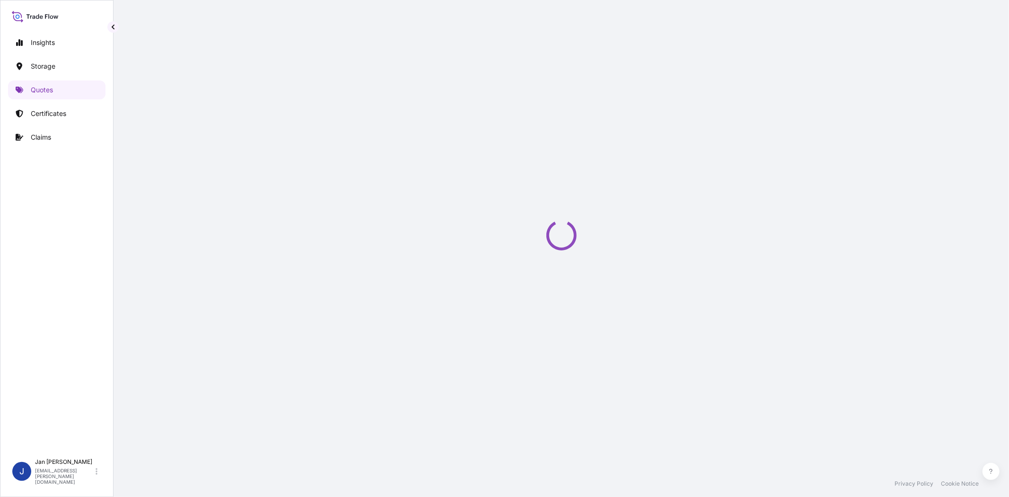
select select "Water"
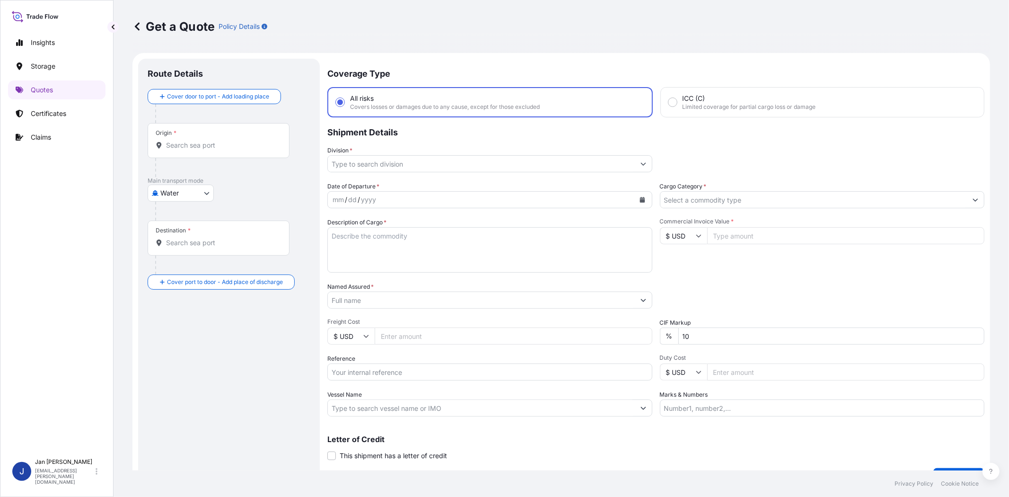
scroll to position [15, 0]
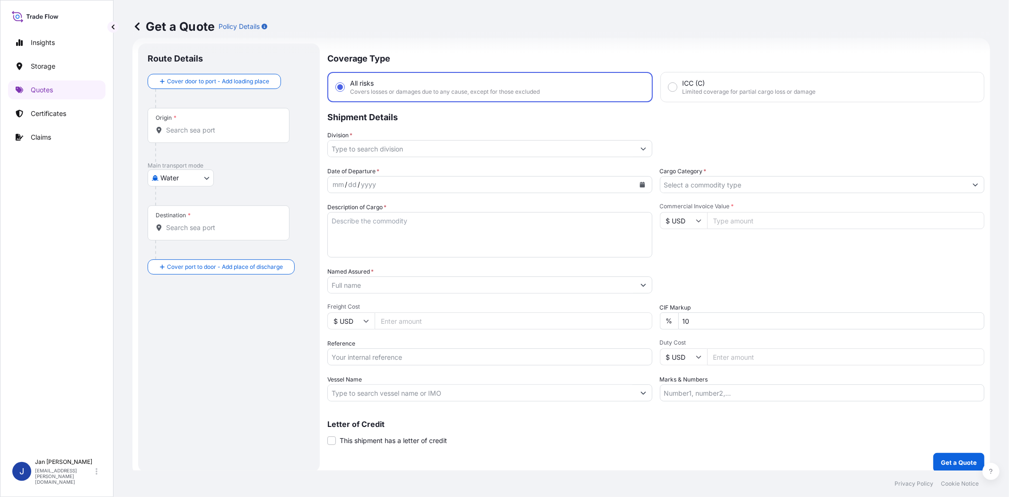
click at [502, 384] on input "Vessel Name" at bounding box center [481, 392] width 307 height 17
paste input "[GEOGRAPHIC_DATA]"
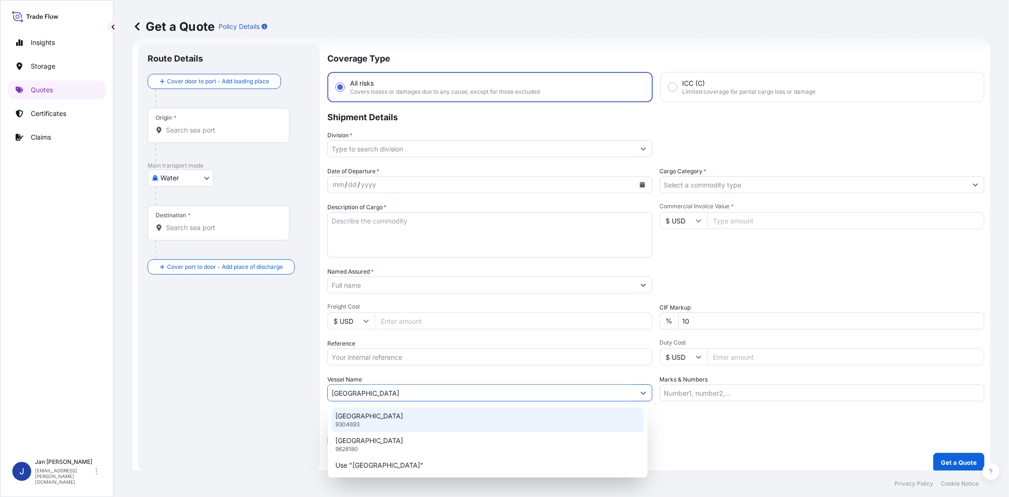
click at [425, 420] on div "VALENCE 9304693" at bounding box center [488, 419] width 312 height 25
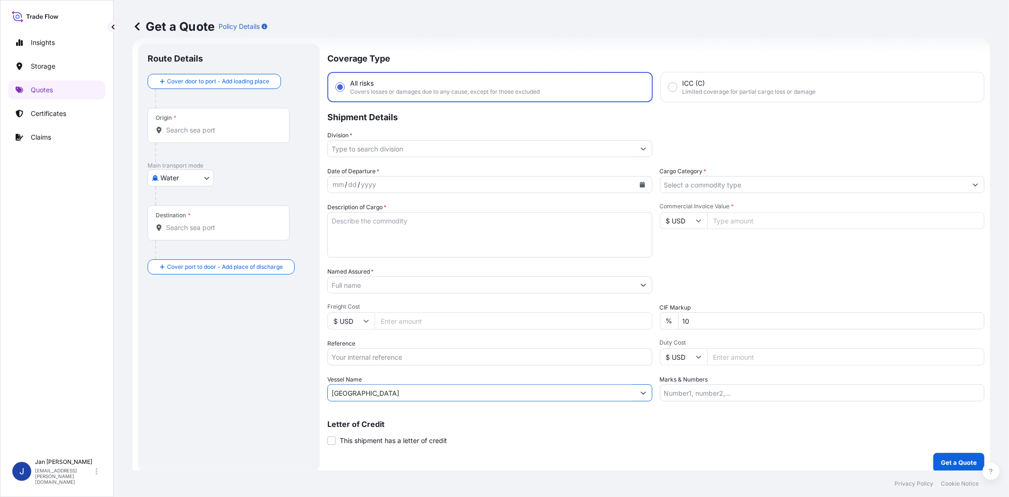
type input "[GEOGRAPHIC_DATA]"
click at [702, 271] on div "Packing Category Type to search a container mode Please select a primary mode o…" at bounding box center [822, 280] width 325 height 26
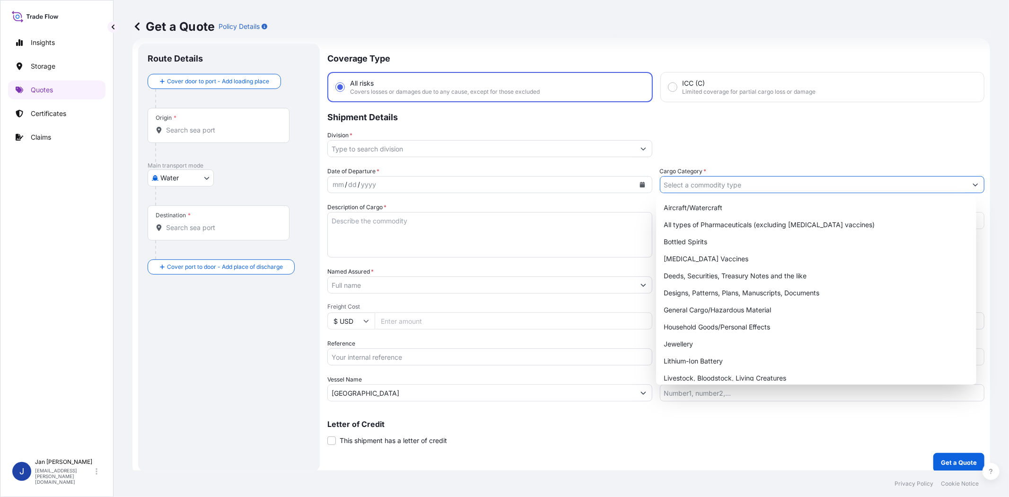
click at [694, 185] on input "Cargo Category *" at bounding box center [813, 184] width 307 height 17
click at [697, 311] on div "General Cargo/Hazardous Material" at bounding box center [816, 309] width 312 height 17
type input "General Cargo/Hazardous Material"
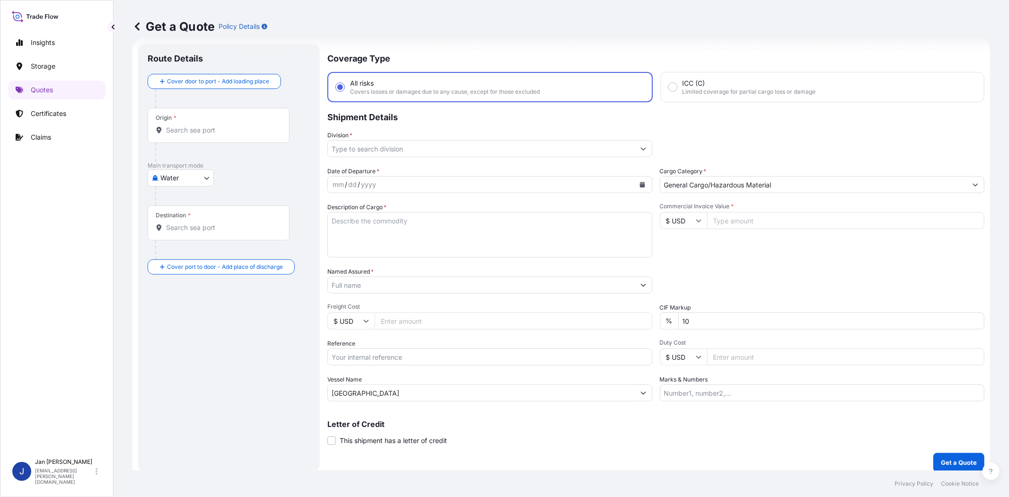
click at [696, 219] on icon at bounding box center [699, 221] width 6 height 6
click at [675, 250] on div "€ EUR" at bounding box center [680, 246] width 40 height 18
type input "€ EUR"
click at [728, 219] on input "Commercial Invoice Value *" at bounding box center [846, 220] width 278 height 17
type input "24130.10"
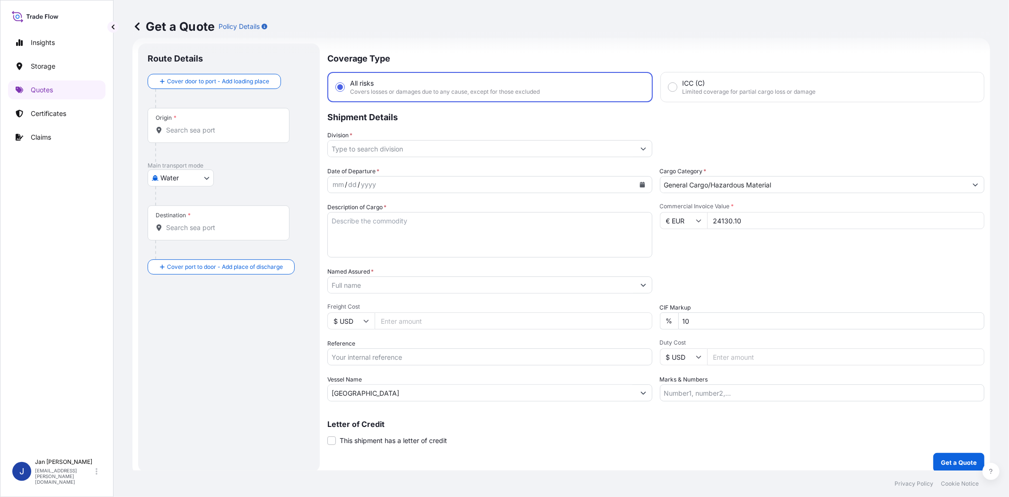
click at [741, 281] on div "Packing Category Type to search a container mode Please select a primary mode o…" at bounding box center [822, 280] width 325 height 26
click at [229, 132] on input "Origin *" at bounding box center [222, 129] width 112 height 9
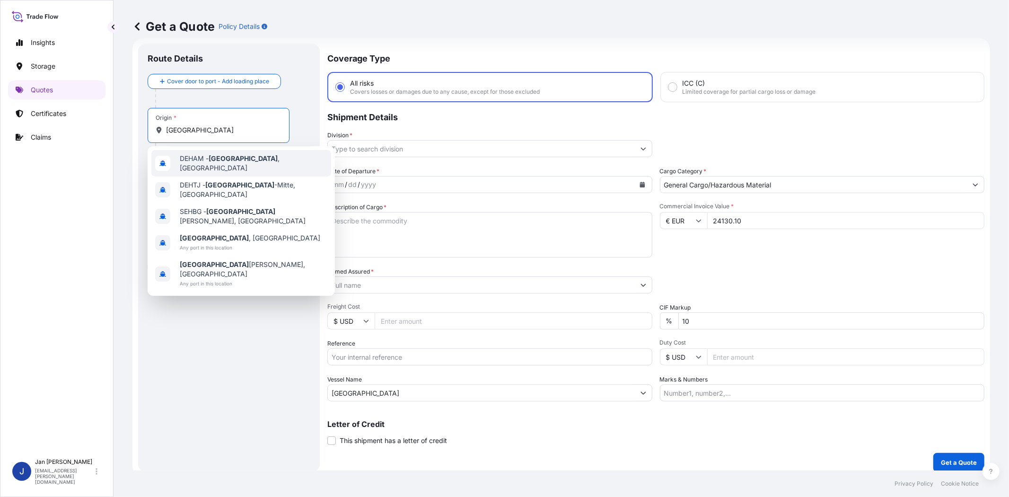
click at [244, 155] on div "DEHAM - [GEOGRAPHIC_DATA] , [GEOGRAPHIC_DATA]" at bounding box center [241, 163] width 180 height 26
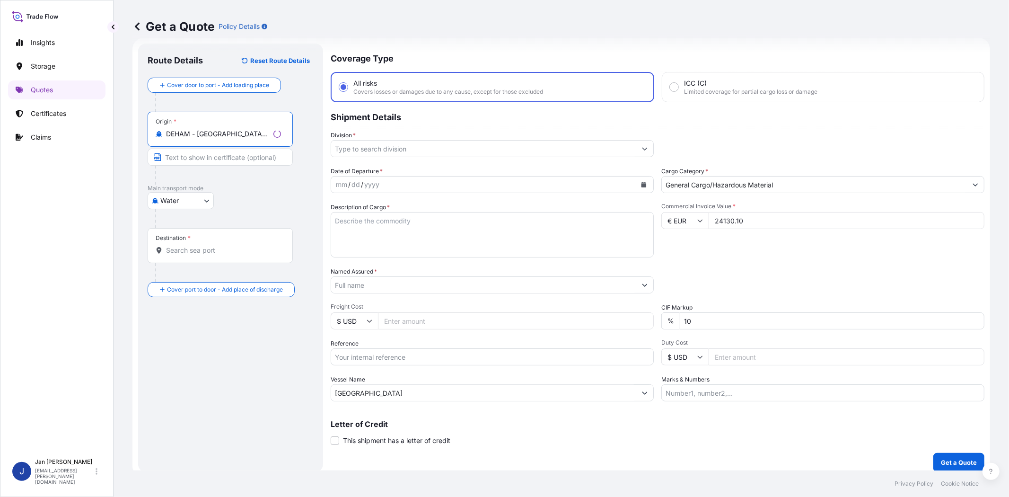
type input "DEHAM - [GEOGRAPHIC_DATA], [GEOGRAPHIC_DATA]"
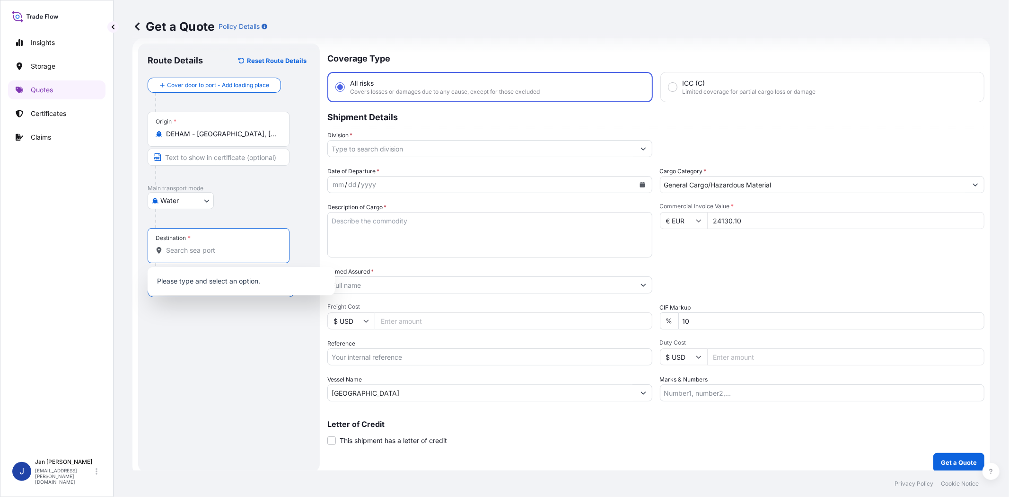
click at [232, 249] on input "Destination *" at bounding box center [222, 250] width 112 height 9
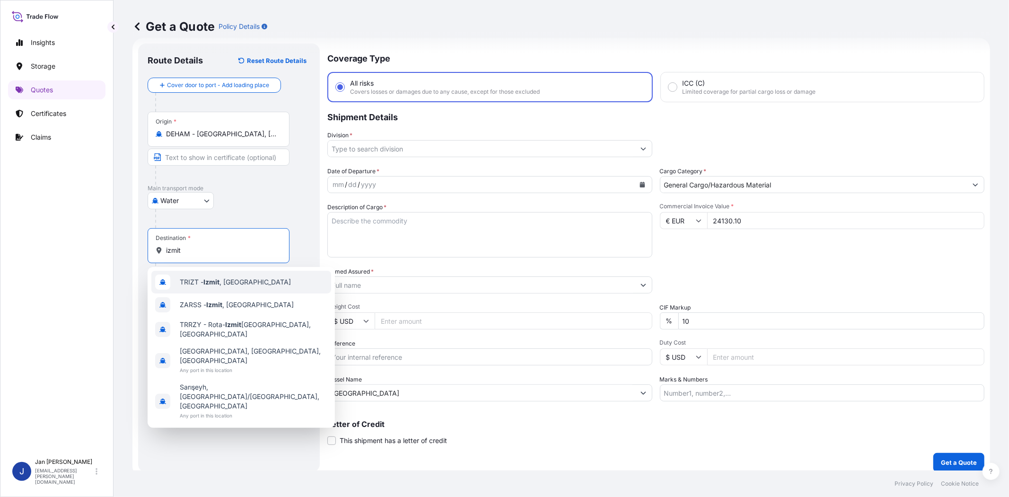
click at [232, 285] on span "TRIZT - [GEOGRAPHIC_DATA] , [GEOGRAPHIC_DATA]" at bounding box center [235, 281] width 111 height 9
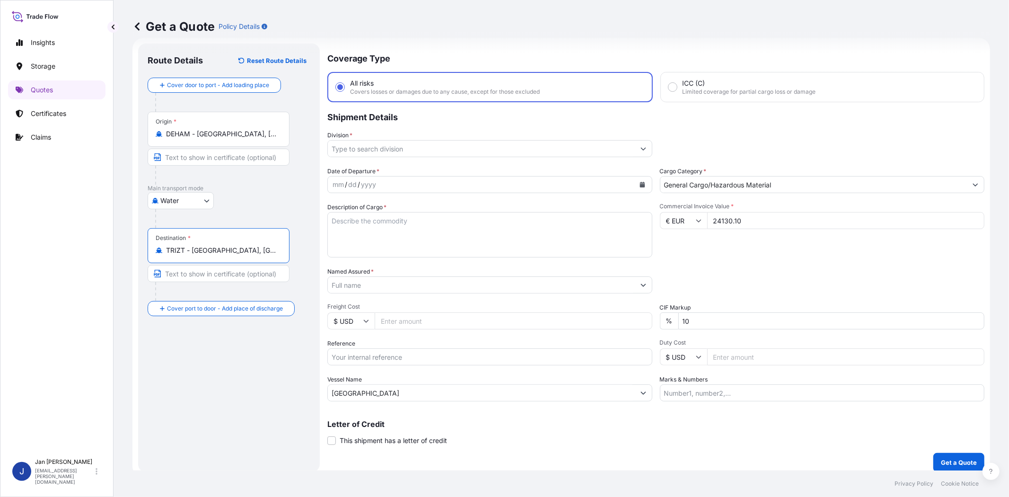
type input "TRIZT - [GEOGRAPHIC_DATA], [GEOGRAPHIC_DATA]"
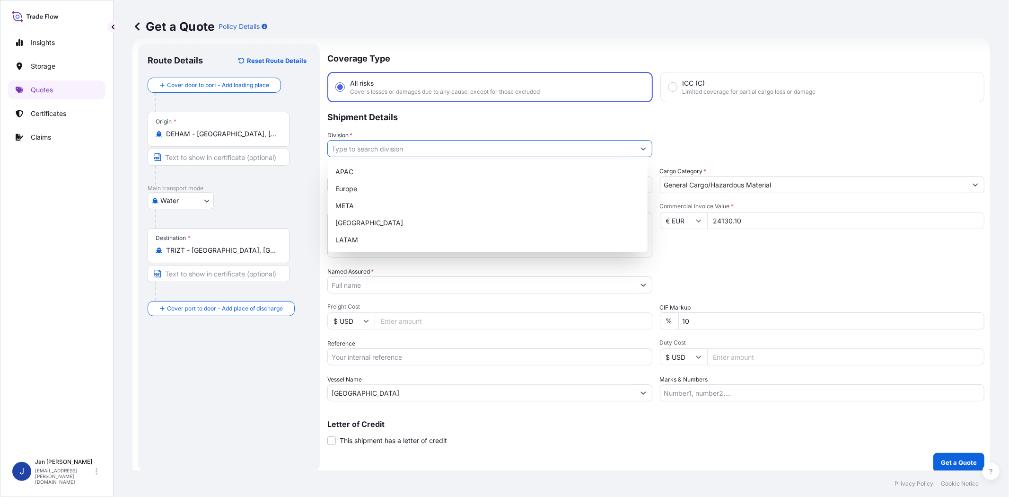
click at [394, 146] on input "Division *" at bounding box center [481, 148] width 307 height 17
click at [385, 190] on div "Europe" at bounding box center [488, 188] width 312 height 17
type input "Europe"
click at [686, 134] on div "Division * [GEOGRAPHIC_DATA]" at bounding box center [655, 144] width 657 height 26
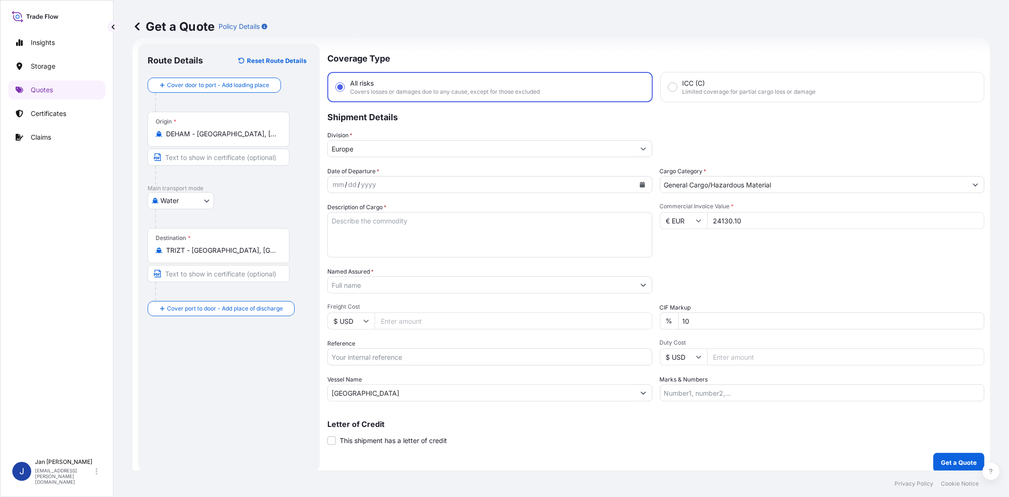
click at [640, 183] on icon "Calendar" at bounding box center [642, 185] width 5 height 6
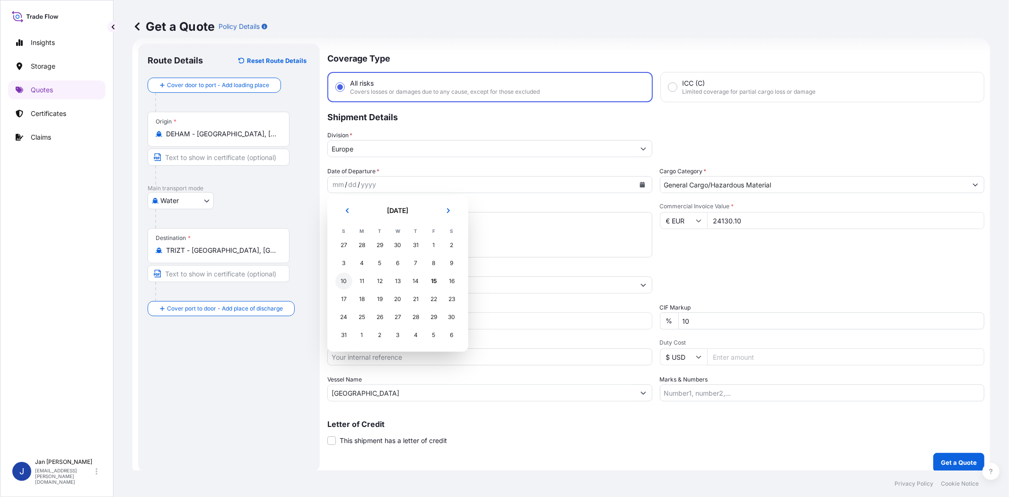
click at [343, 278] on div "10" at bounding box center [343, 281] width 17 height 17
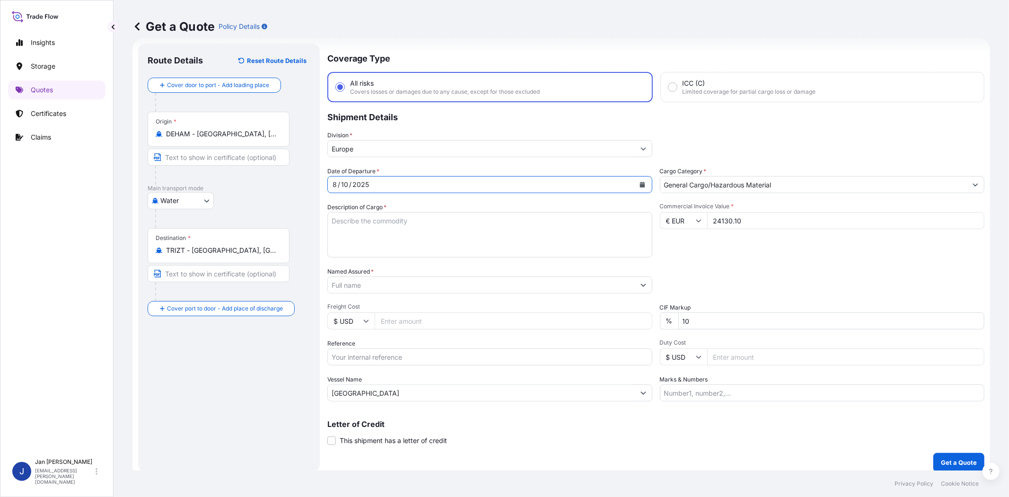
click at [399, 278] on input "Named Assured *" at bounding box center [481, 284] width 307 height 17
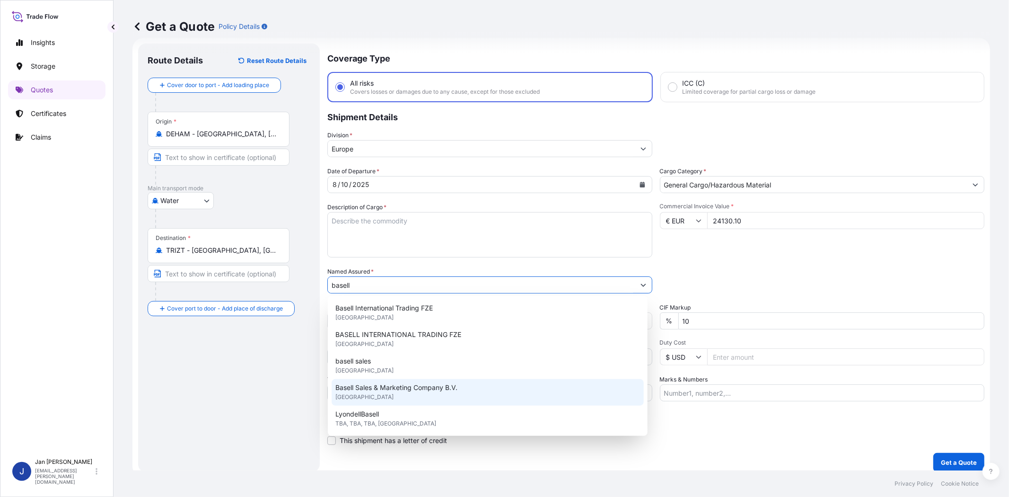
click at [414, 396] on div "Basell Sales & Marketing Company B.V. [GEOGRAPHIC_DATA]" at bounding box center [488, 392] width 312 height 26
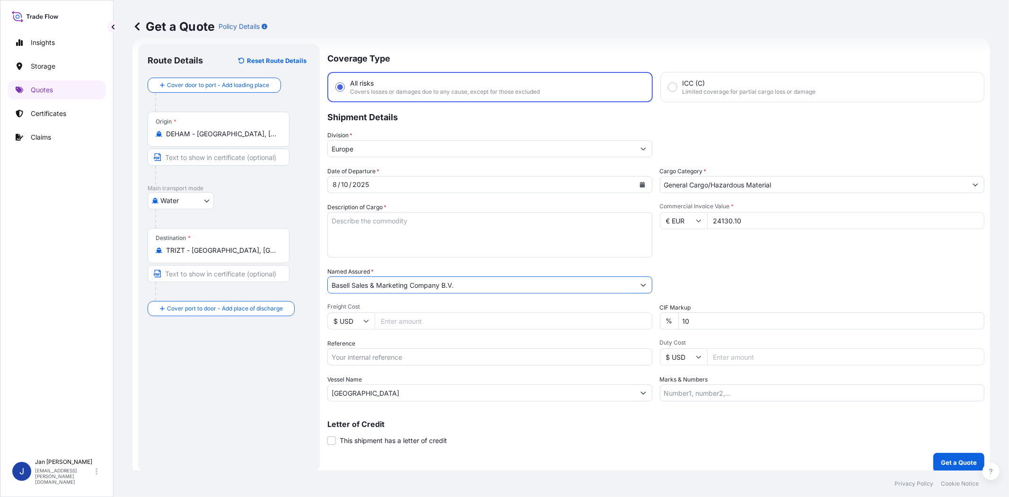
type input "Basell Sales & Marketing Company B.V."
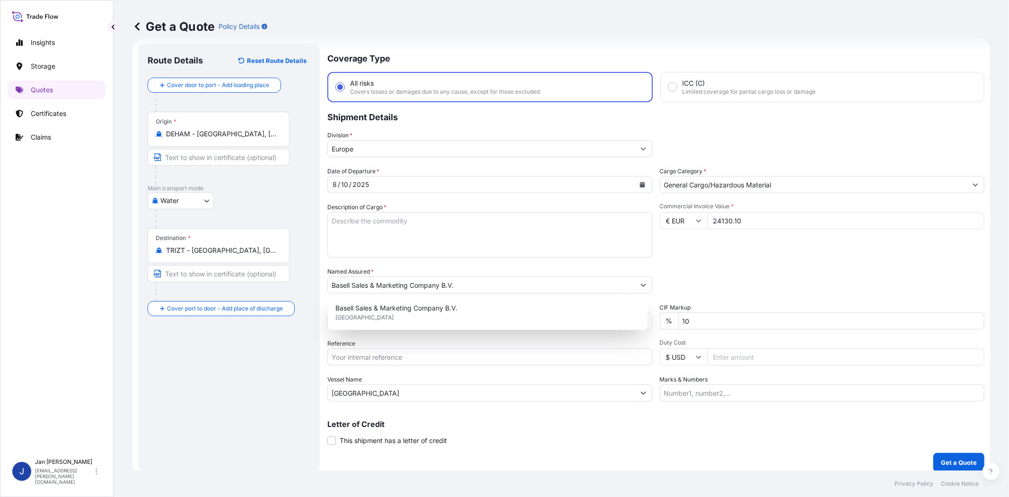
click at [698, 279] on div "Packing Category Type to search a container mode Please select a primary mode o…" at bounding box center [822, 280] width 325 height 26
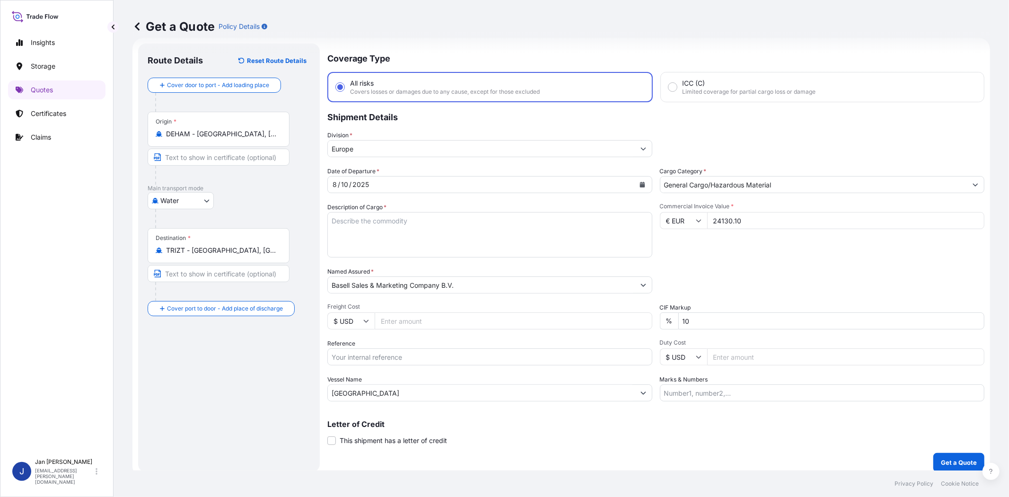
click at [429, 356] on input "Reference" at bounding box center [489, 356] width 325 height 17
paste input "1187423383 // 5013147898 304242822 8109119054 4500040404 /8(01/09)"
type input "1187423383 // 5013147898 304242822 8109119054 4500040404 /8(01/09)"
click at [595, 231] on textarea "Description of Cargo *" at bounding box center [489, 234] width 325 height 45
paste textarea "BAGS LOADED ONTO 9 PALLETS LOADED INTO 1 20' CONTAINER(S) HOSTACOM TRC 481P E C…"
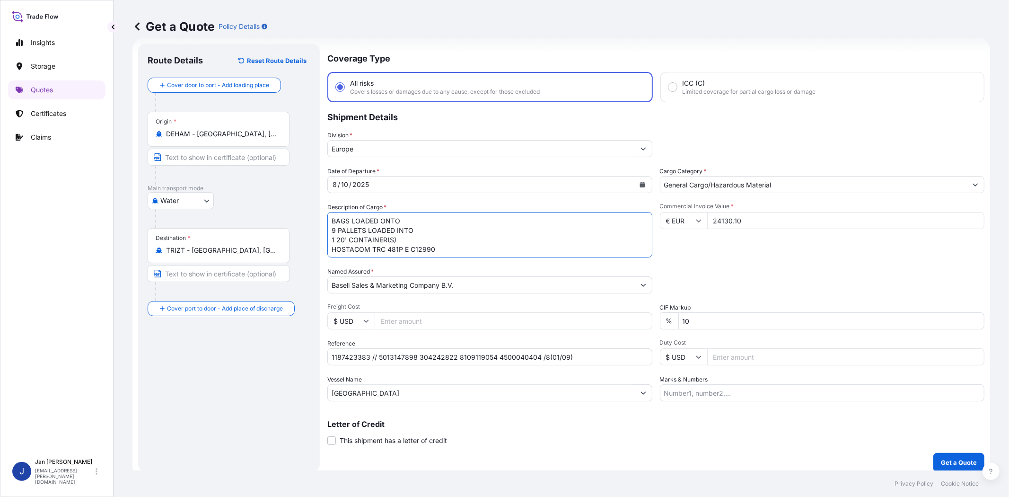
click at [332, 216] on textarea "BAGS LOADED ONTO 9 PALLETS LOADED INTO 1 20' CONTAINER(S) HOSTACOM TRC 481P E C…" at bounding box center [489, 234] width 325 height 45
type textarea "454 BAGS LOADED ONTO 9 PALLETS LOADED INTO 1 20' CONTAINER(S) HOSTACOM TRC 481P…"
drag, startPoint x: 732, startPoint y: 265, endPoint x: 730, endPoint y: 260, distance: 5.3
click at [732, 265] on div "Date of Departure * [DATE] Cargo Category * General Cargo/Hazardous Material De…" at bounding box center [655, 284] width 657 height 235
click at [953, 462] on p "Get a Quote" at bounding box center [959, 461] width 36 height 9
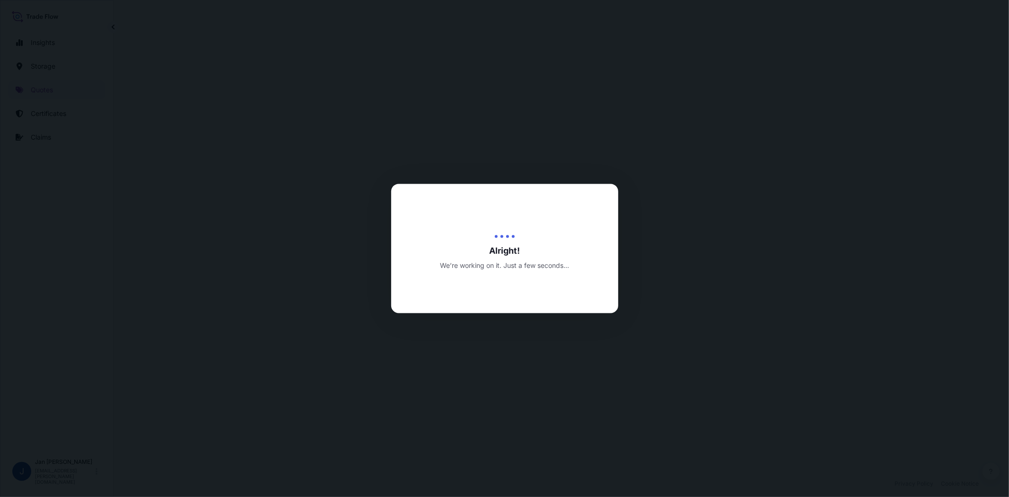
select select "Water"
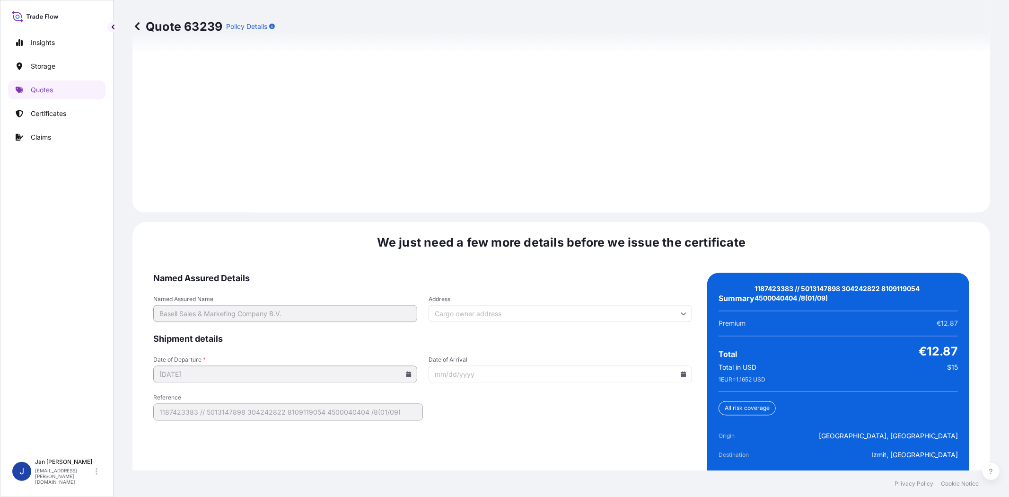
scroll to position [1325, 0]
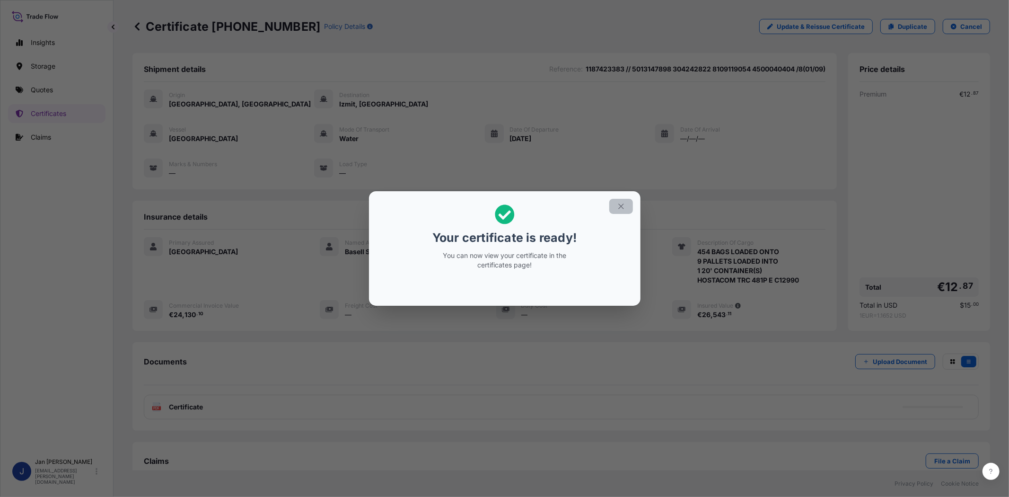
click at [621, 209] on icon "button" at bounding box center [621, 206] width 9 height 9
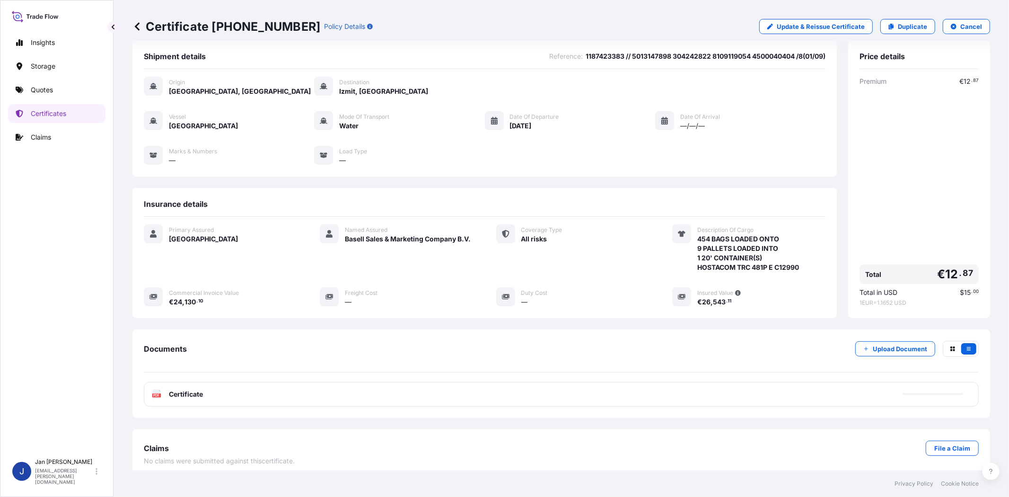
scroll to position [20, 0]
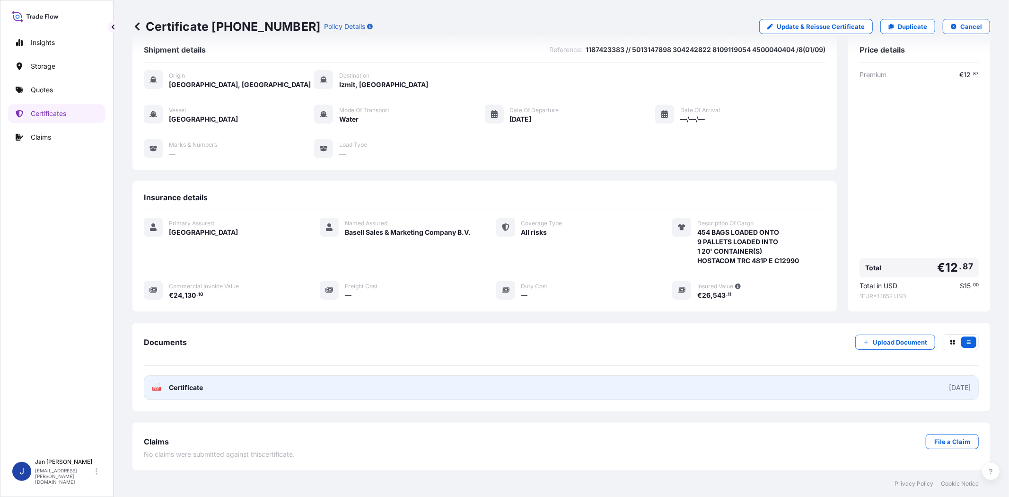
click at [154, 389] on text "PDF" at bounding box center [157, 388] width 6 height 3
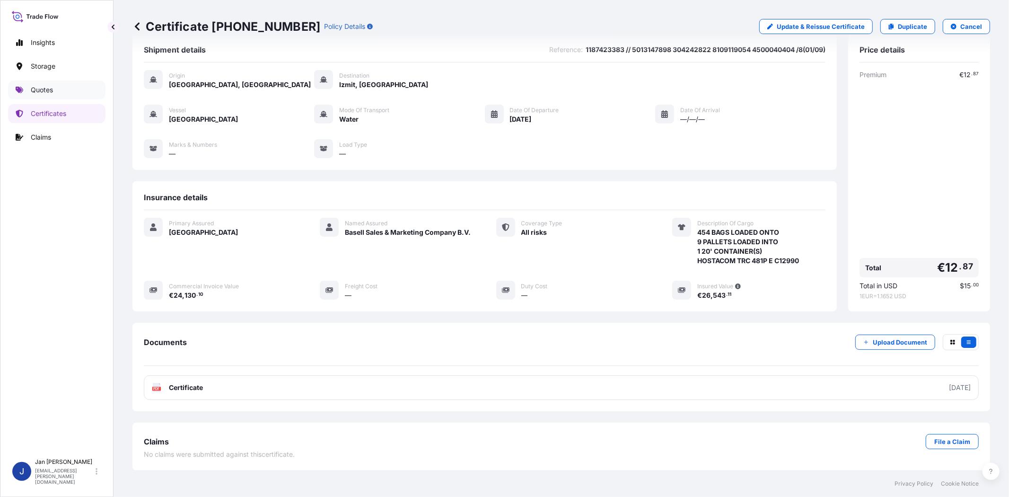
click at [70, 94] on link "Quotes" at bounding box center [56, 89] width 97 height 19
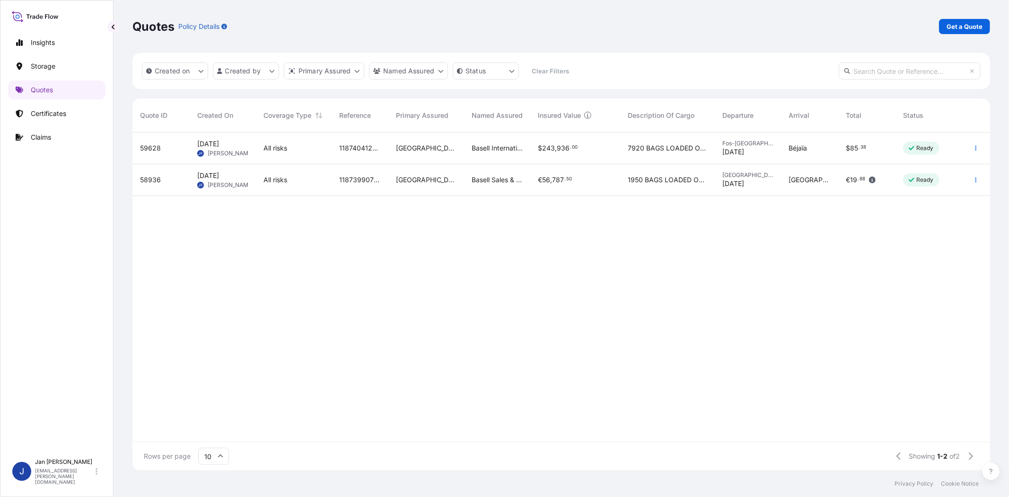
scroll to position [335, 850]
